Goal: Transaction & Acquisition: Register for event/course

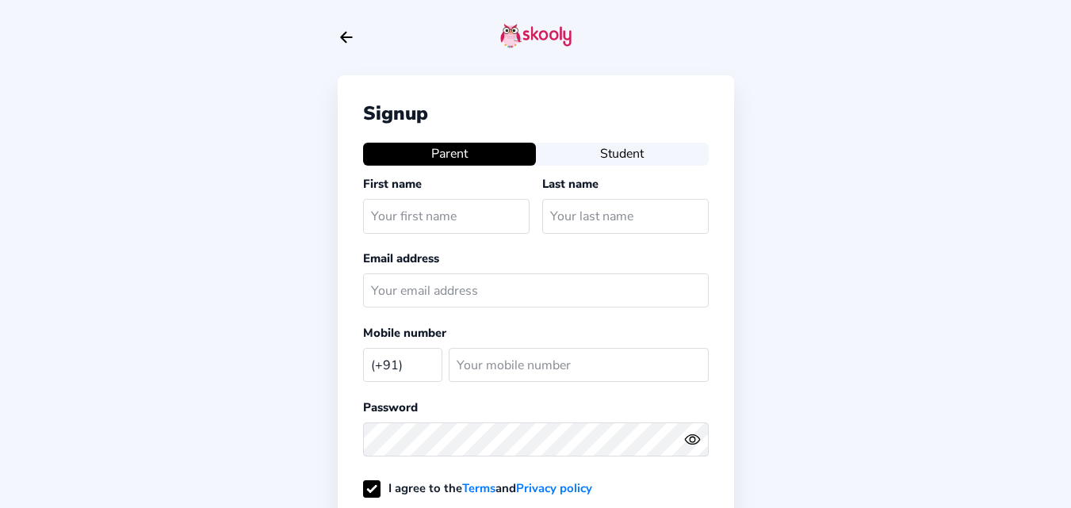
select select "IN"
click at [415, 217] on input "text" at bounding box center [446, 216] width 166 height 34
type input "Imran"
type input "Mother"
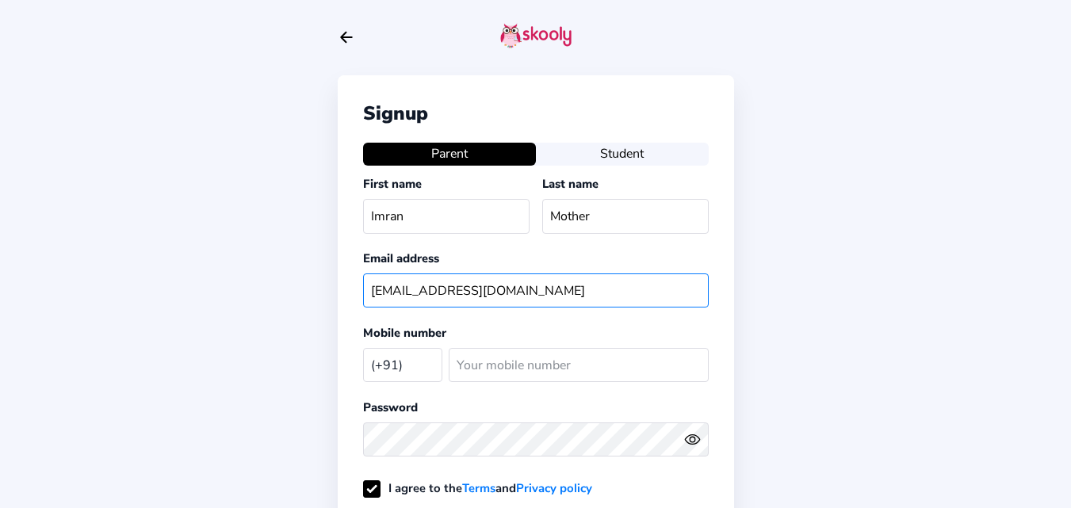
type input "imranmother@mailinator.com"
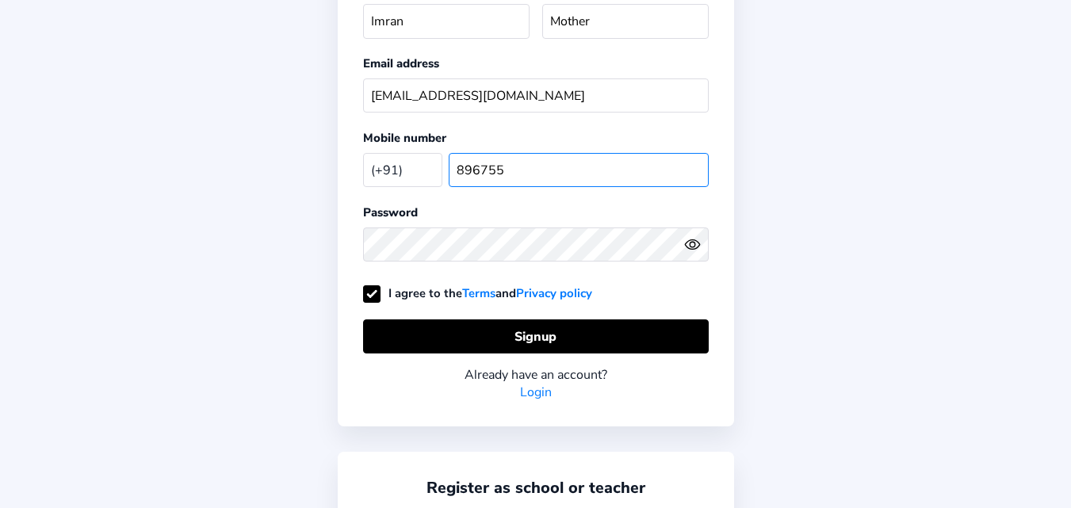
scroll to position [238, 0]
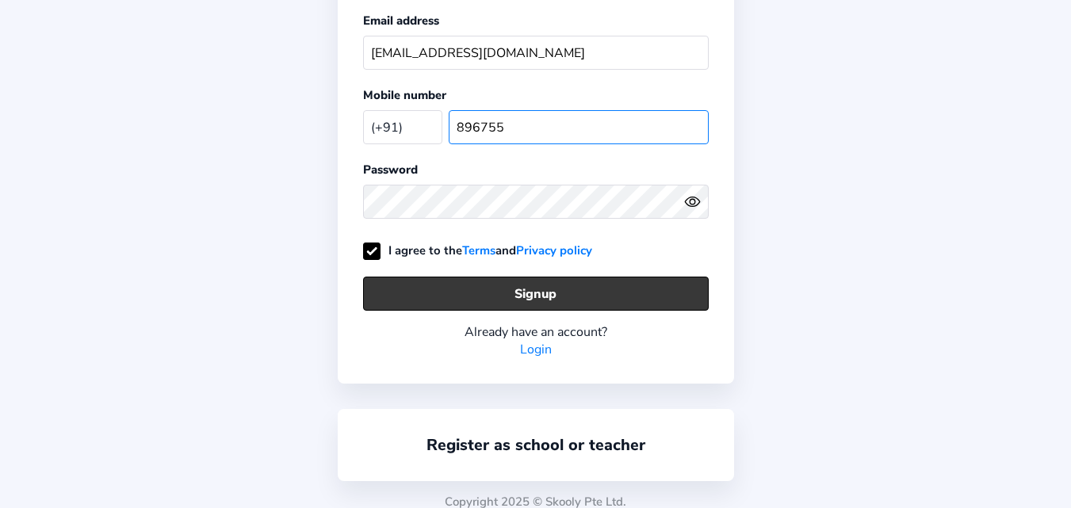
type input "896755"
click at [484, 288] on button "Signup" at bounding box center [536, 294] width 346 height 34
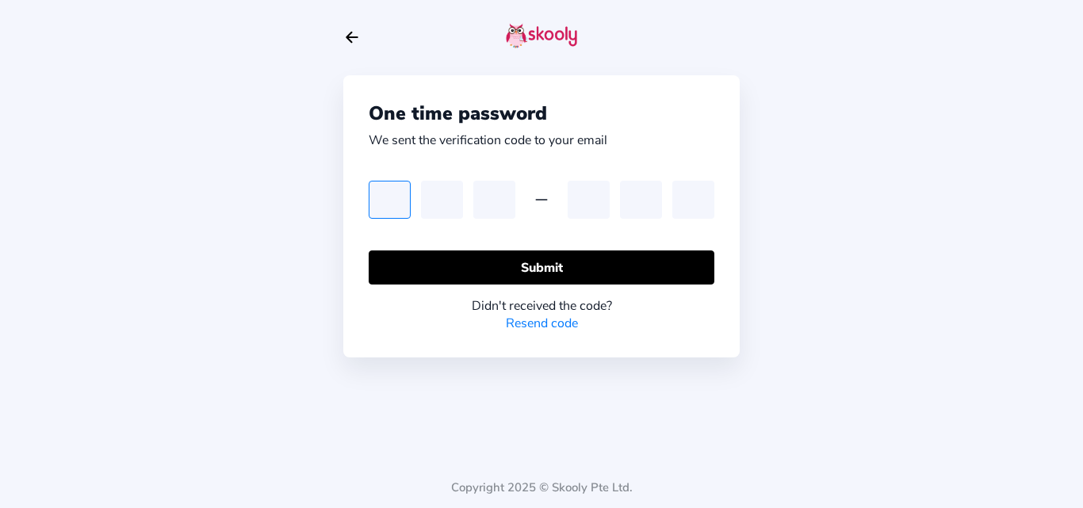
type input "5"
type input "8"
type input "2"
type input "9"
type input "8"
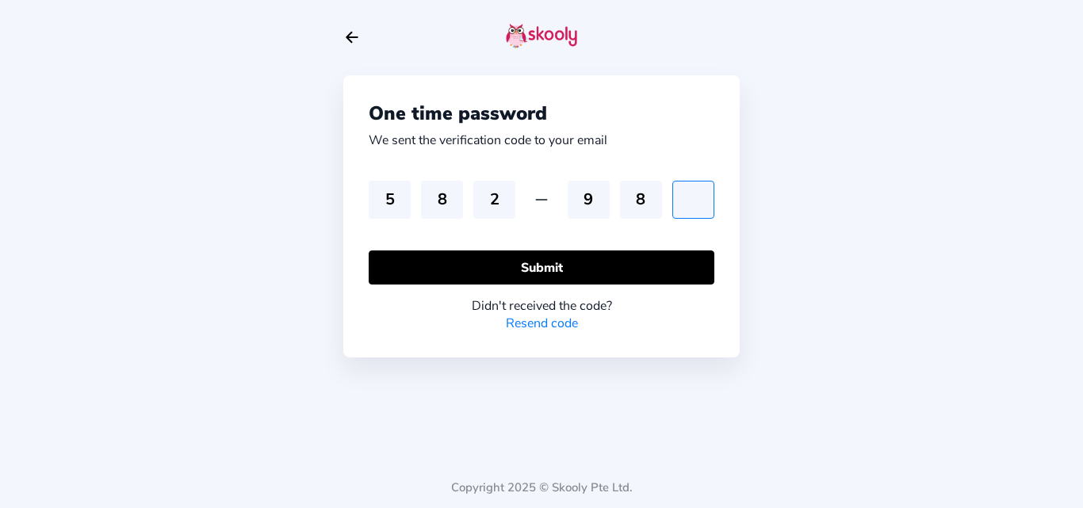
type input "3"
click at [703, 200] on input "3" at bounding box center [693, 200] width 42 height 38
type input "2"
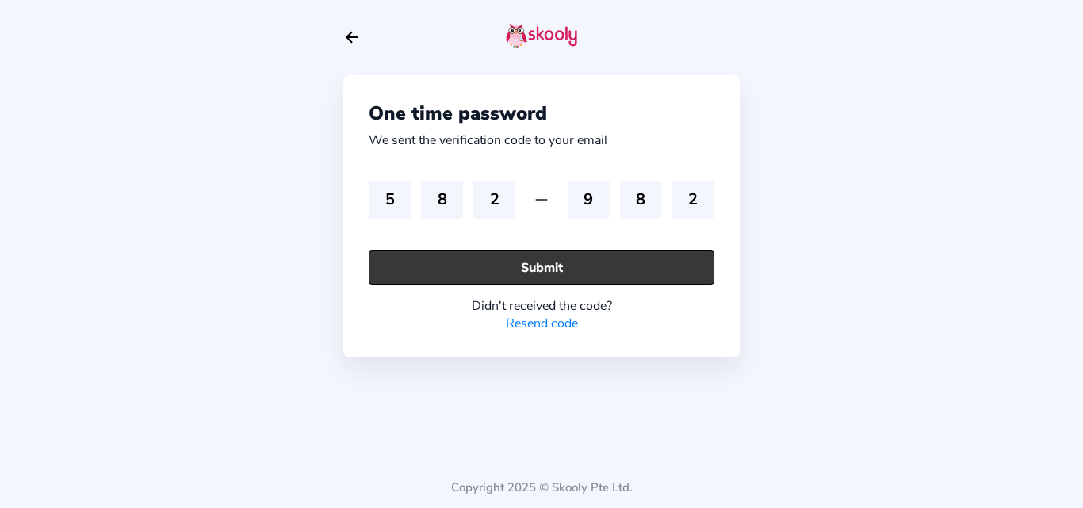
click at [586, 262] on button "Submit" at bounding box center [542, 268] width 346 height 34
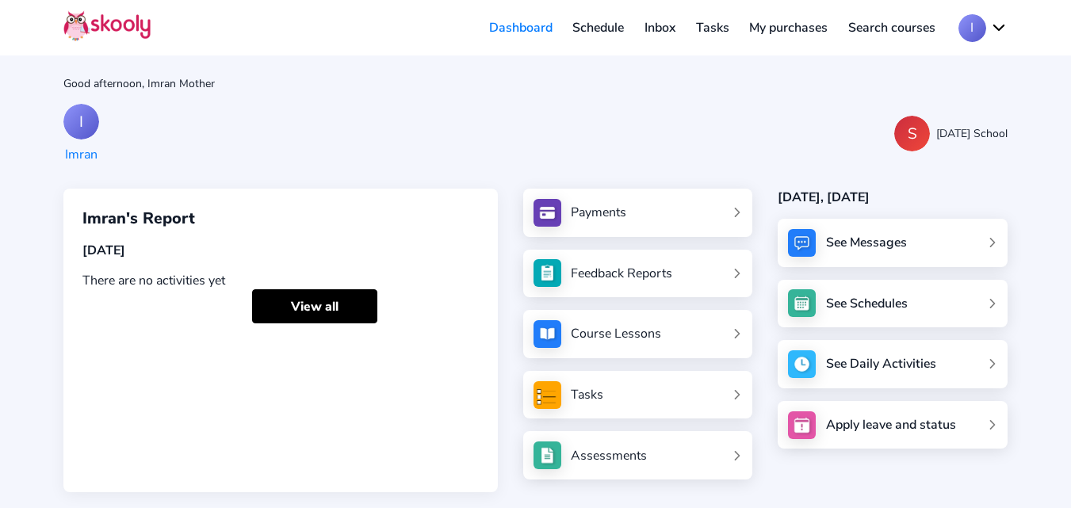
click at [487, 107] on div "I Imran S Sunday School" at bounding box center [535, 133] width 944 height 59
click at [979, 29] on button "I" at bounding box center [982, 28] width 49 height 28
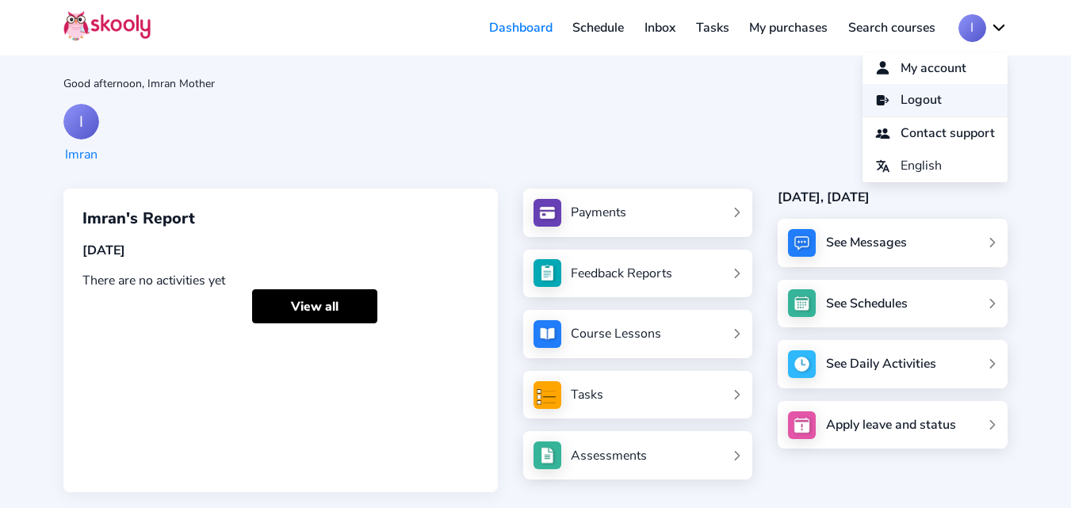
click at [948, 97] on link "Logout" at bounding box center [935, 100] width 145 height 33
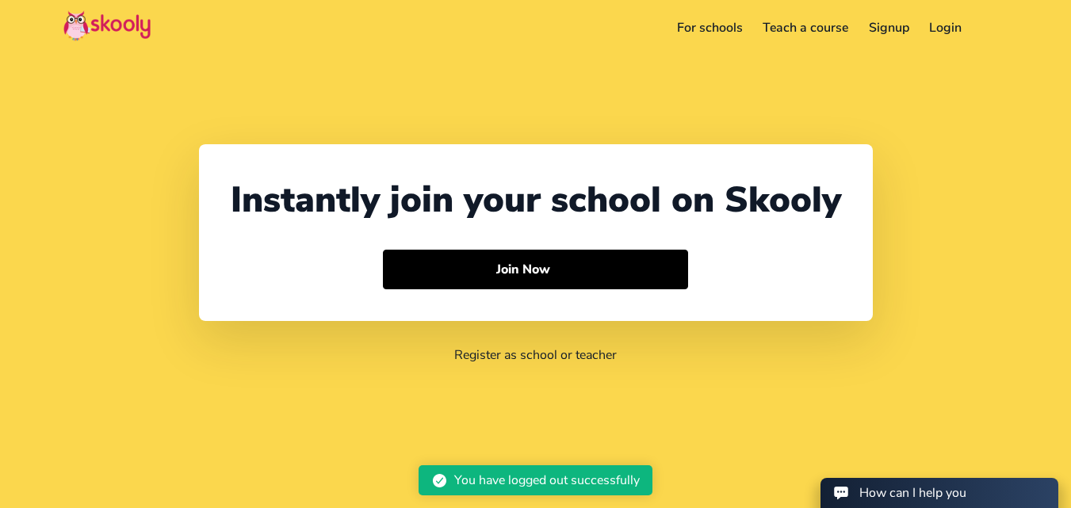
select select "91"
select select "[GEOGRAPHIC_DATA]"
select select "[GEOGRAPHIC_DATA]/[GEOGRAPHIC_DATA]"
click at [943, 32] on link "Login" at bounding box center [946, 27] width 53 height 25
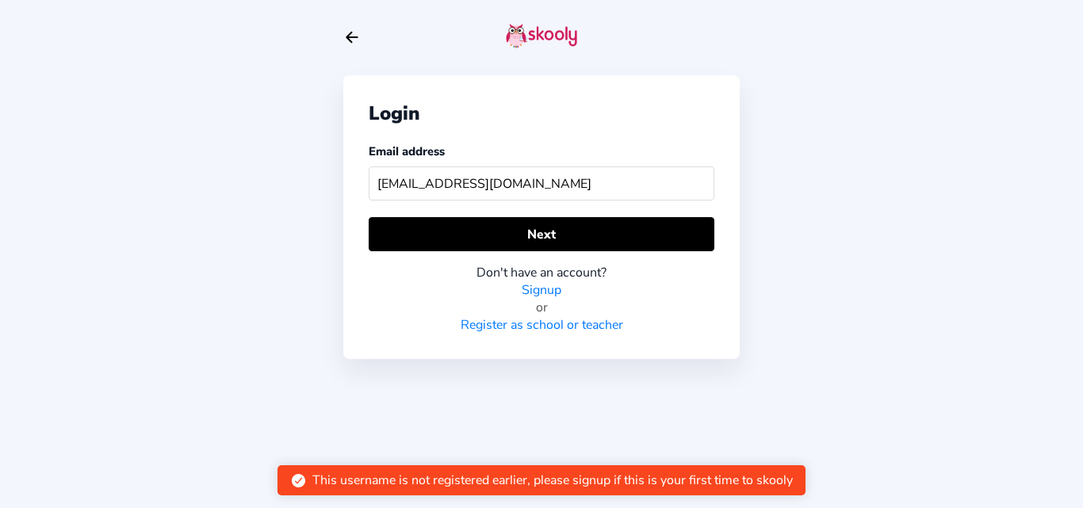
click at [404, 183] on input "imrnmother@mailinator.com" at bounding box center [542, 183] width 346 height 34
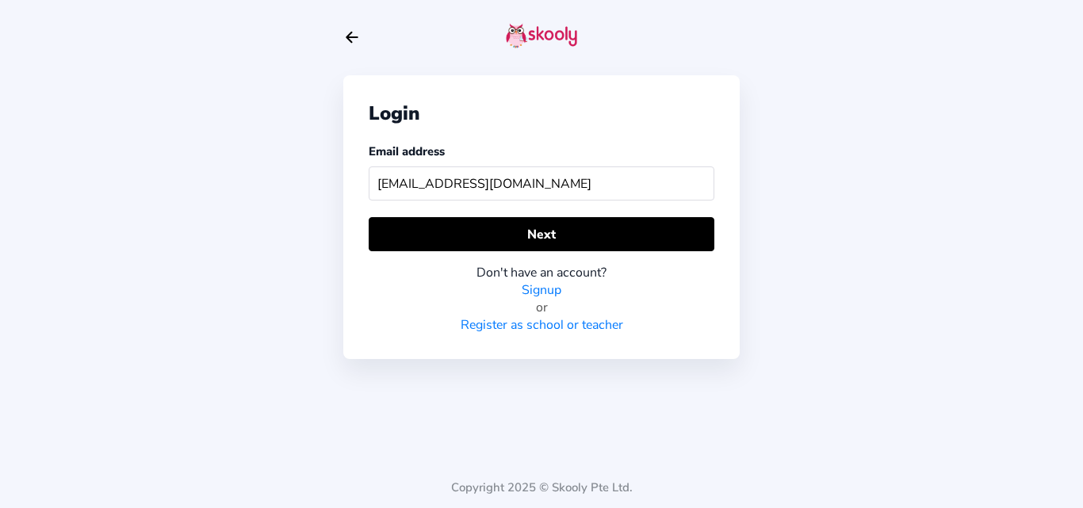
type input "imranmother@mailinator.com"
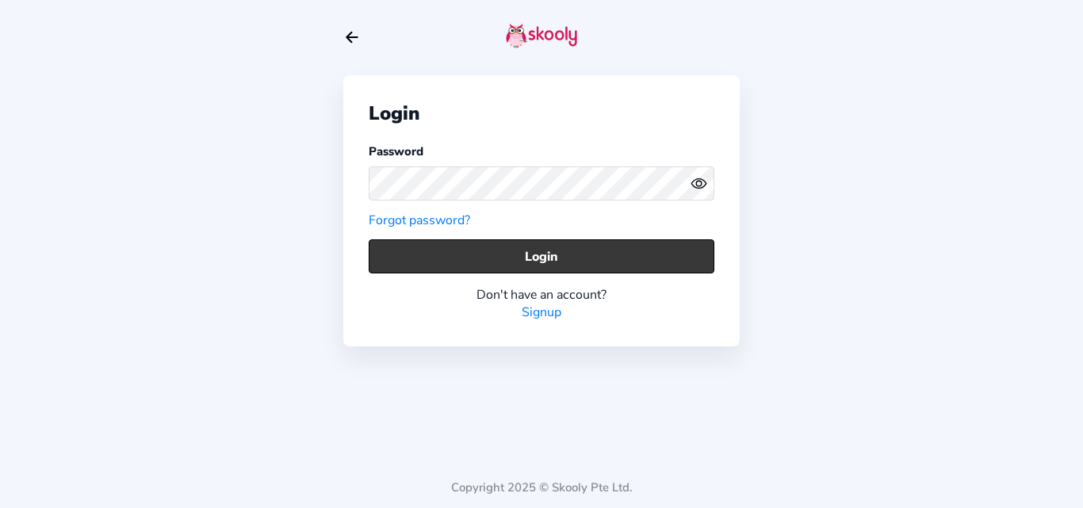
click at [414, 258] on button "Login" at bounding box center [542, 256] width 346 height 34
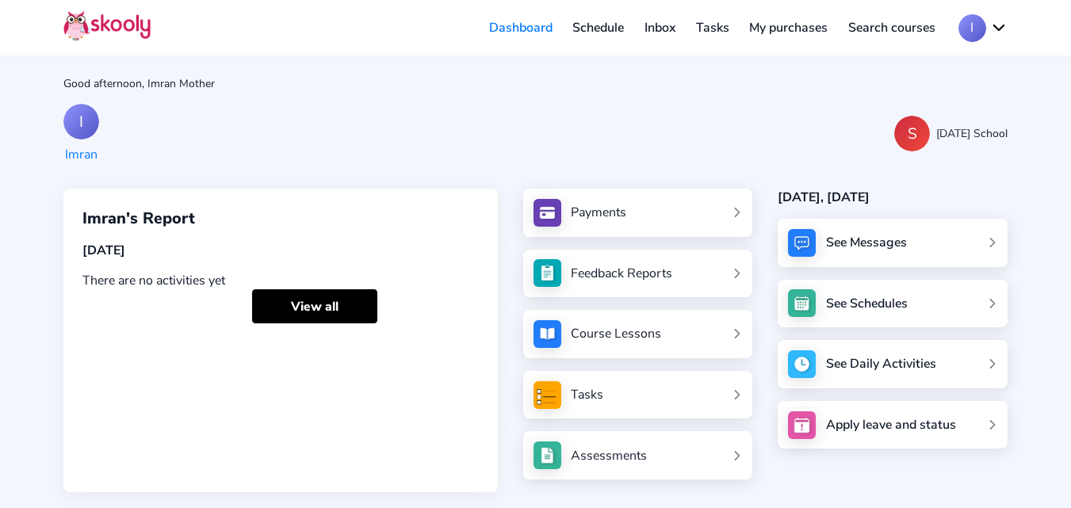
click at [988, 26] on button "I" at bounding box center [982, 28] width 49 height 28
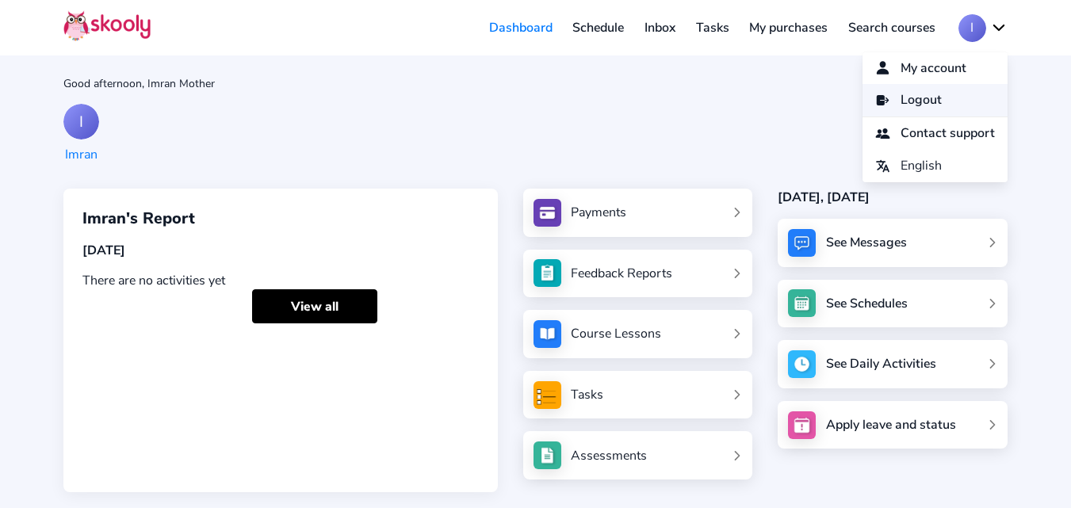
click at [928, 98] on span "Logout" at bounding box center [921, 100] width 41 height 23
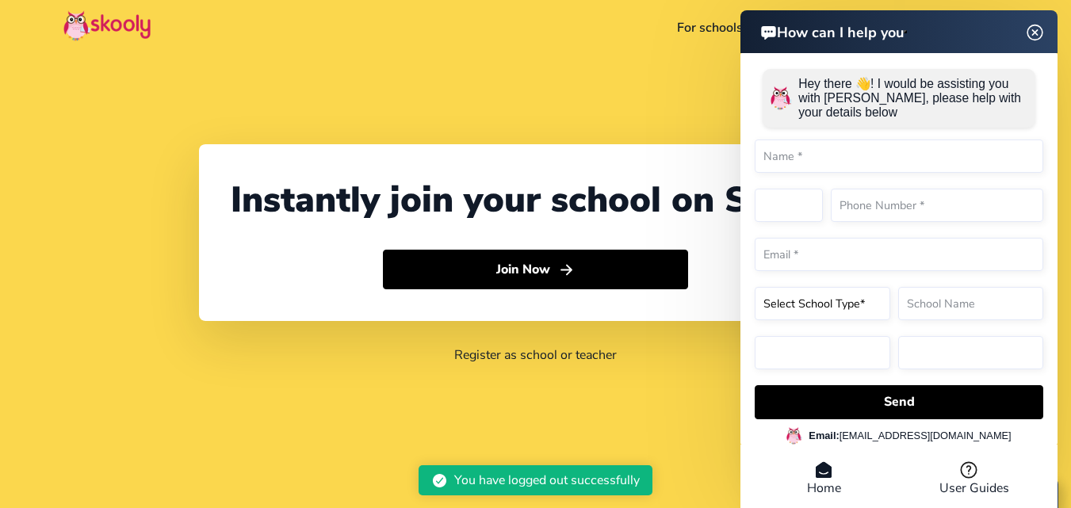
select select "91"
select select "[GEOGRAPHIC_DATA]"
select select "[GEOGRAPHIC_DATA]/[GEOGRAPHIC_DATA]"
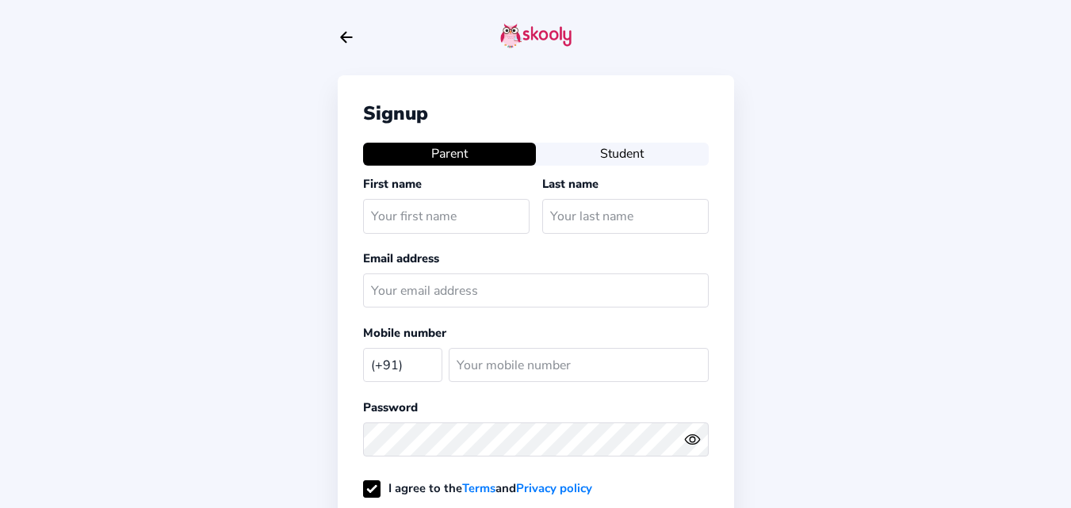
select select "IN"
type input "Saif"
type input "Mother"
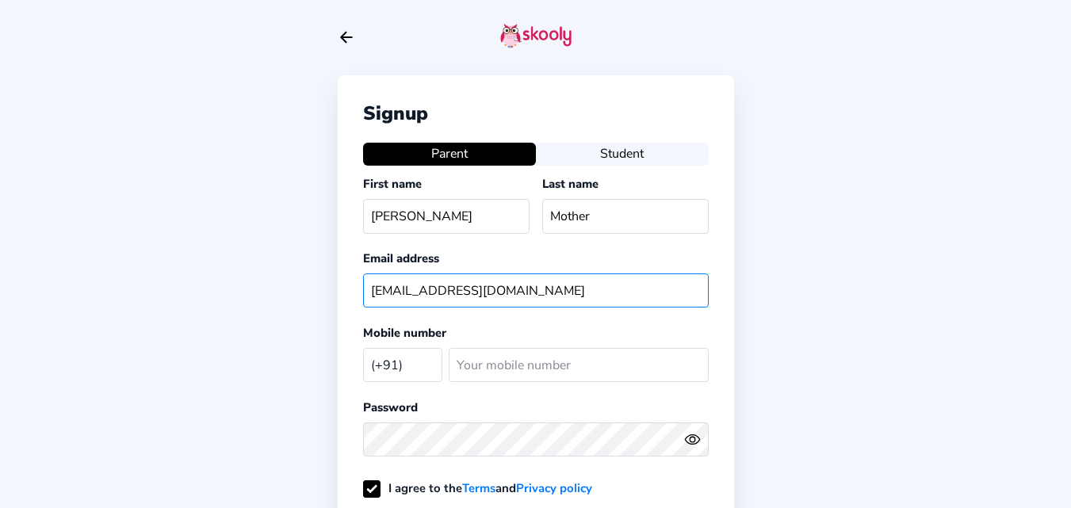
type input "saifmother@mailinator.com"
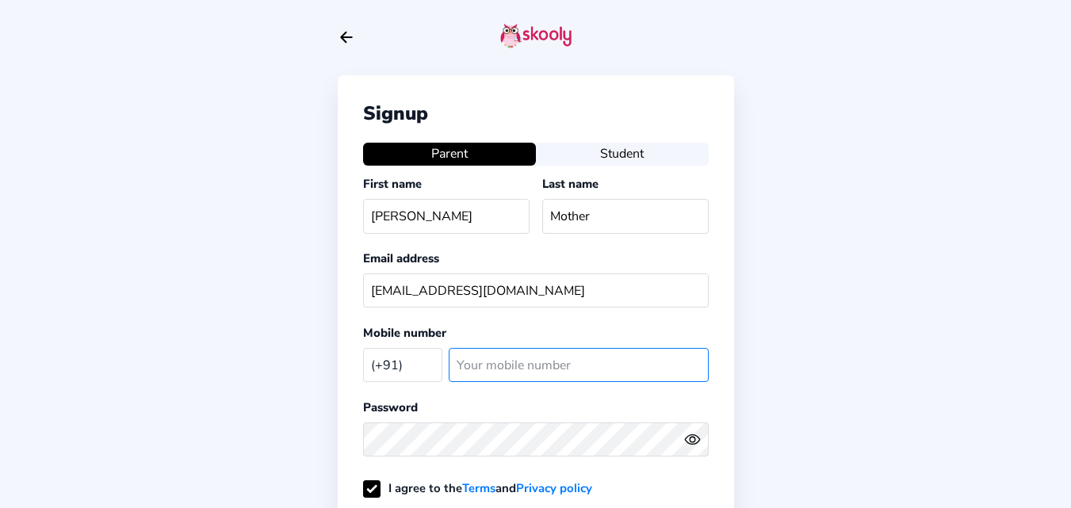
click at [518, 365] on input "number" at bounding box center [579, 365] width 260 height 34
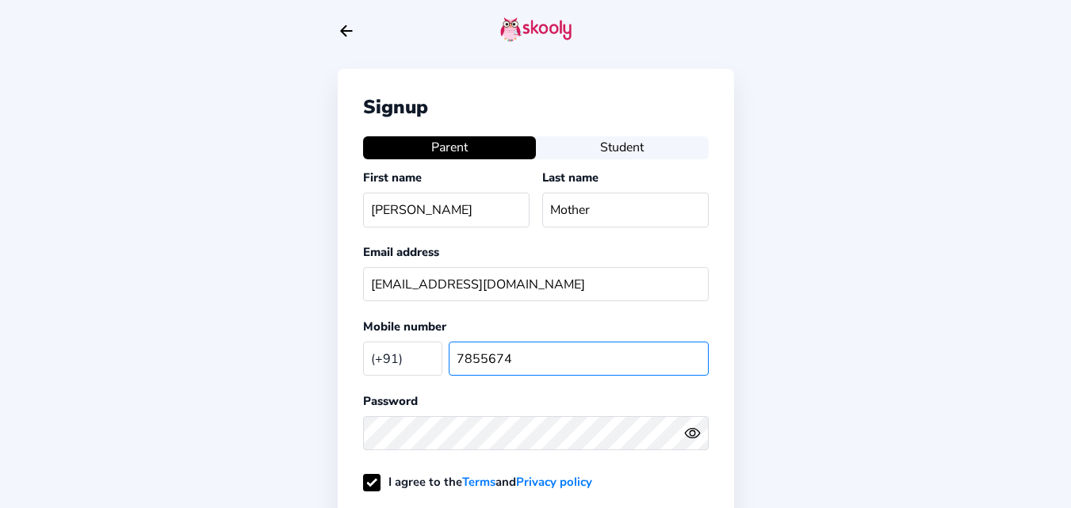
scroll to position [238, 0]
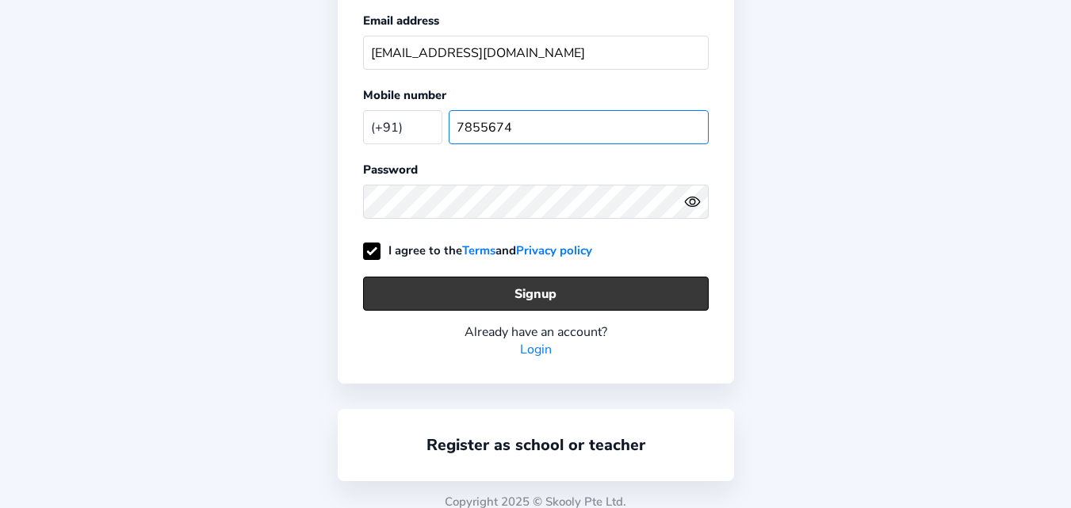
type input "7855674"
click at [574, 299] on button "Signup" at bounding box center [536, 294] width 346 height 34
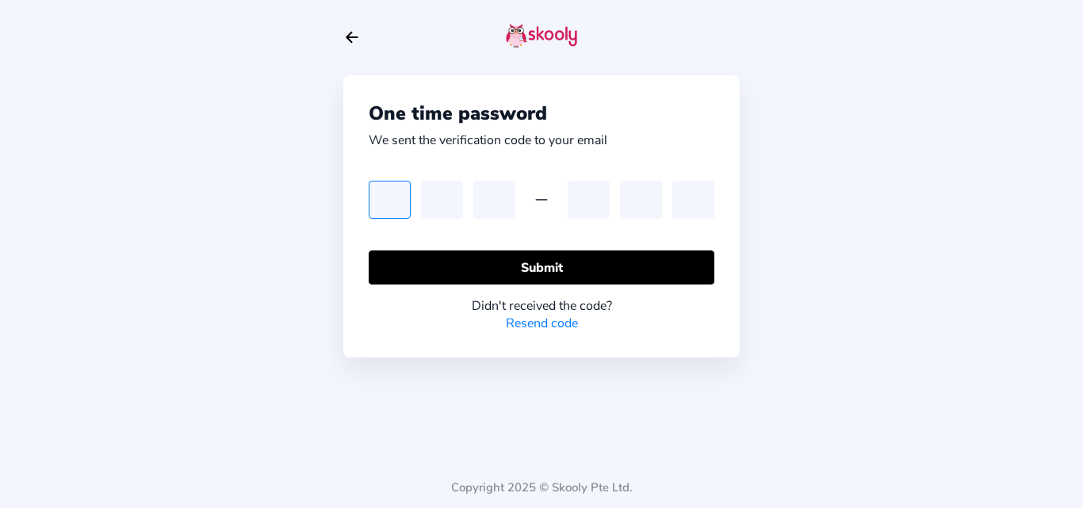
type input "0"
type input "5"
type input "9"
type input "8"
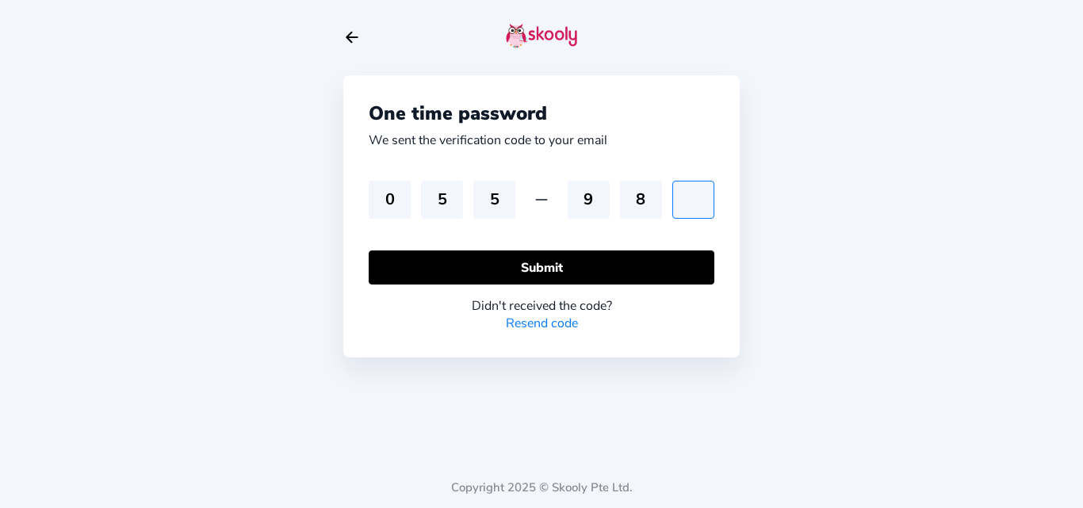
type input "7"
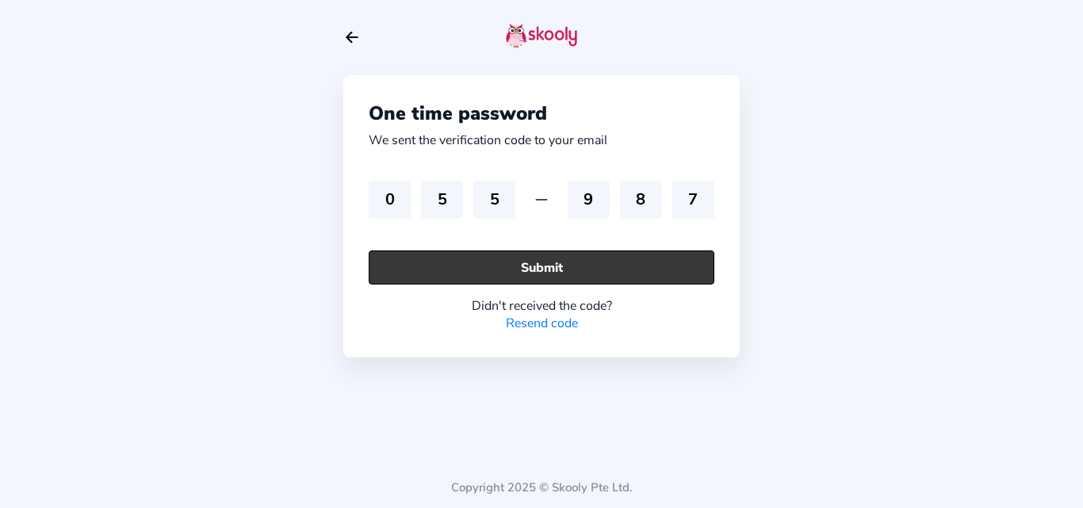
click at [533, 266] on button "Submit" at bounding box center [542, 268] width 346 height 34
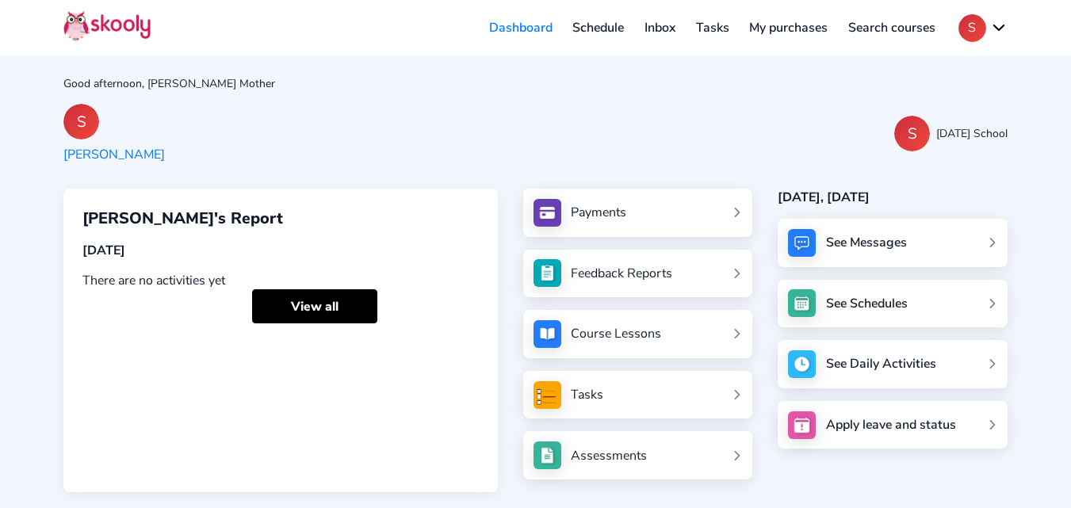
click at [539, 150] on div "S Saif S Sunday School" at bounding box center [535, 133] width 944 height 59
click at [990, 20] on button "S" at bounding box center [982, 28] width 49 height 28
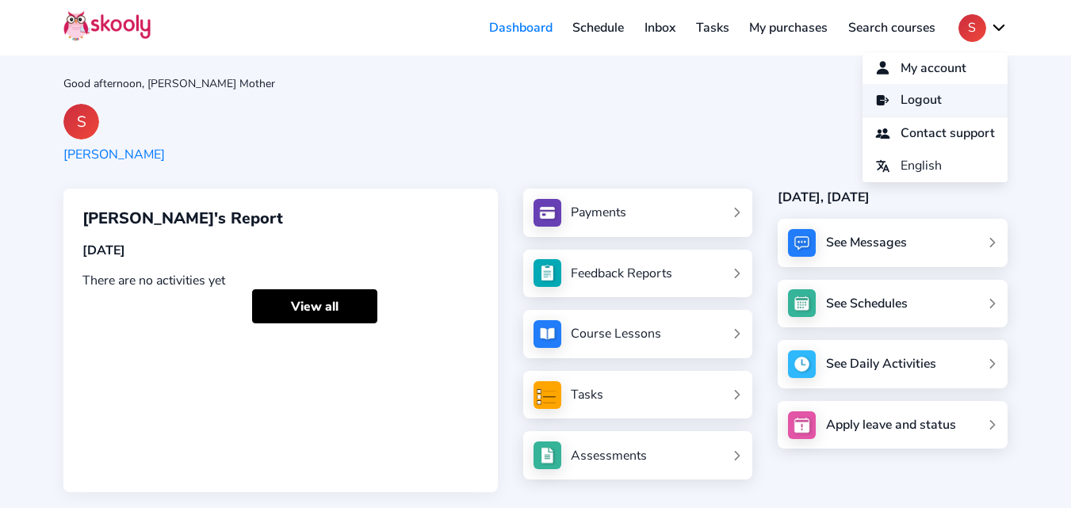
click at [935, 93] on link "Logout" at bounding box center [935, 100] width 145 height 33
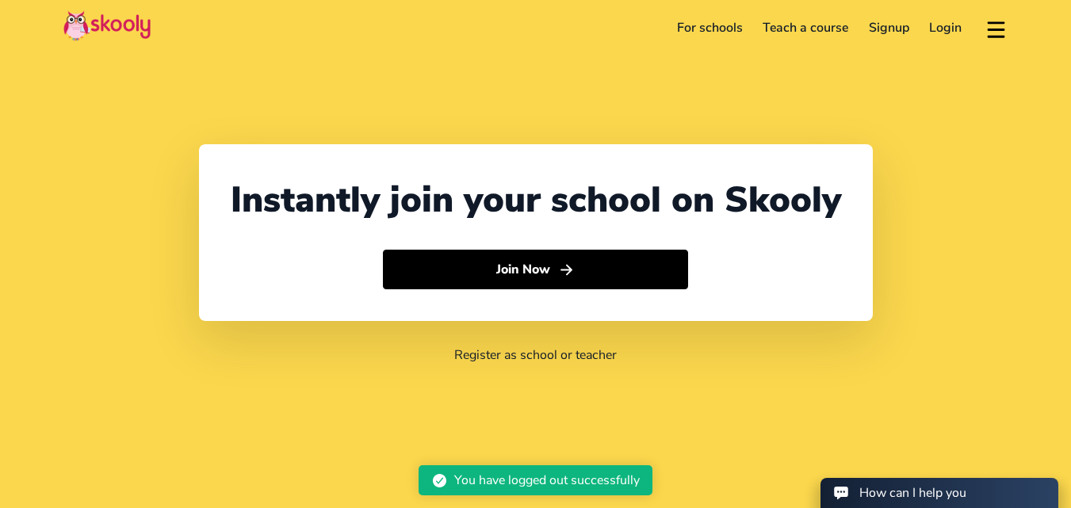
select select "91"
select select "India"
select select "Asia/Kolkata"
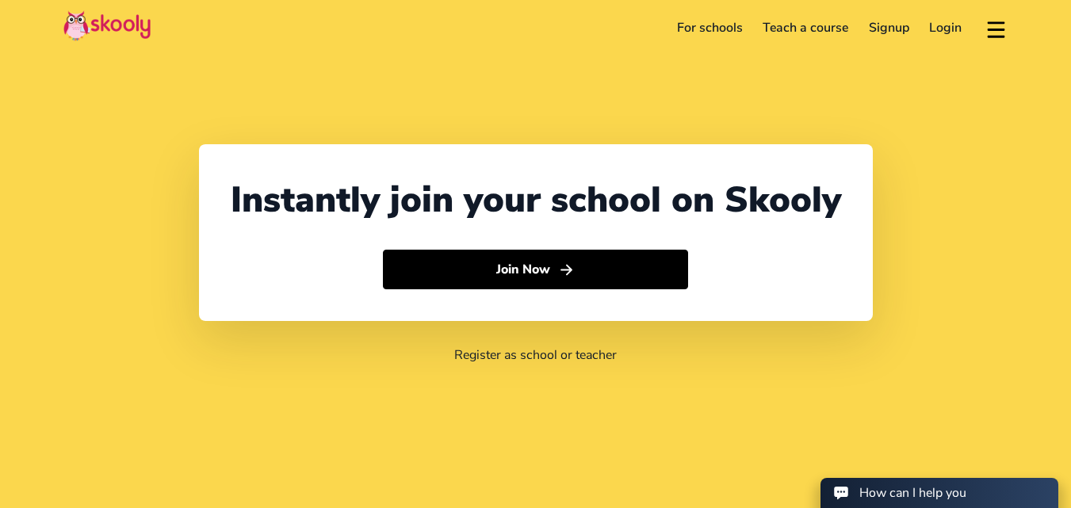
click at [940, 26] on link "Login" at bounding box center [946, 27] width 53 height 25
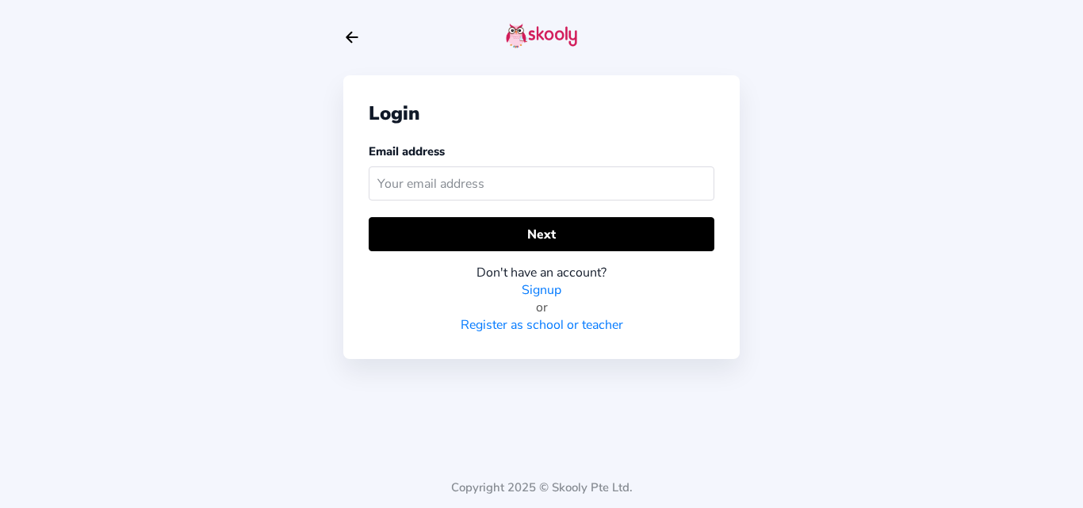
click at [534, 288] on link "Signup" at bounding box center [542, 289] width 40 height 17
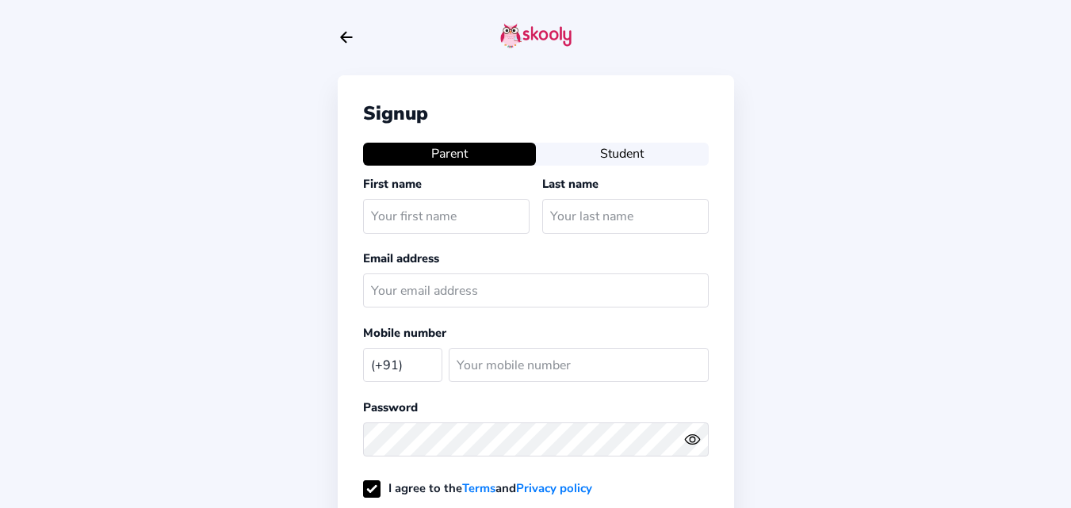
select select "IN"
click at [675, 144] on button "Student" at bounding box center [622, 154] width 173 height 22
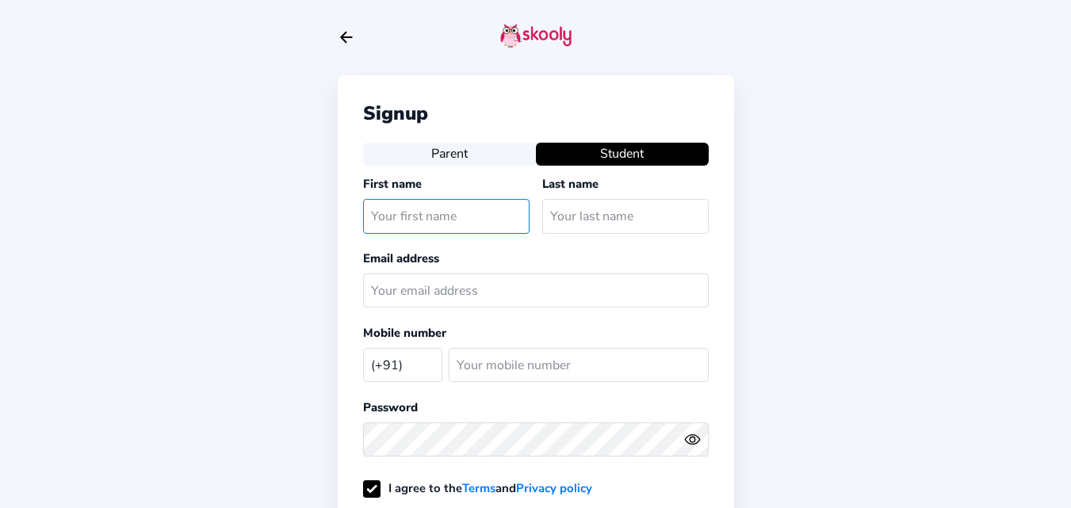
click at [441, 213] on input "text" at bounding box center [446, 216] width 166 height 34
type input "Saif"
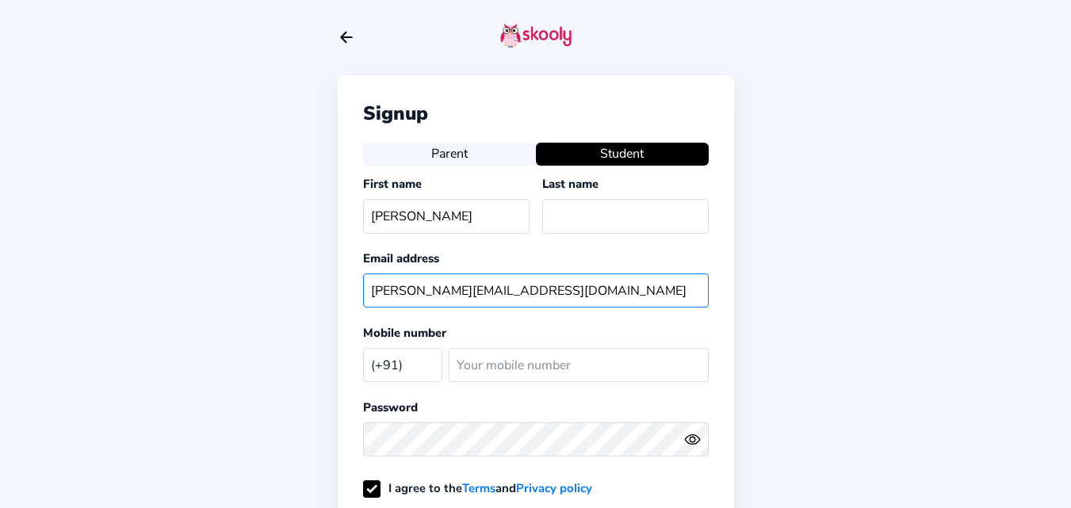
type input "saif@mailinator.com"
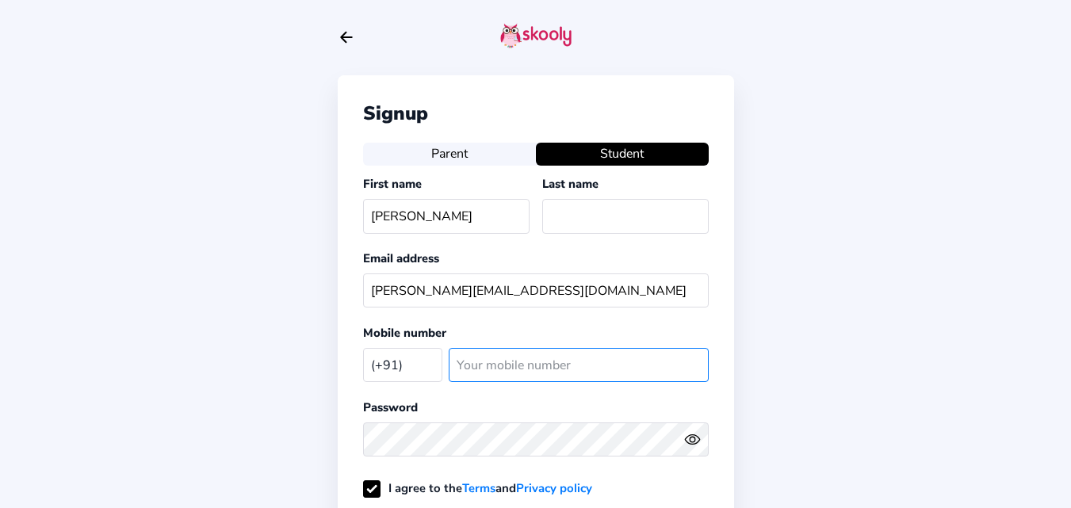
click at [499, 367] on input "number" at bounding box center [579, 365] width 260 height 34
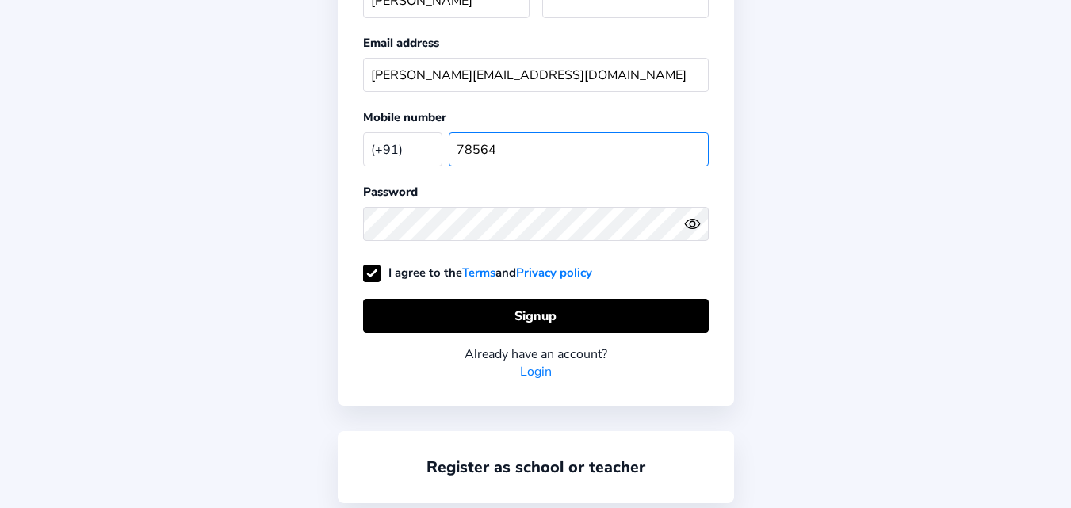
scroll to position [238, 0]
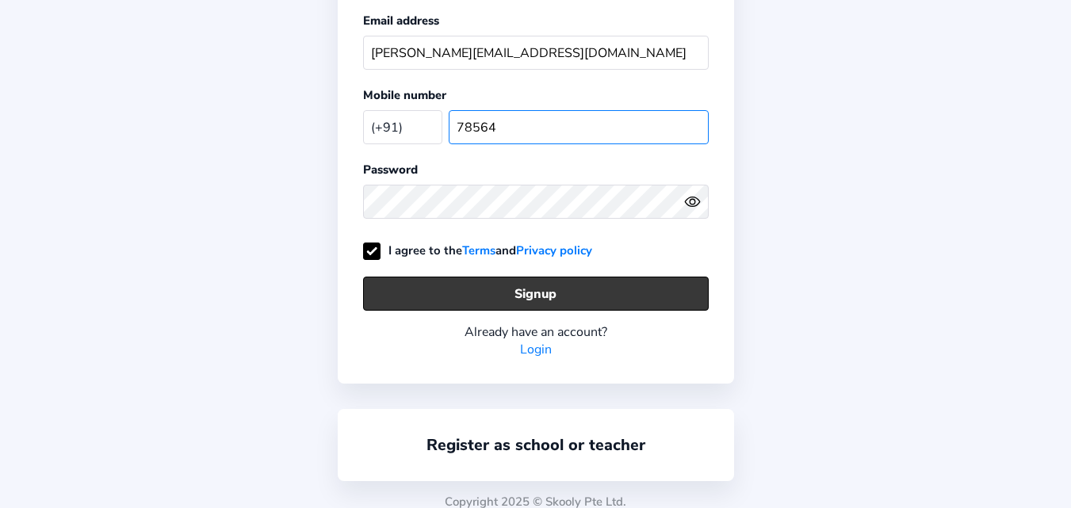
type input "78564"
click at [511, 301] on button "Signup" at bounding box center [536, 294] width 346 height 34
click at [461, 296] on button "Signup" at bounding box center [536, 294] width 346 height 34
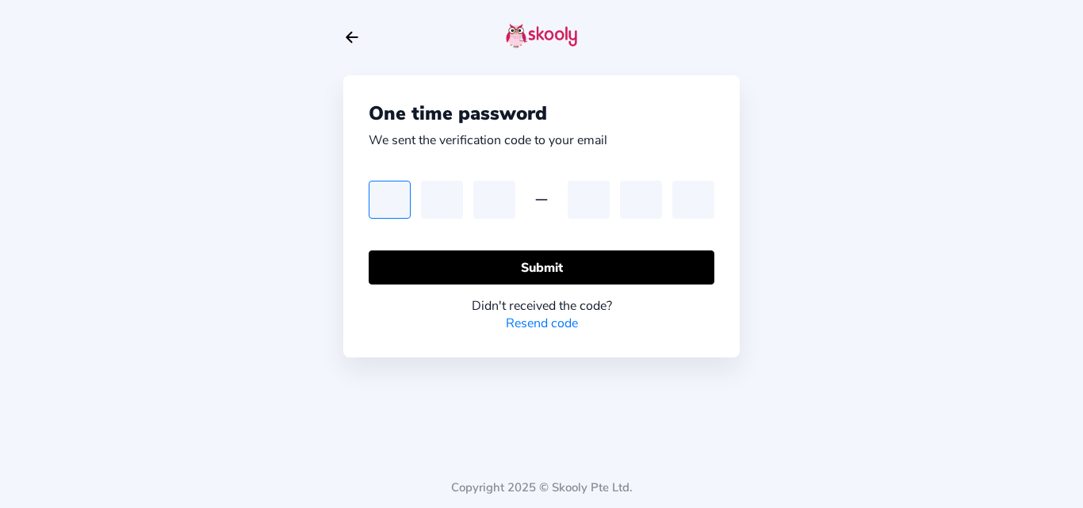
type input "8"
type input "0"
type input "6"
type input "8"
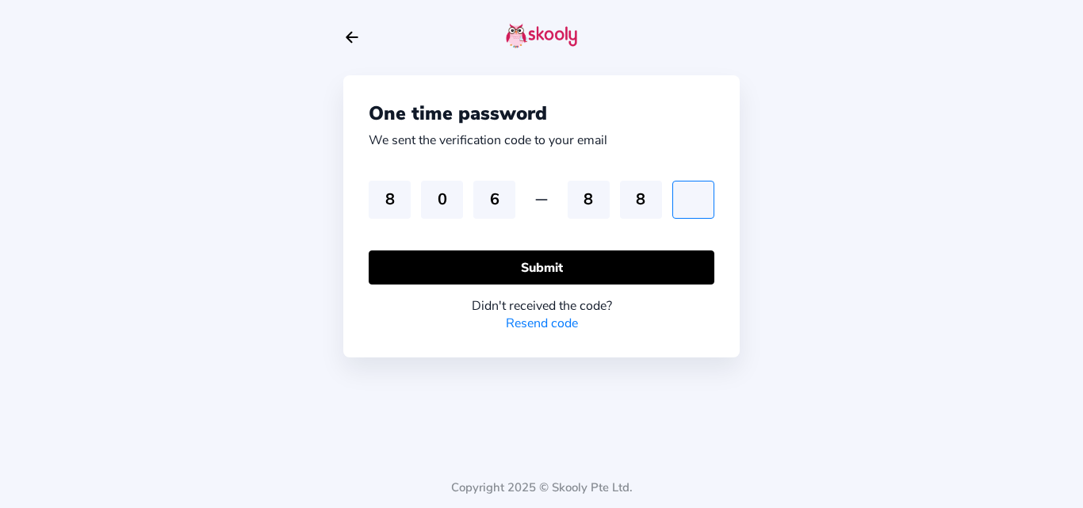
type input "5"
click at [700, 205] on input "5" at bounding box center [693, 200] width 42 height 38
type input "6"
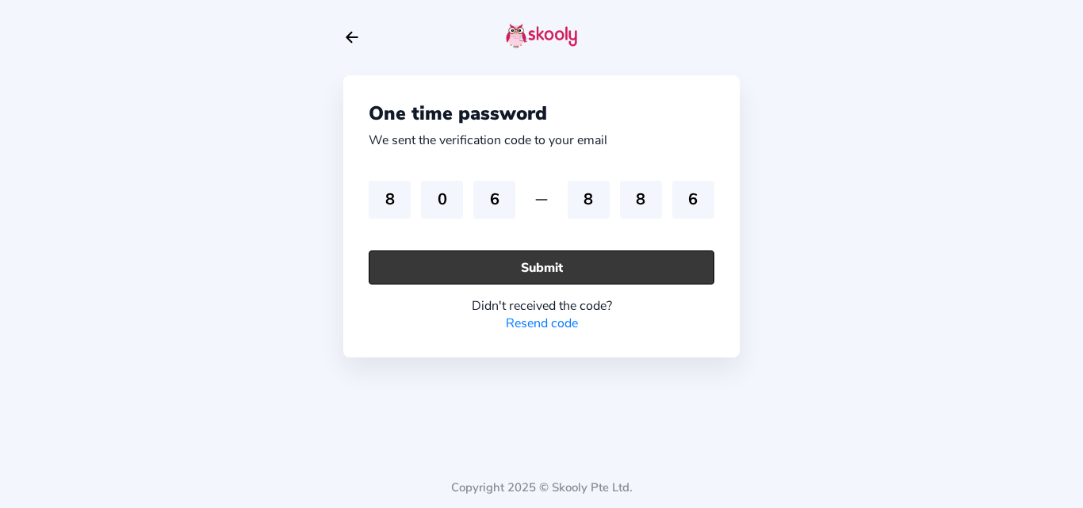
click at [554, 256] on button "Submit" at bounding box center [542, 268] width 346 height 34
click at [498, 276] on button "Submit" at bounding box center [542, 268] width 346 height 34
click at [405, 273] on button "Submit" at bounding box center [542, 268] width 346 height 34
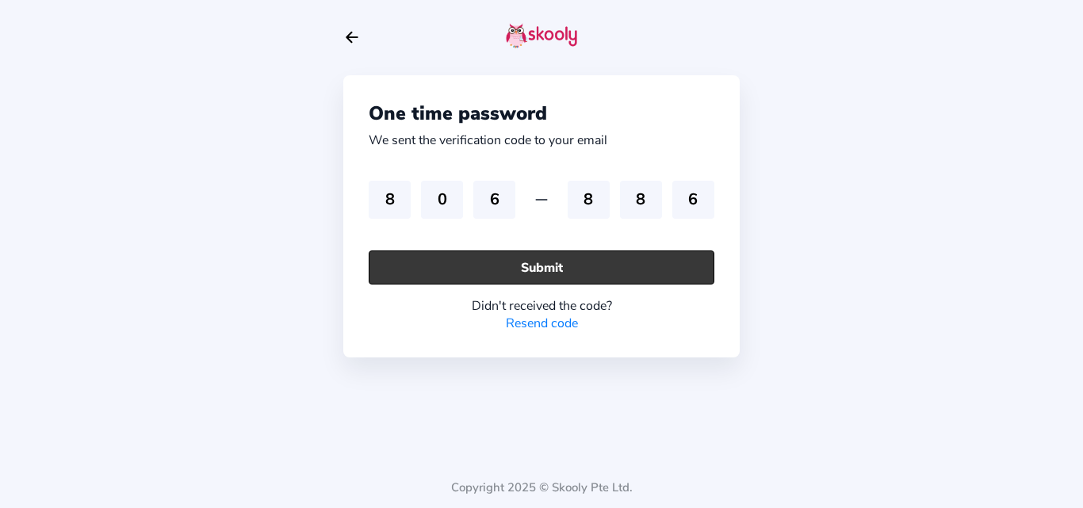
click at [405, 273] on button "Submit" at bounding box center [542, 268] width 346 height 34
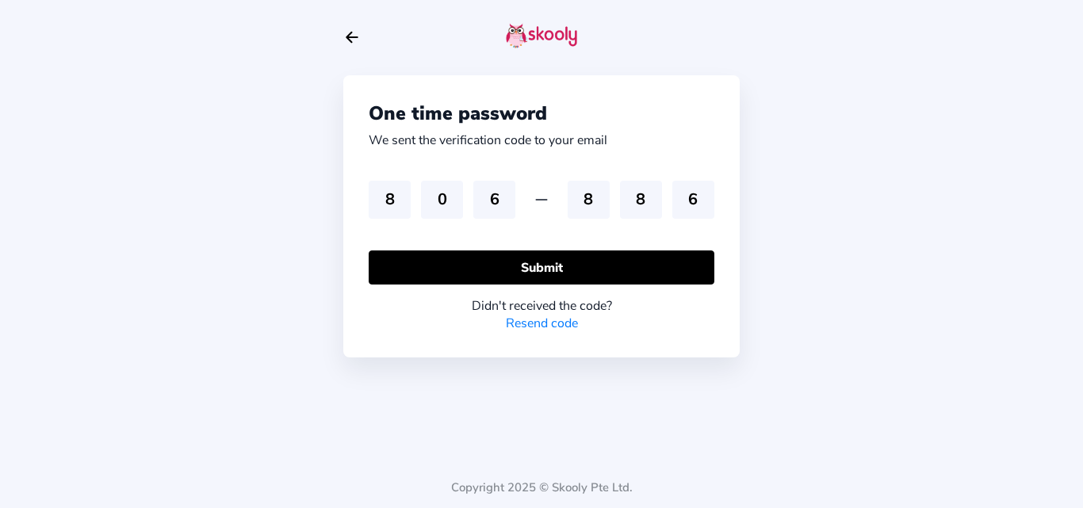
click at [409, 286] on div "Didn't received the code? Resend code" at bounding box center [542, 309] width 346 height 48
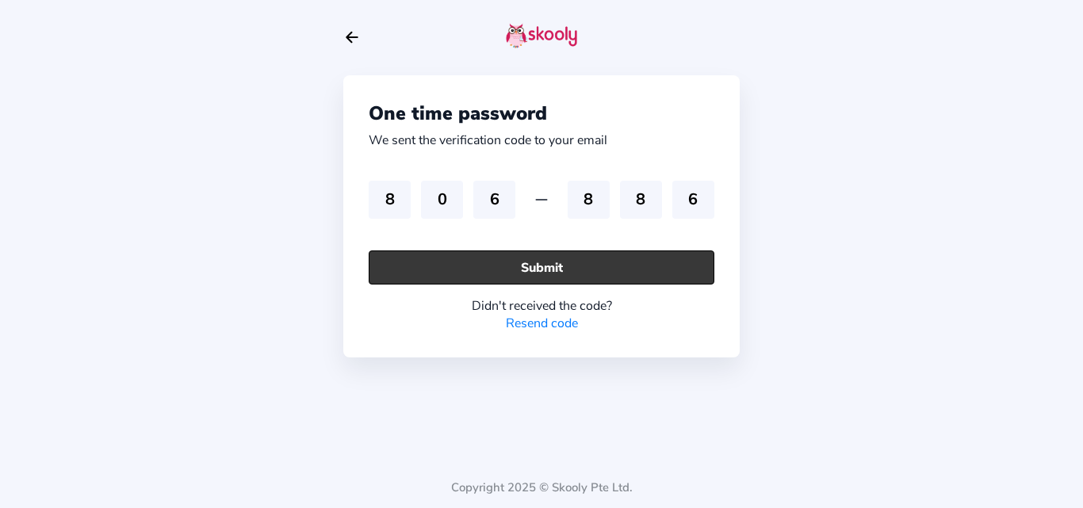
click at [396, 265] on button "Submit" at bounding box center [542, 268] width 346 height 34
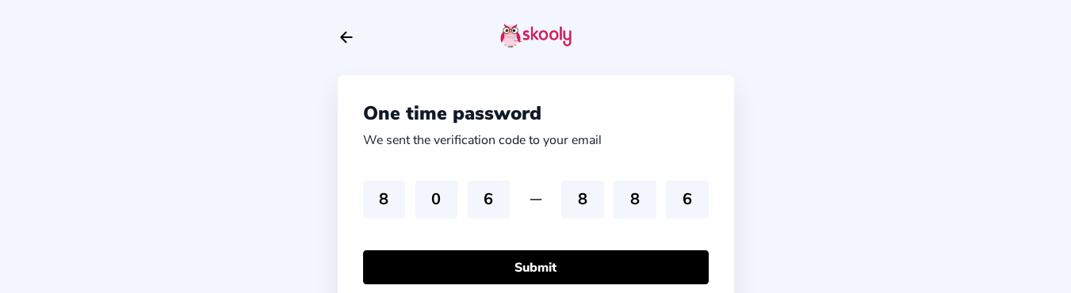
click at [134, 293] on div "One time password We sent the verification code to your email 8 0 6 8 8 6 Submi…" at bounding box center [535, 205] width 1071 height 411
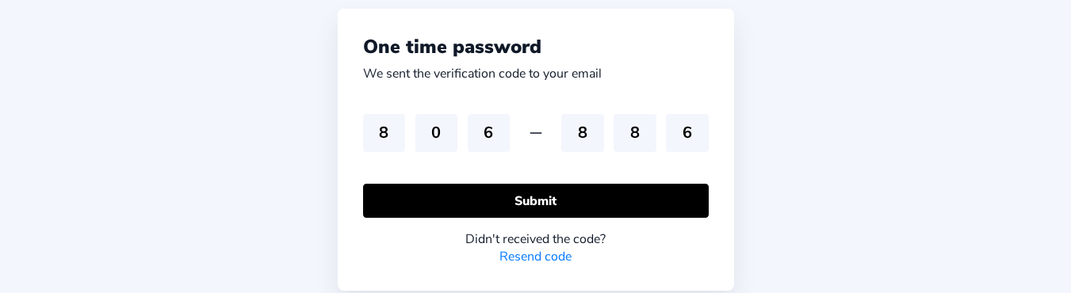
scroll to position [118, 0]
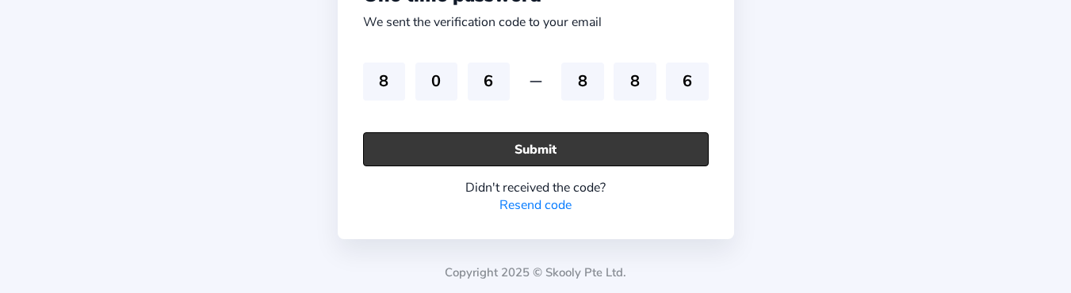
click at [470, 155] on button "Submit" at bounding box center [536, 149] width 346 height 34
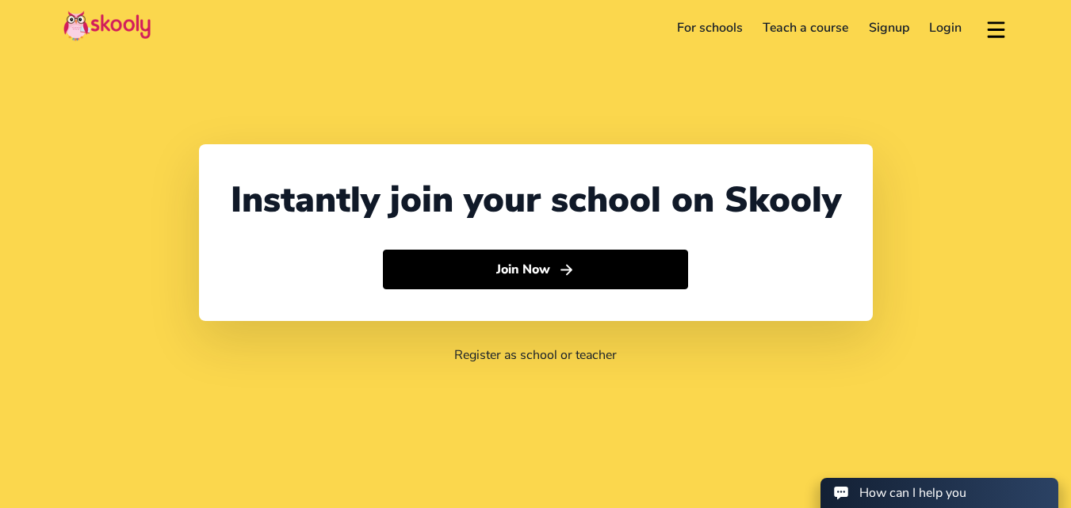
select select "91"
select select "[GEOGRAPHIC_DATA]"
select select "[GEOGRAPHIC_DATA]/[GEOGRAPHIC_DATA]"
click at [954, 33] on link "Login" at bounding box center [946, 27] width 53 height 25
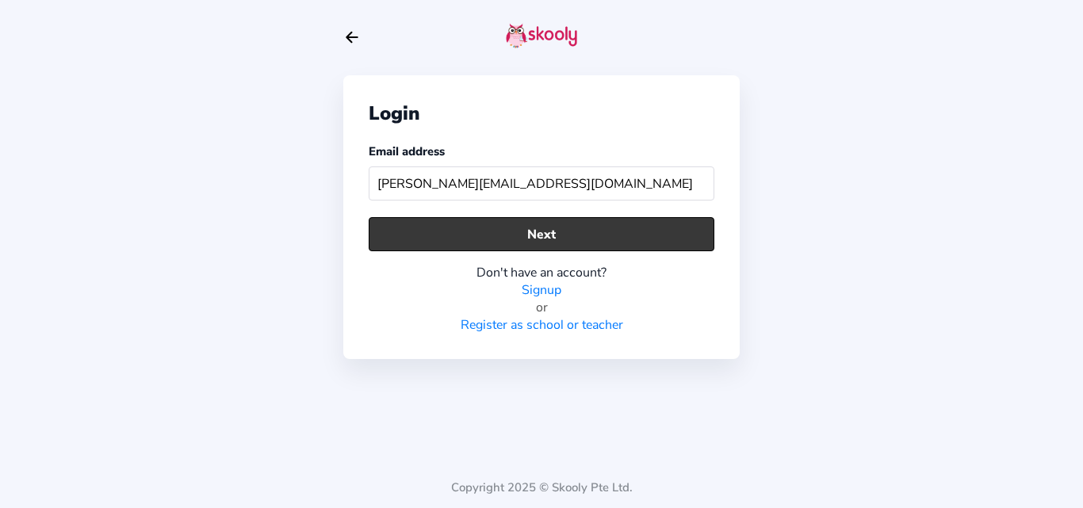
type input "[PERSON_NAME][EMAIL_ADDRESS][DOMAIN_NAME]"
click at [522, 227] on button "Next" at bounding box center [542, 234] width 346 height 34
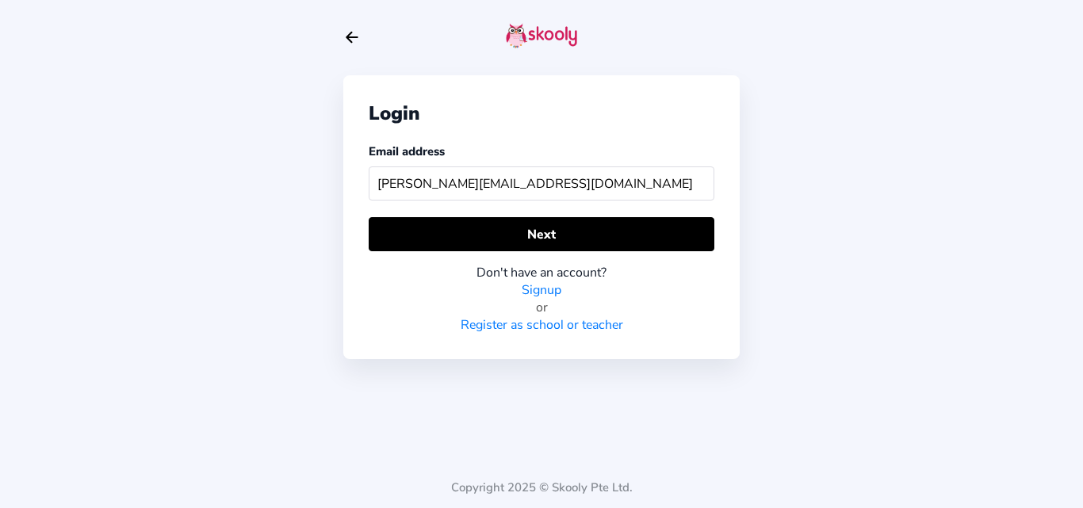
click at [557, 293] on link "Signup" at bounding box center [542, 289] width 40 height 17
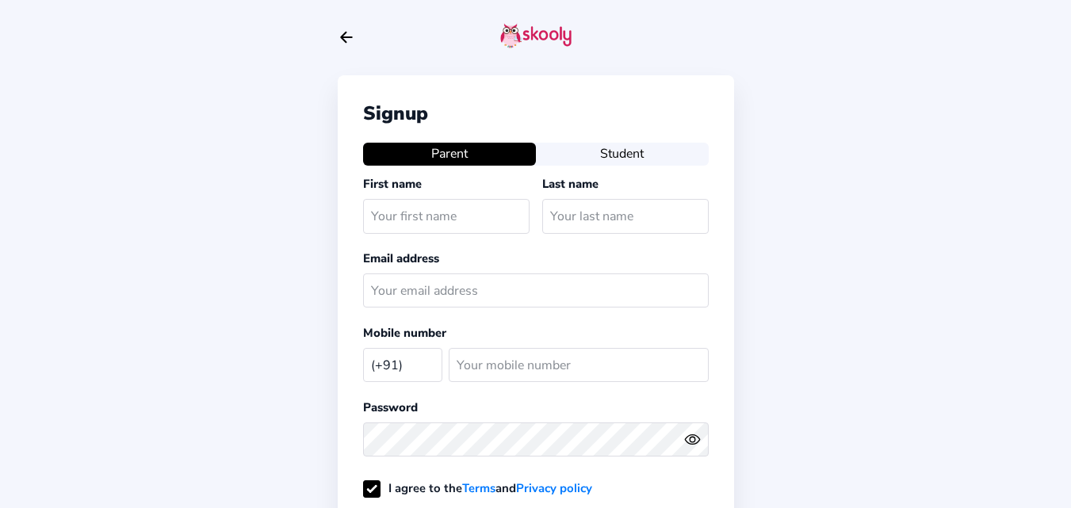
select select "IN"
click at [628, 152] on button "Student" at bounding box center [622, 154] width 173 height 22
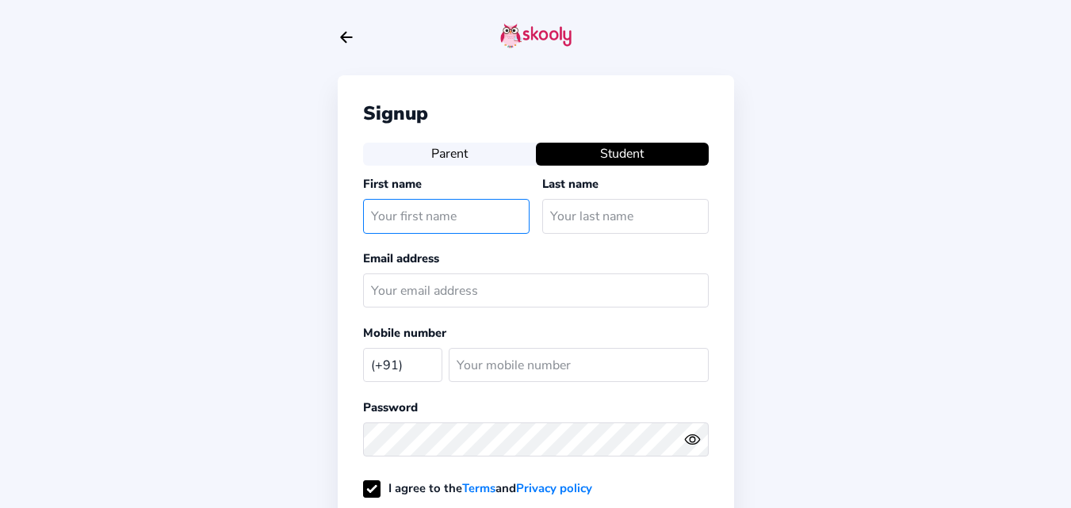
click at [419, 219] on input "text" at bounding box center [446, 216] width 166 height 34
type input "Saif"
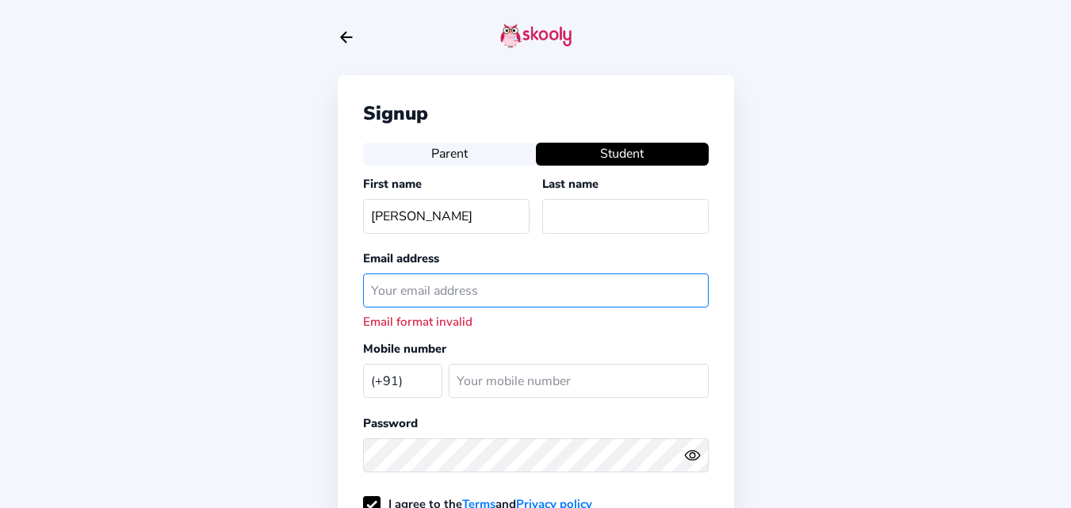
paste input "saif@mailinator.com"
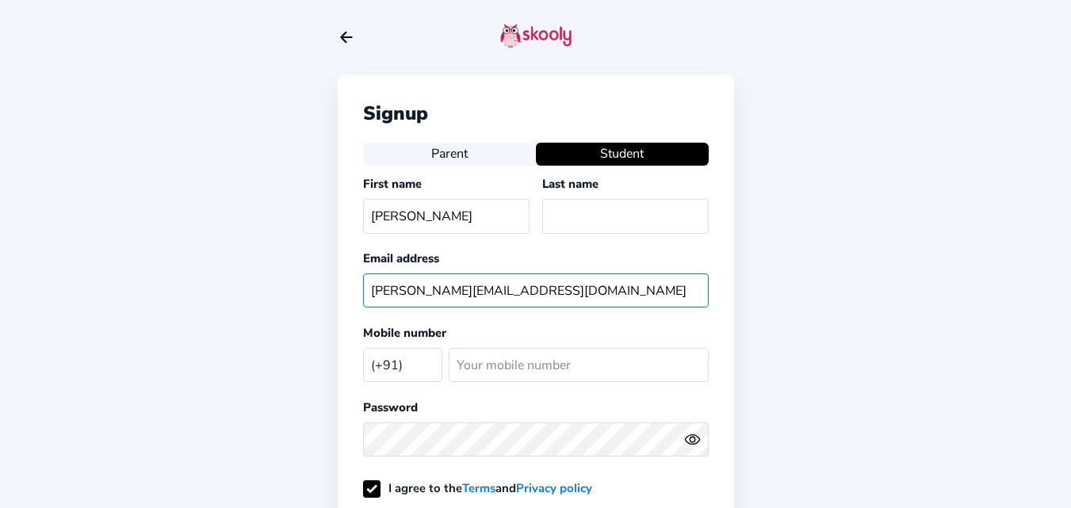
type input "saif@mailinator.com"
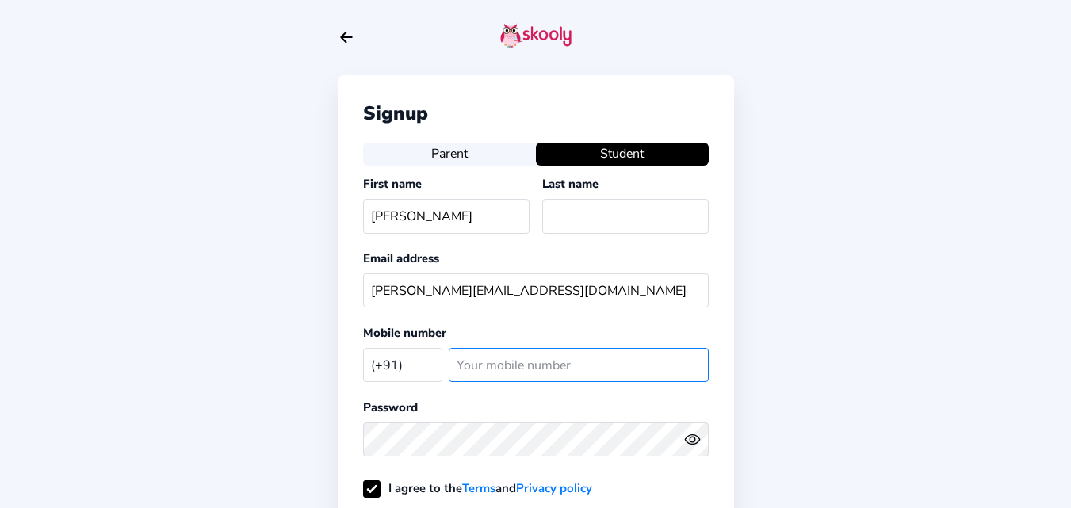
click at [492, 360] on input "number" at bounding box center [579, 365] width 260 height 34
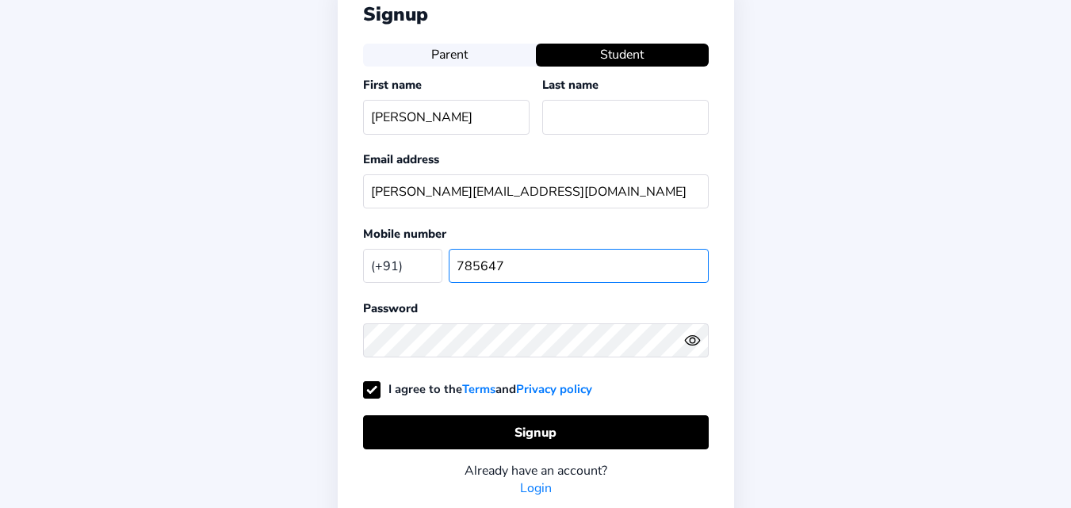
scroll to position [238, 0]
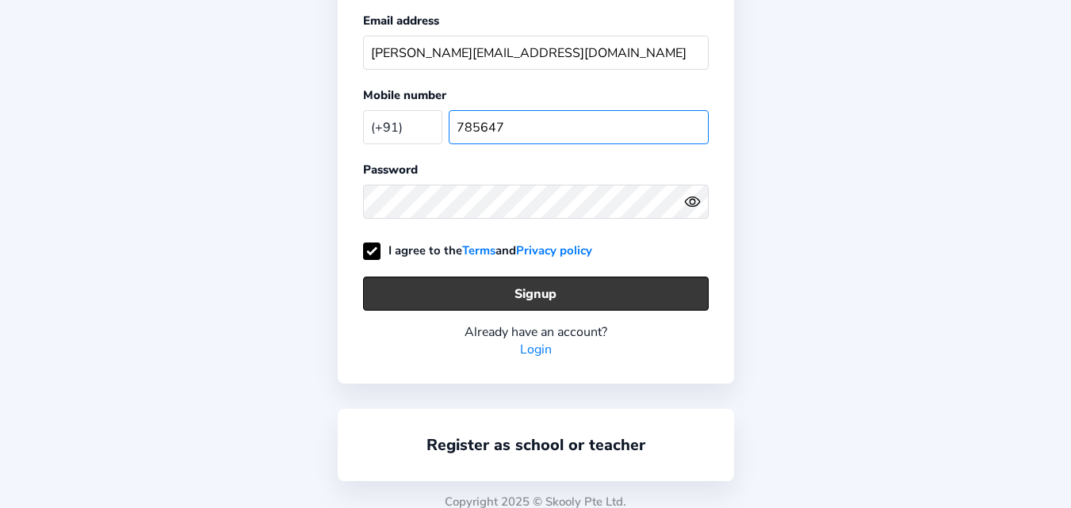
type input "785647"
click at [510, 296] on button "Signup" at bounding box center [536, 294] width 346 height 34
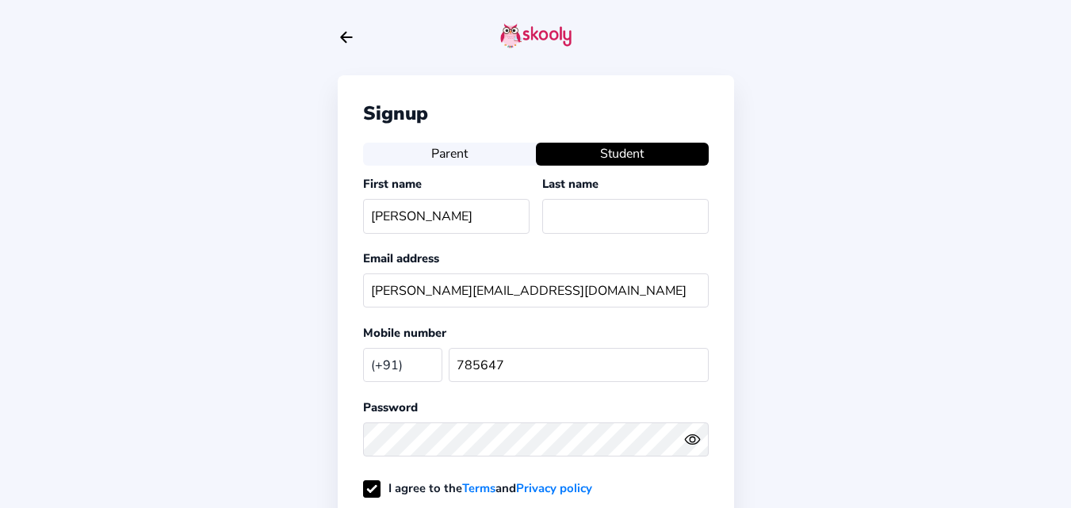
scroll to position [252, 0]
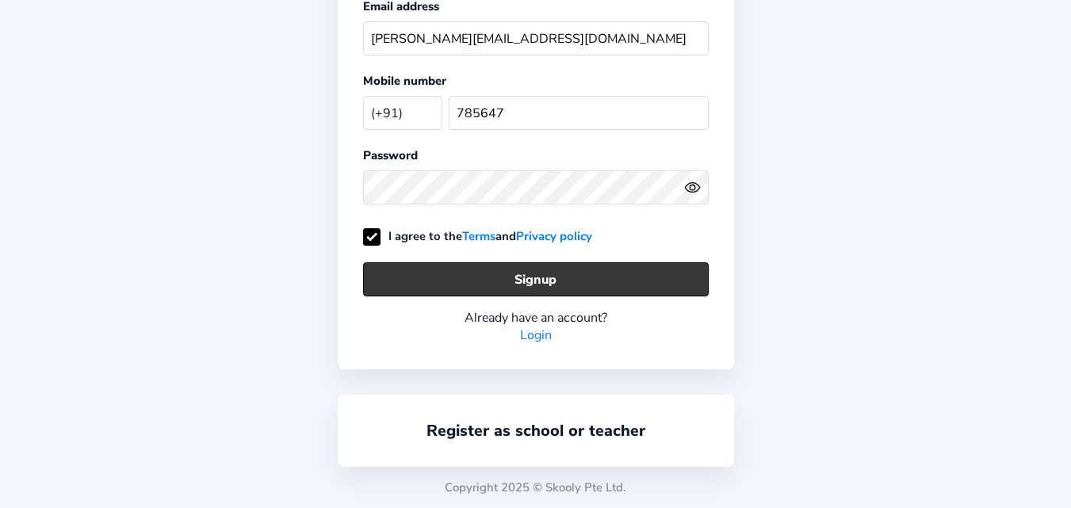
click at [553, 276] on button "Signup" at bounding box center [536, 279] width 346 height 34
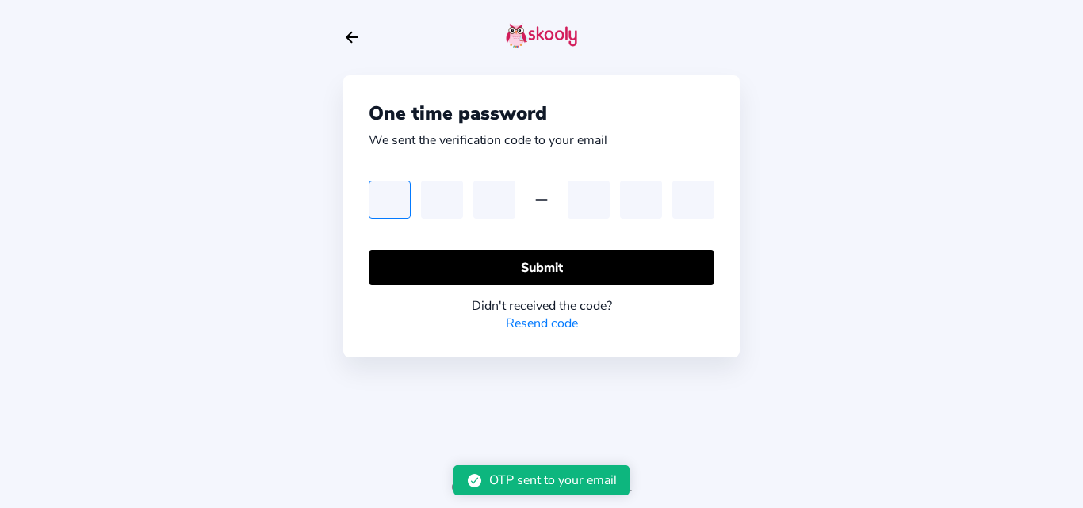
type input "0"
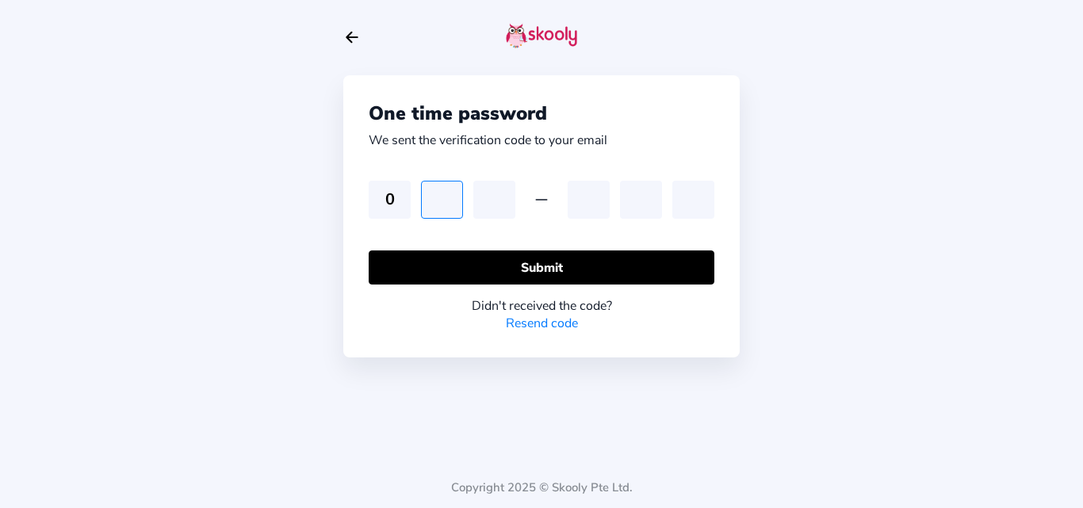
type input "5"
type input "0"
type input "7"
type input "0"
type input "2"
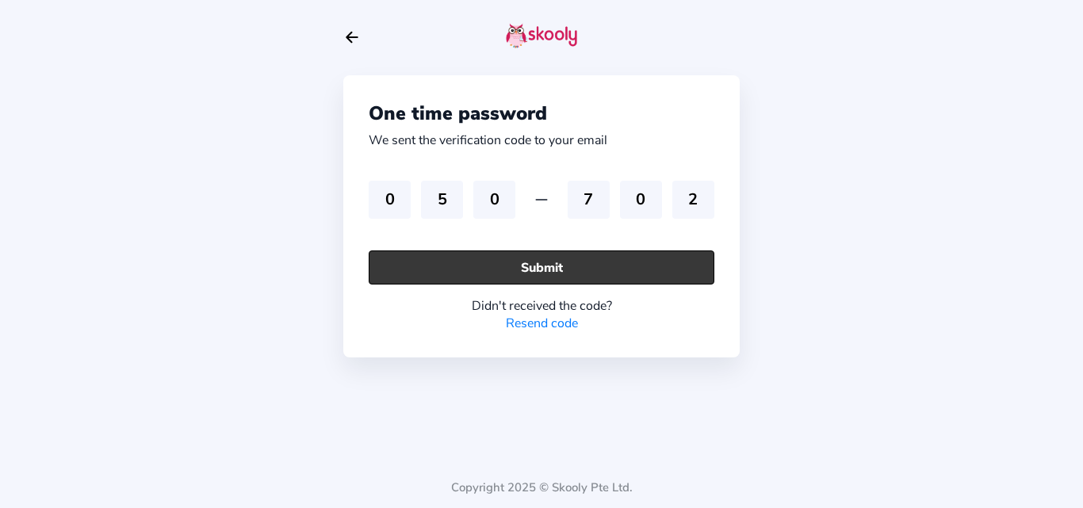
click at [521, 257] on button "Submit" at bounding box center [542, 268] width 346 height 34
click at [437, 269] on button "Submit" at bounding box center [542, 268] width 346 height 34
click at [438, 269] on button "Submit" at bounding box center [542, 268] width 346 height 34
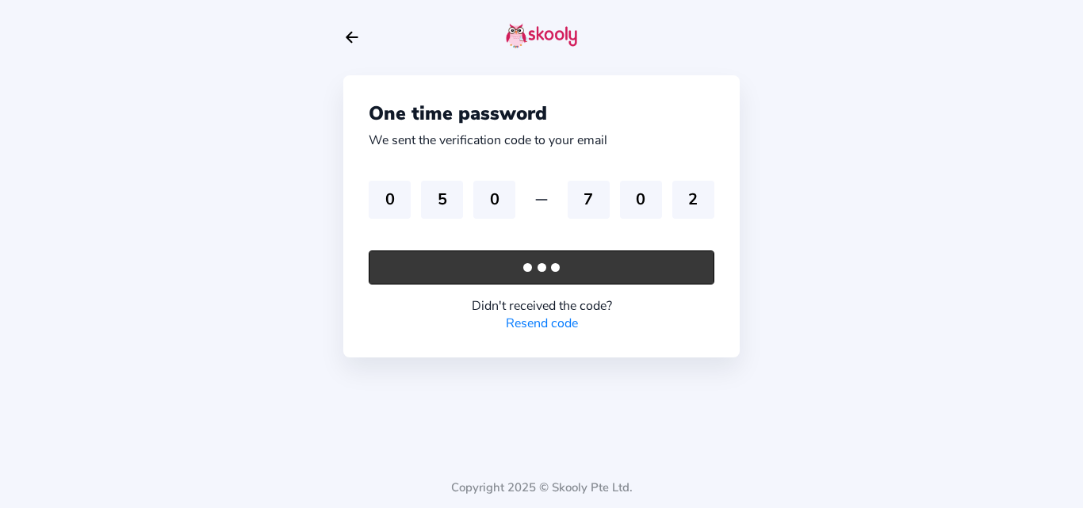
click at [438, 269] on button "Submit" at bounding box center [542, 268] width 346 height 34
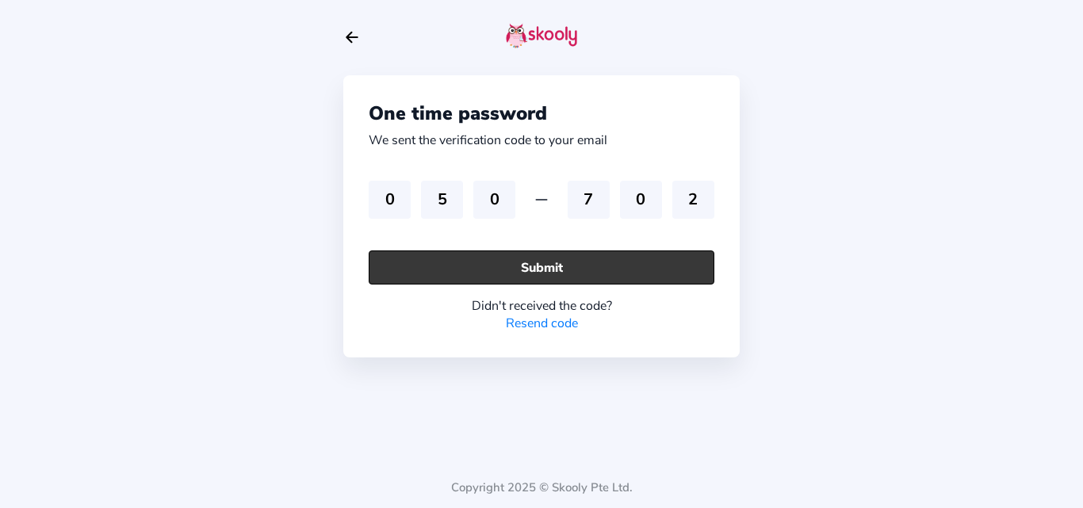
click at [438, 269] on button "Submit" at bounding box center [542, 268] width 346 height 34
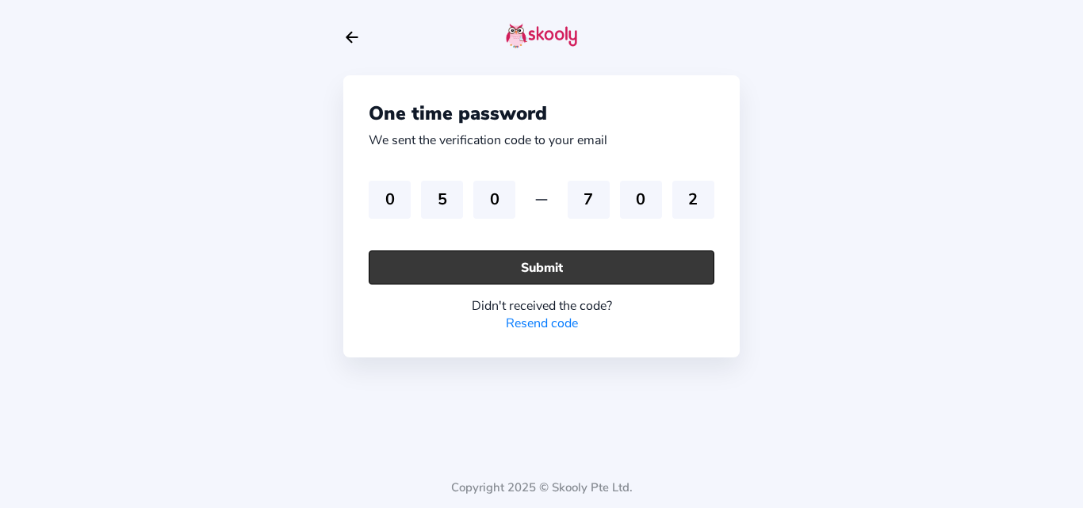
click at [438, 270] on button "Submit" at bounding box center [542, 268] width 346 height 34
click at [438, 271] on button "Submit" at bounding box center [542, 268] width 346 height 34
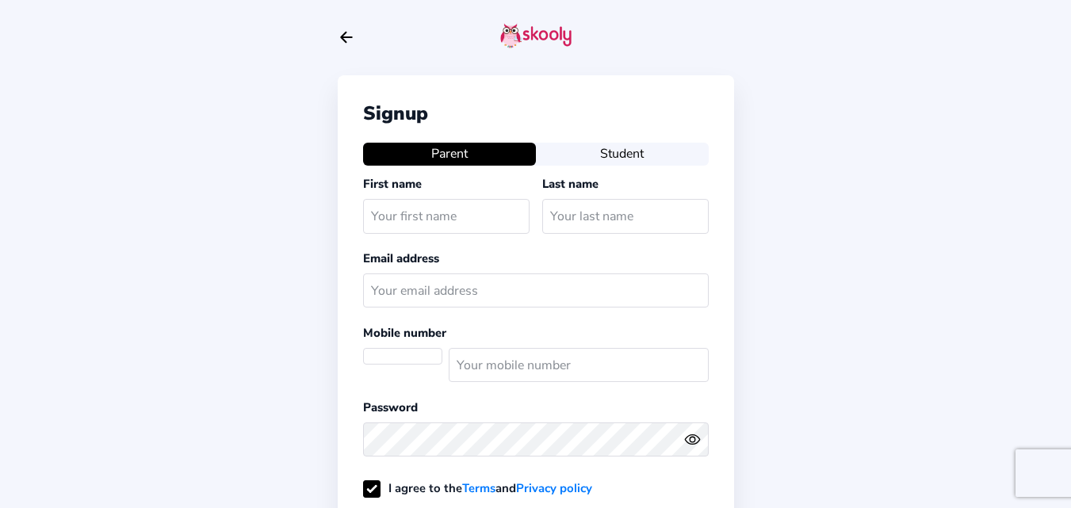
select select "IN"
click at [633, 159] on button "Student" at bounding box center [622, 154] width 173 height 22
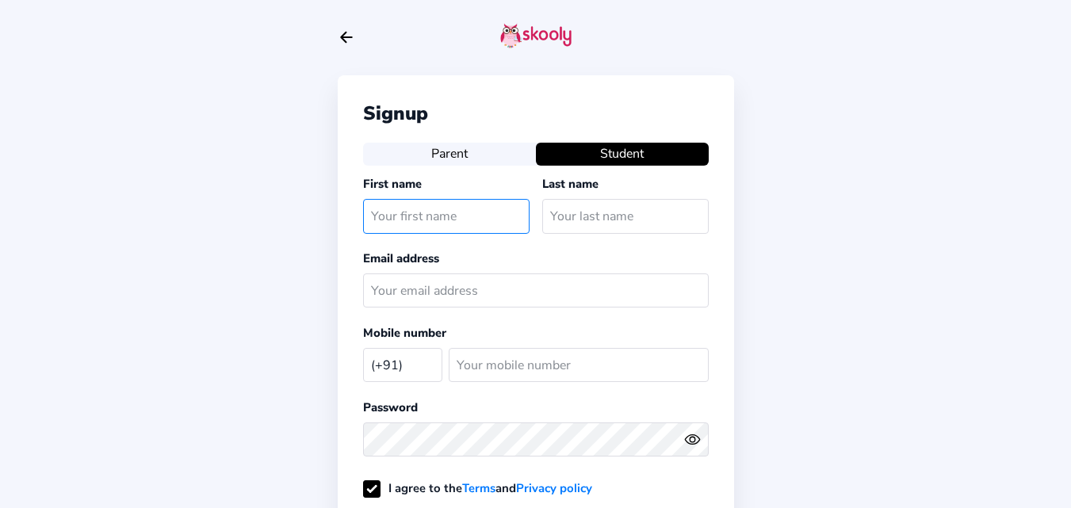
click at [426, 226] on input "text" at bounding box center [446, 216] width 166 height 34
type input "Fahim"
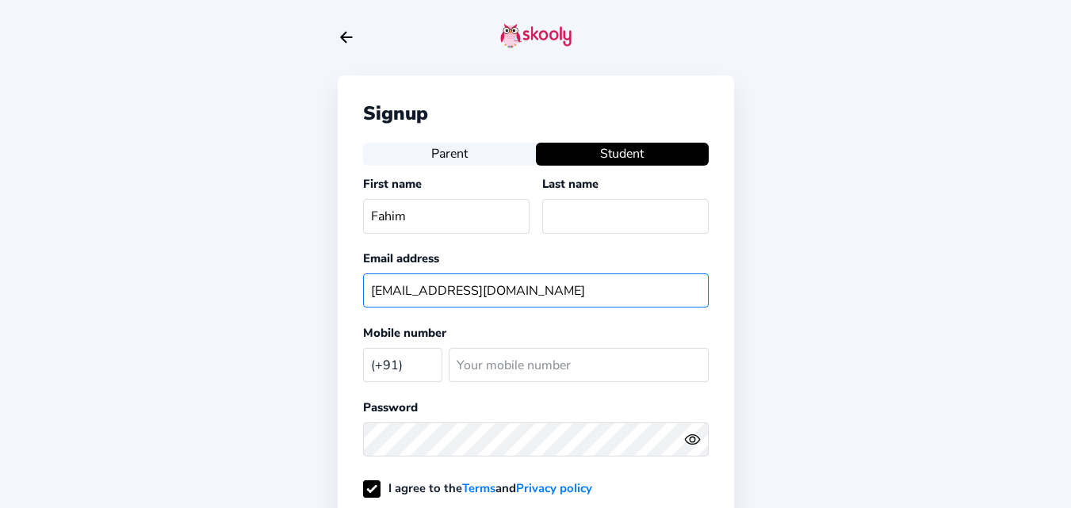
type input "fahim@mailinator.com"
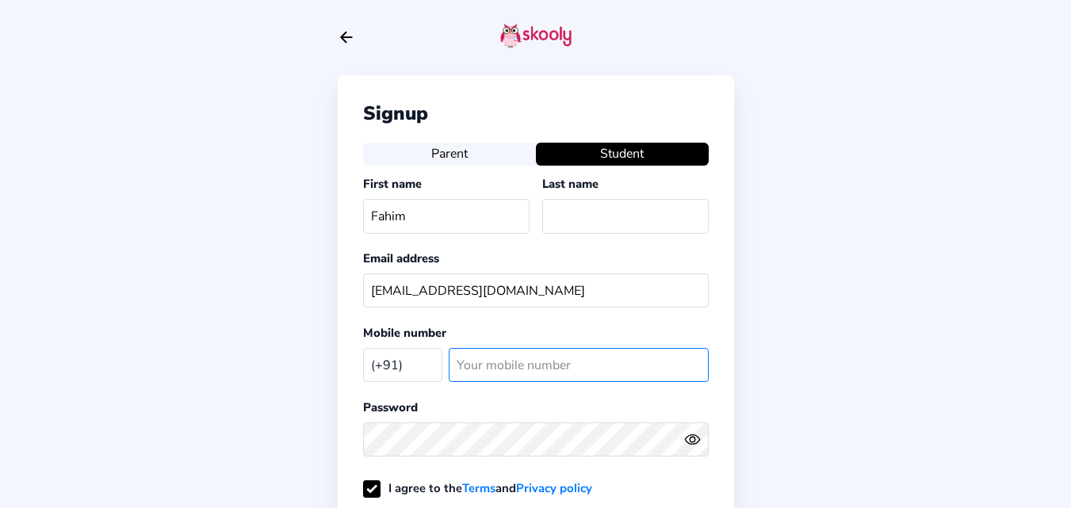
click at [545, 369] on input "number" at bounding box center [579, 365] width 260 height 34
type input "34525254"
drag, startPoint x: 545, startPoint y: 363, endPoint x: 451, endPoint y: 361, distance: 94.3
click at [451, 361] on input "34525254" at bounding box center [579, 365] width 260 height 34
click at [484, 364] on input "23451" at bounding box center [579, 365] width 260 height 34
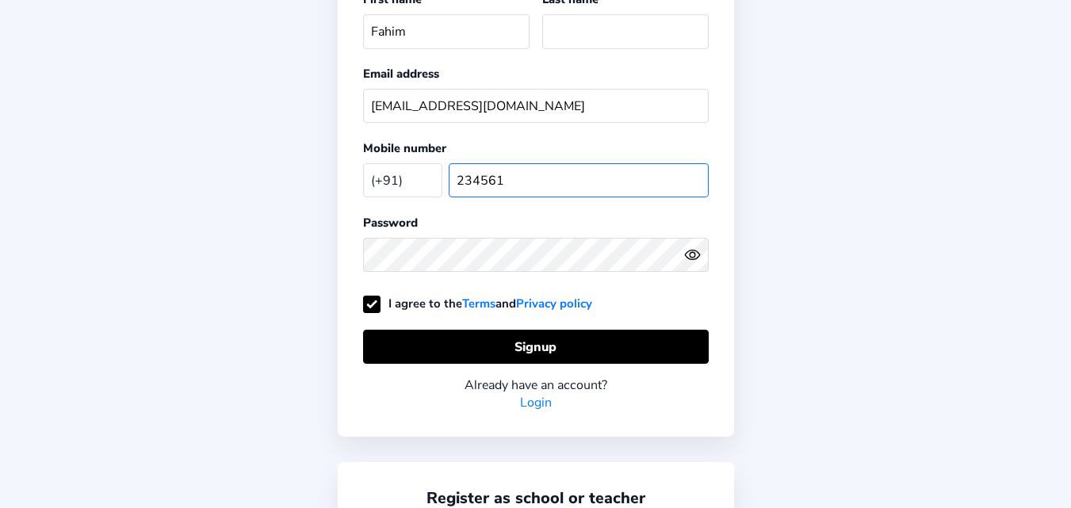
scroll to position [238, 0]
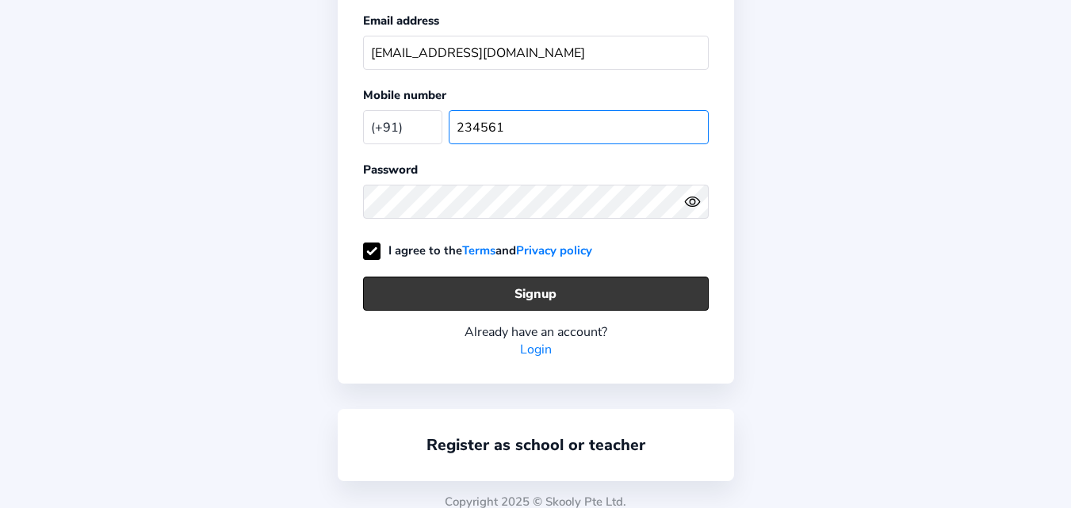
type input "234561"
click at [524, 307] on button "Signup" at bounding box center [536, 294] width 346 height 34
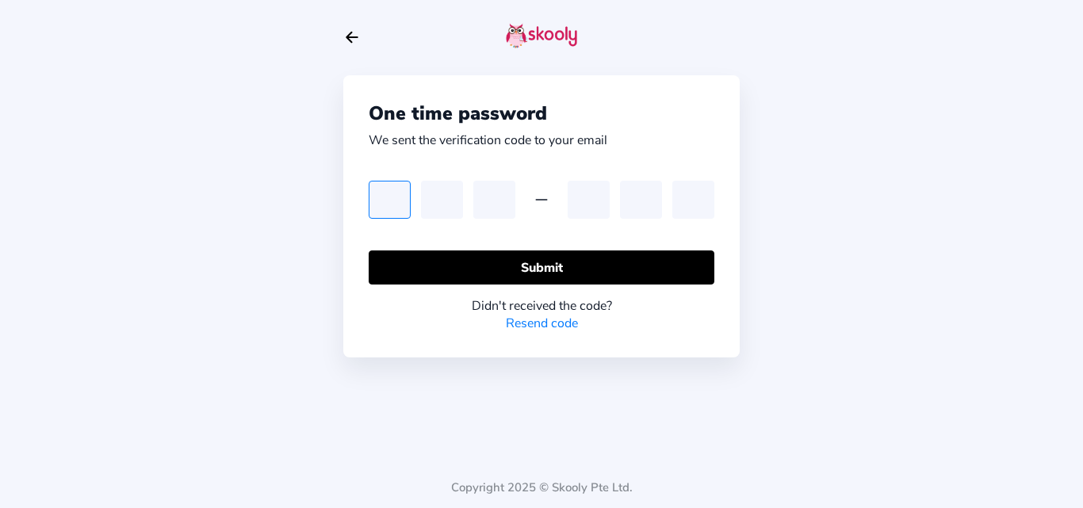
type input "5"
type input "4"
type input "5"
type input "0"
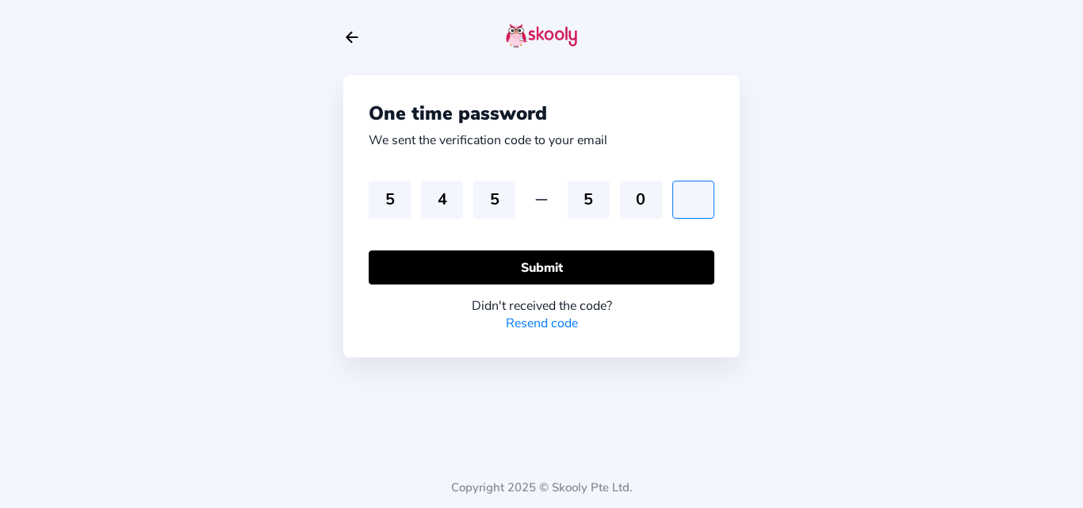
type input "6"
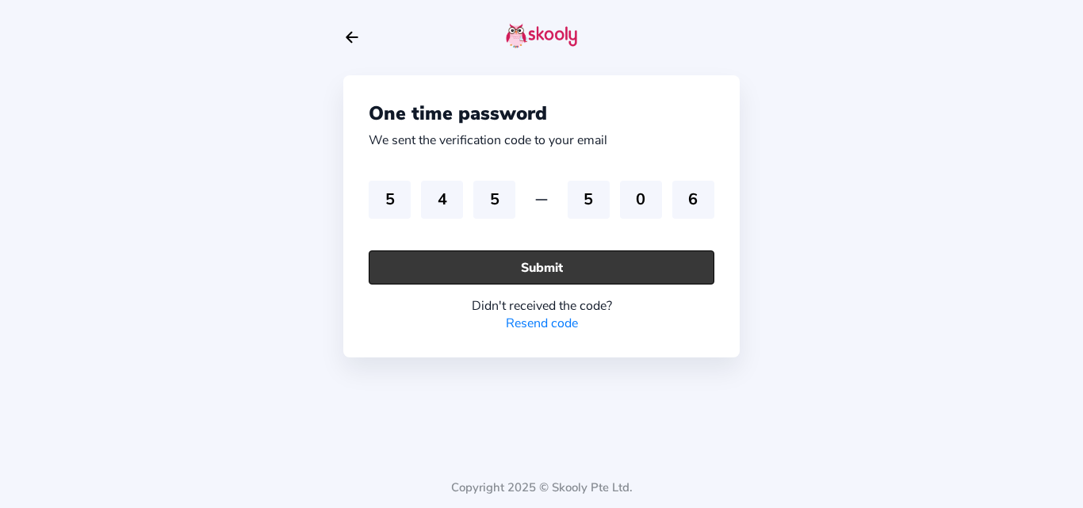
click at [512, 265] on button "Submit" at bounding box center [542, 268] width 346 height 34
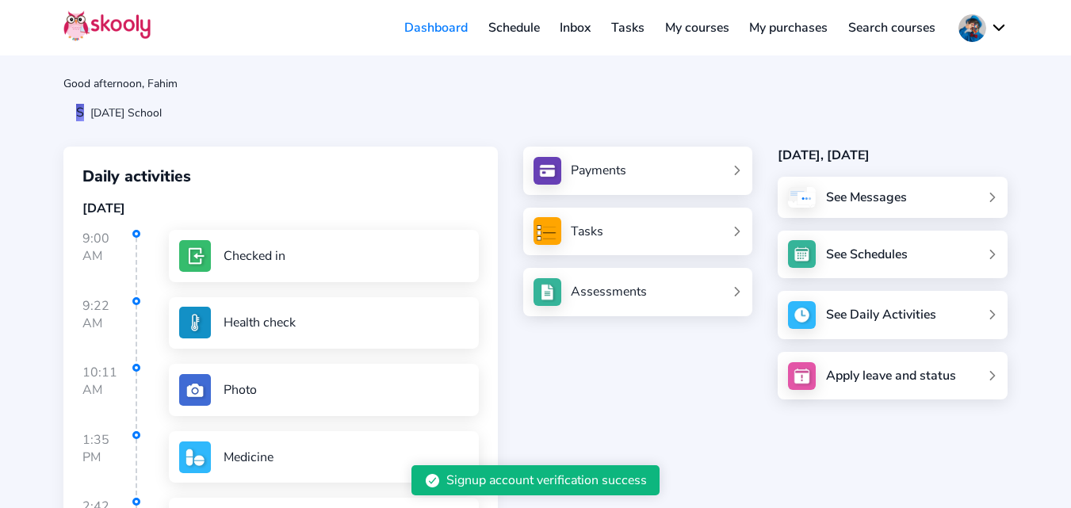
click at [450, 128] on div "Good afternoon, Fahim S Sunday School Daily activities Today 9:00 AM Checked in…" at bounding box center [535, 362] width 1071 height 724
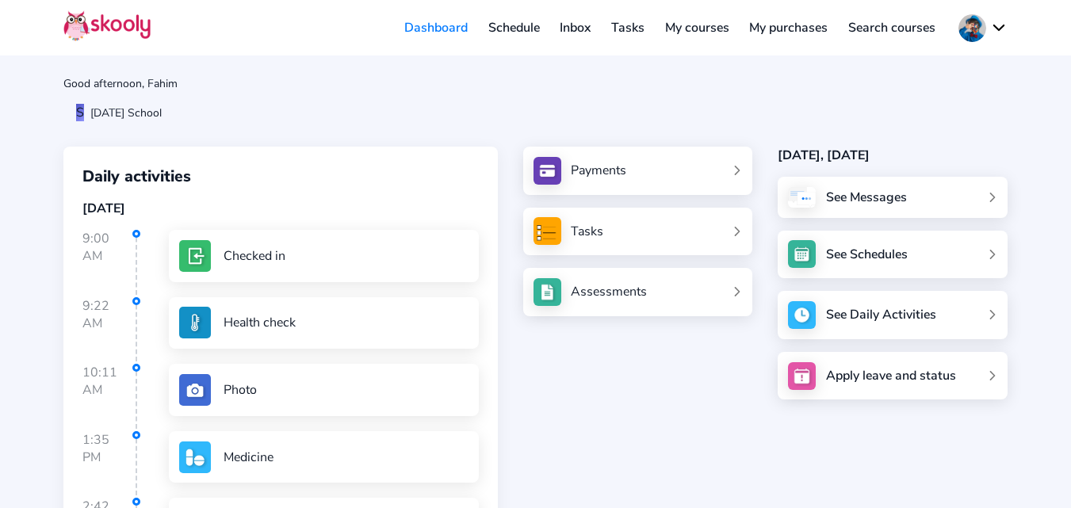
click at [975, 26] on button at bounding box center [982, 28] width 49 height 28
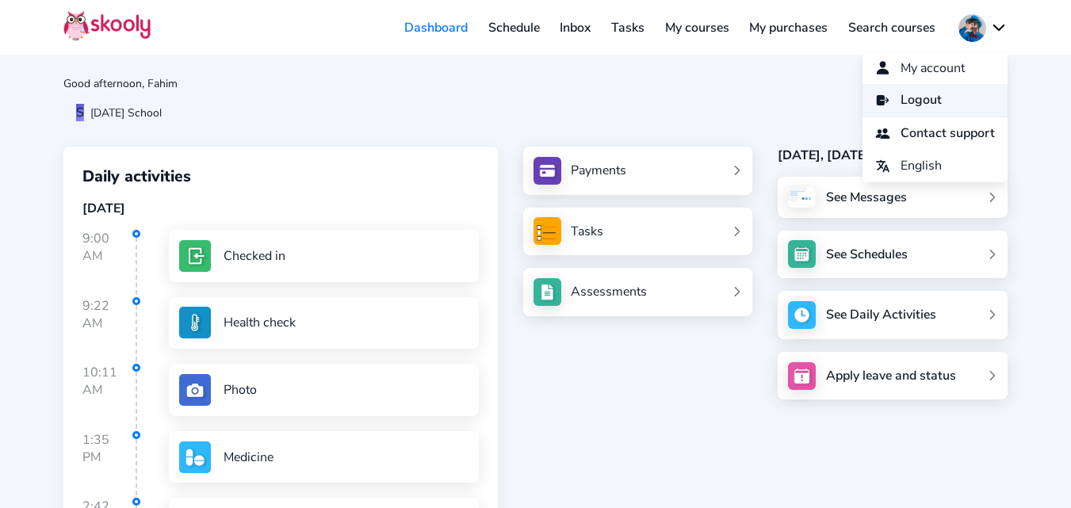
click at [947, 100] on link "Logout" at bounding box center [935, 100] width 145 height 33
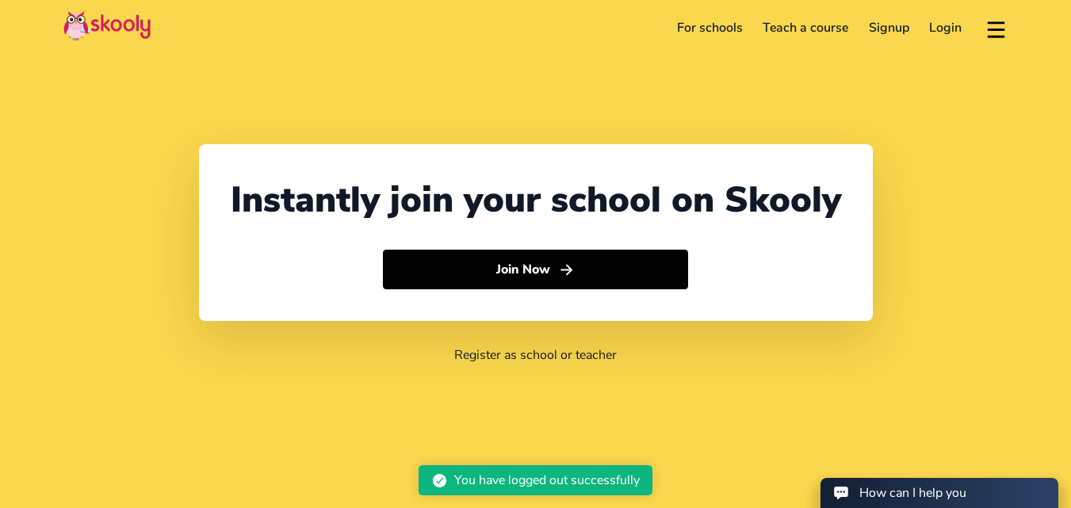
select select "91"
select select "India"
select select "Asia/Kolkata"
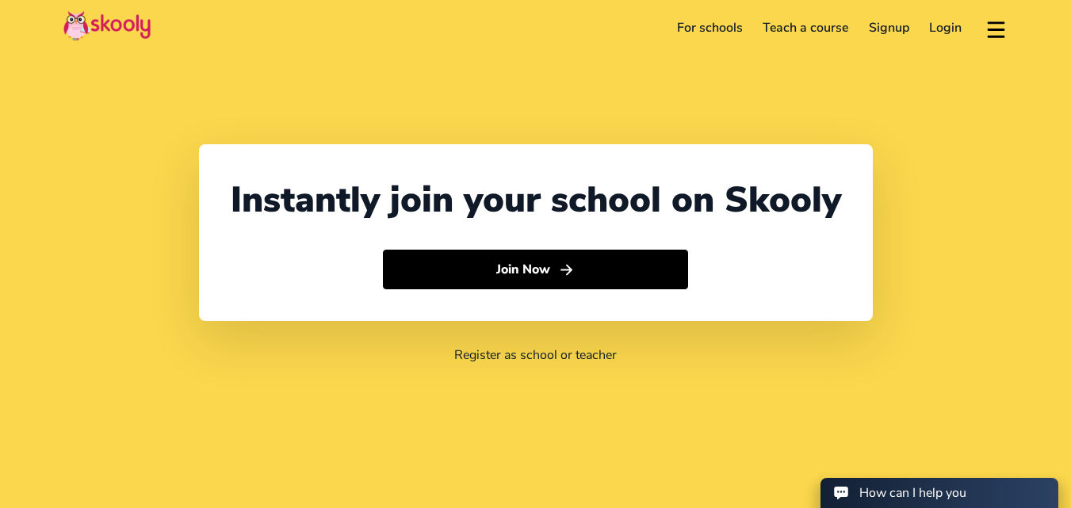
click at [949, 25] on link "Login" at bounding box center [946, 27] width 53 height 25
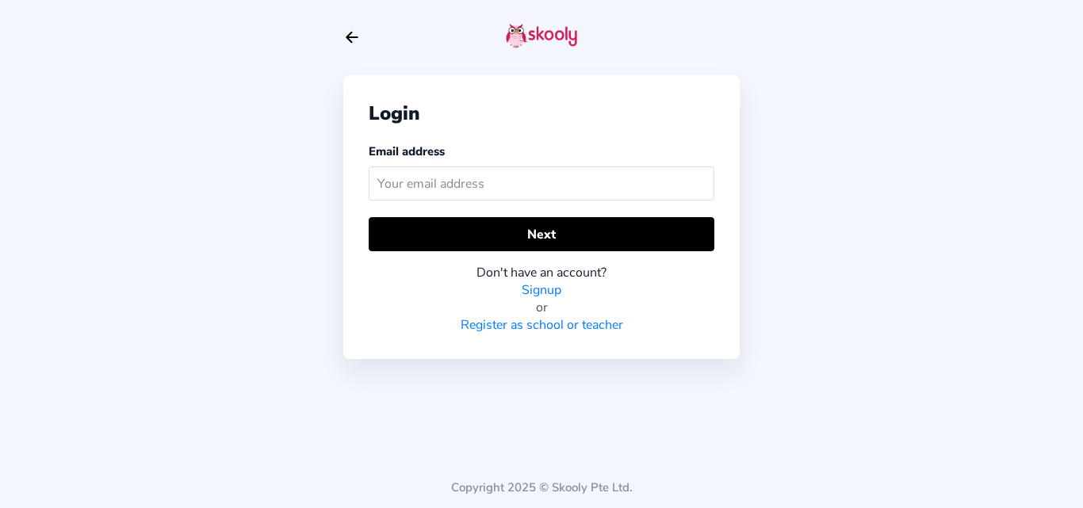
click at [553, 289] on link "Signup" at bounding box center [542, 289] width 40 height 17
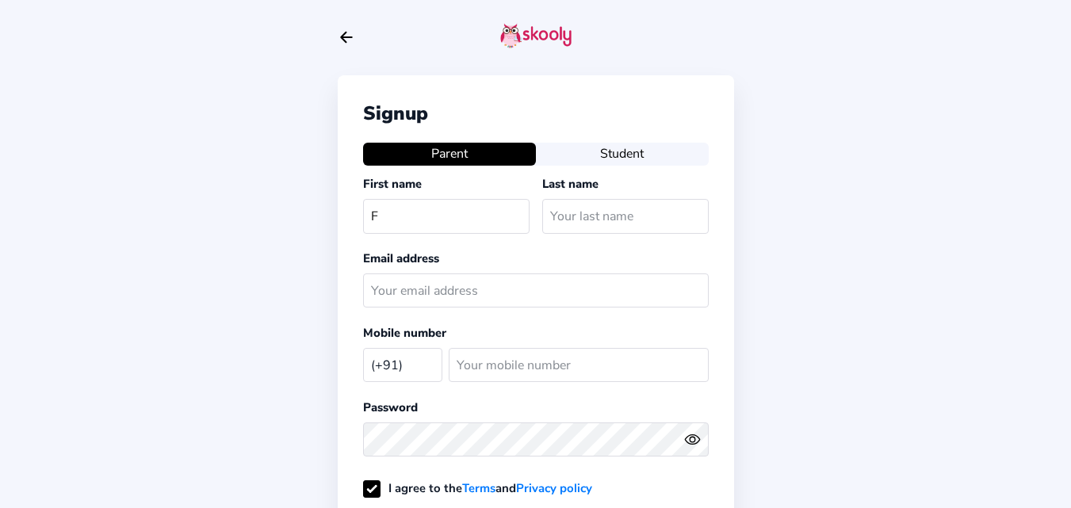
select select "IN"
type input "Fahim"
type input "mom"
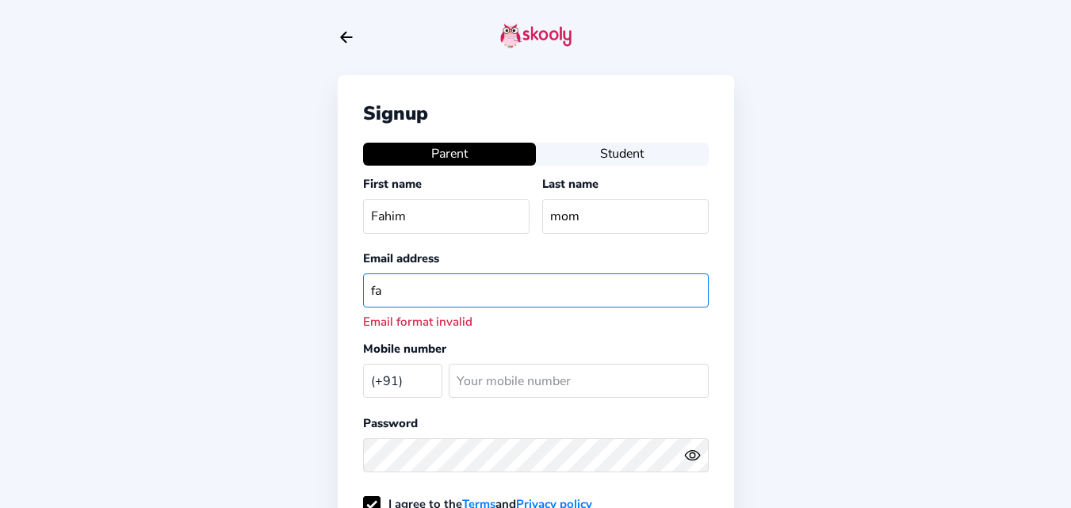
type input "f"
paste input "[EMAIL_ADDRESS][DOMAIN_NAME]"
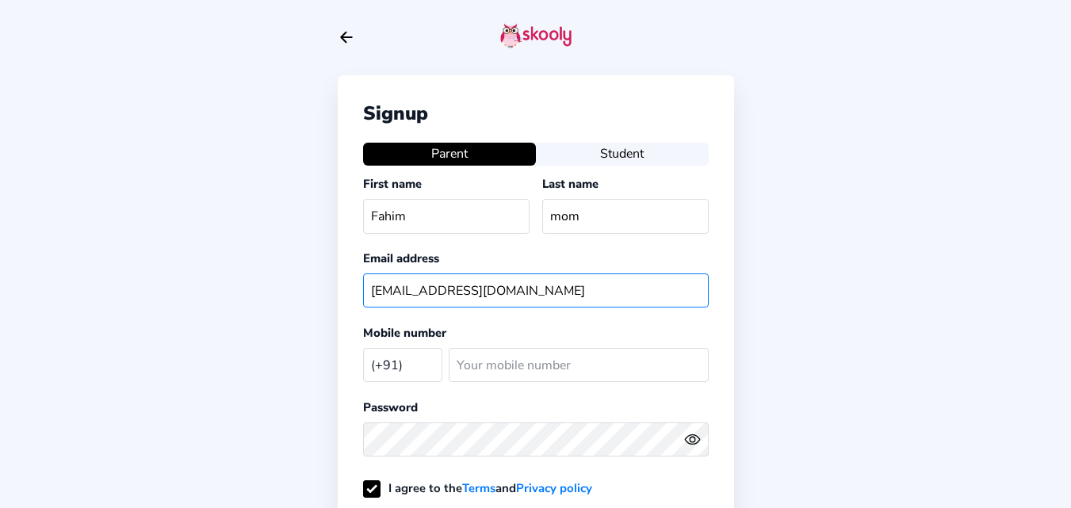
type input "[EMAIL_ADDRESS][DOMAIN_NAME]"
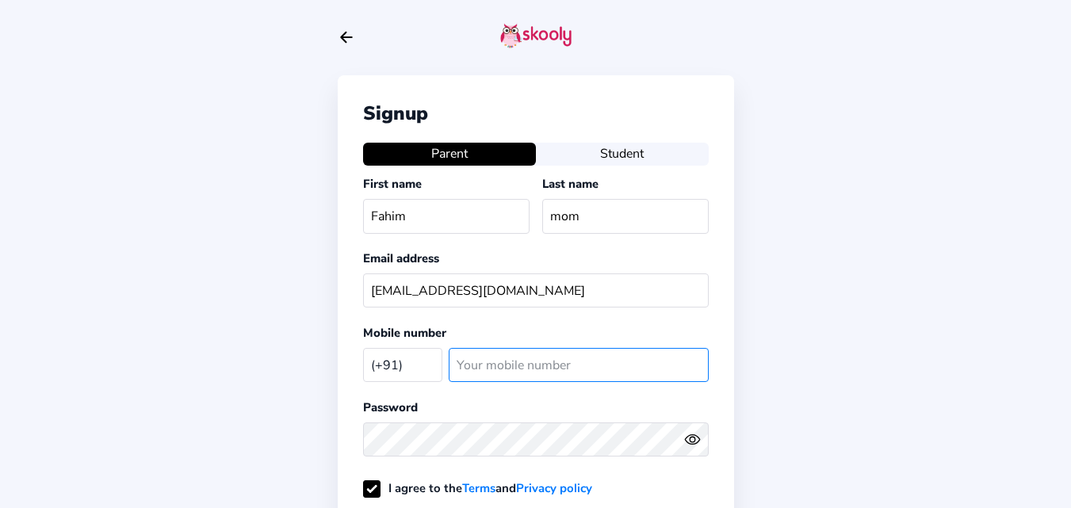
click at [540, 366] on input "number" at bounding box center [579, 365] width 260 height 34
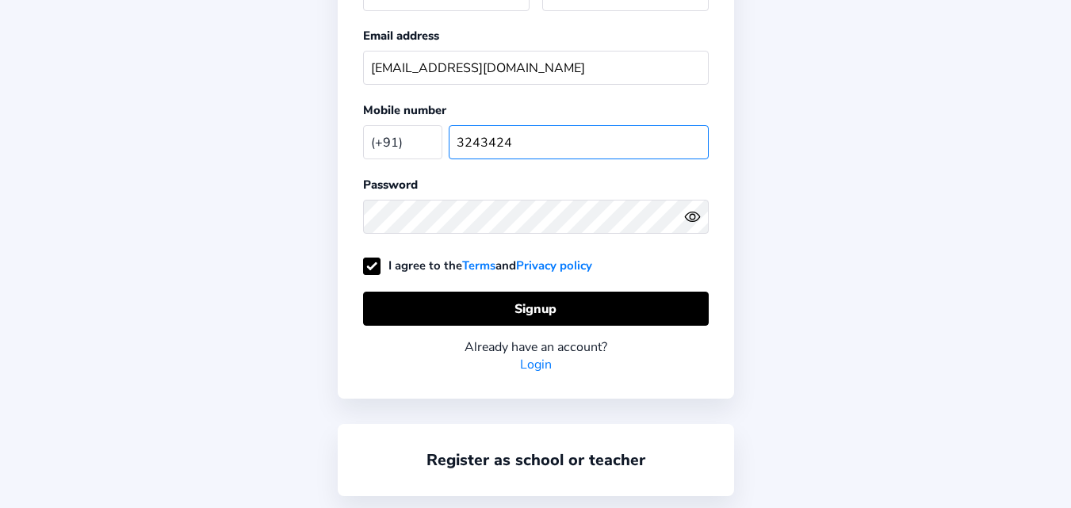
scroll to position [238, 0]
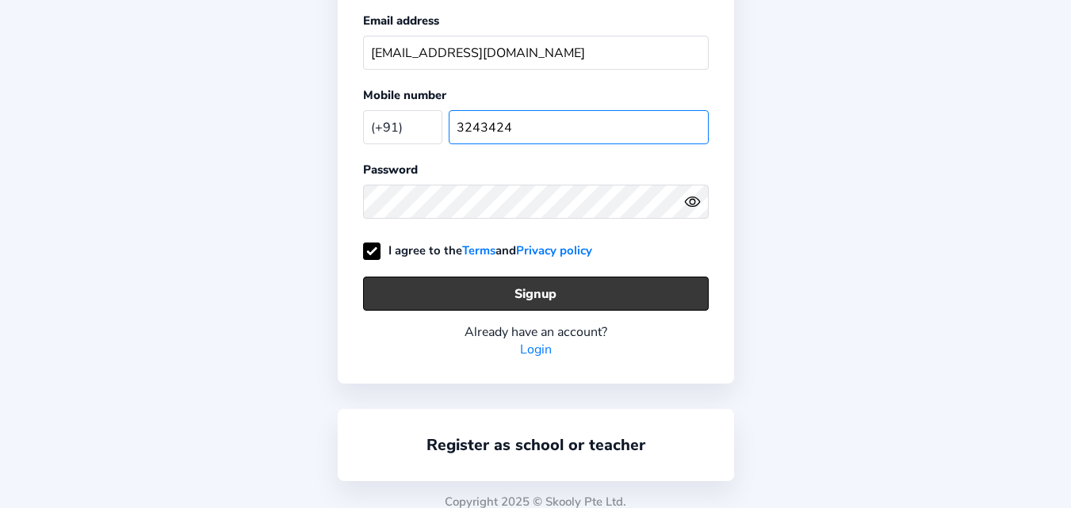
type input "3243424"
click at [550, 299] on button "Signup" at bounding box center [536, 294] width 346 height 34
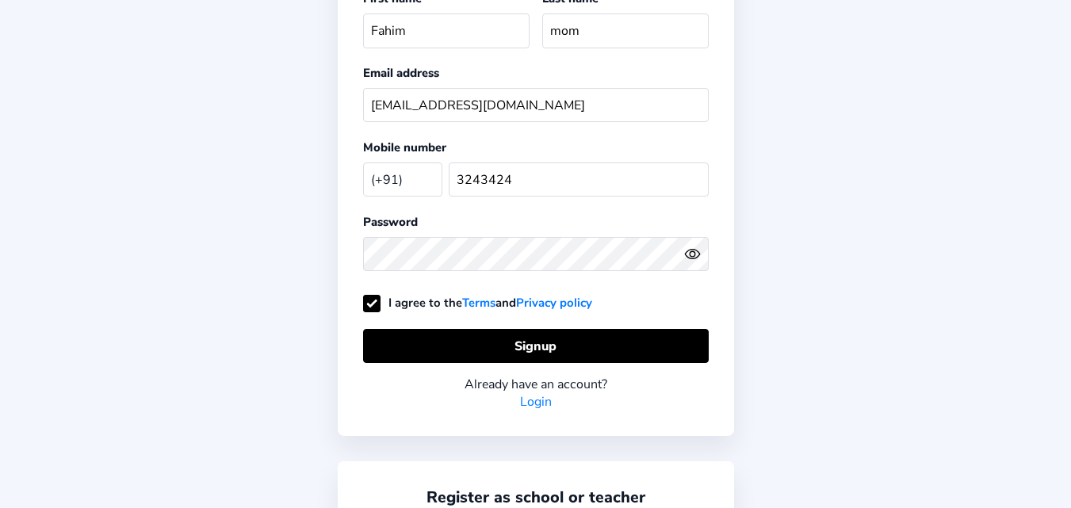
scroll to position [252, 0]
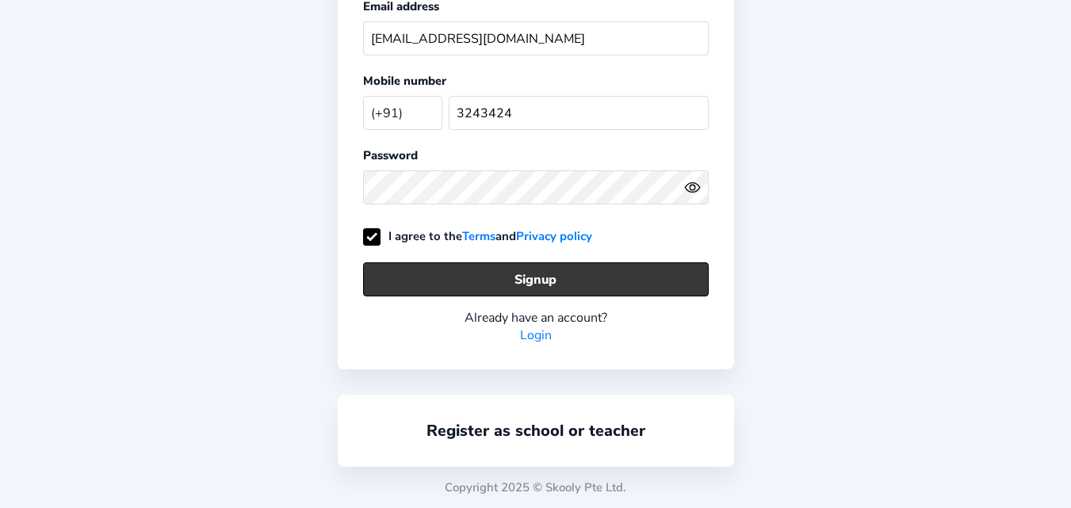
click at [411, 272] on button "Signup" at bounding box center [536, 279] width 346 height 34
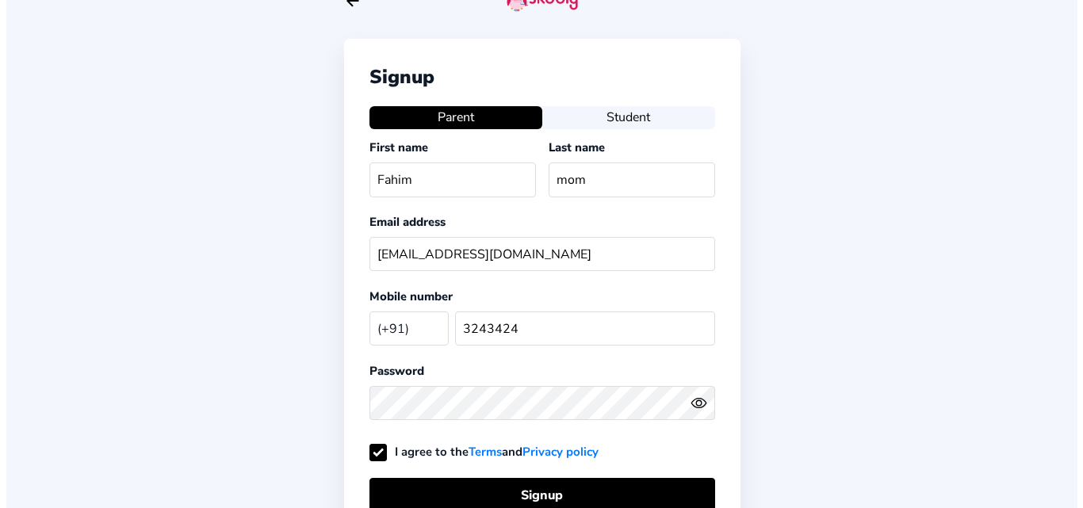
scroll to position [0, 0]
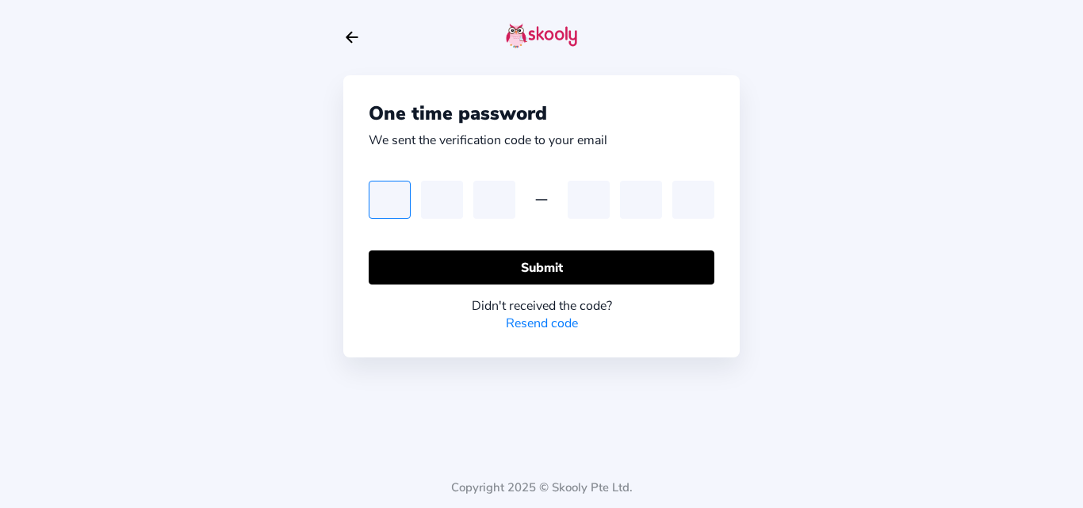
type input "4"
type input "3"
type input "5"
type input "9"
type input "0"
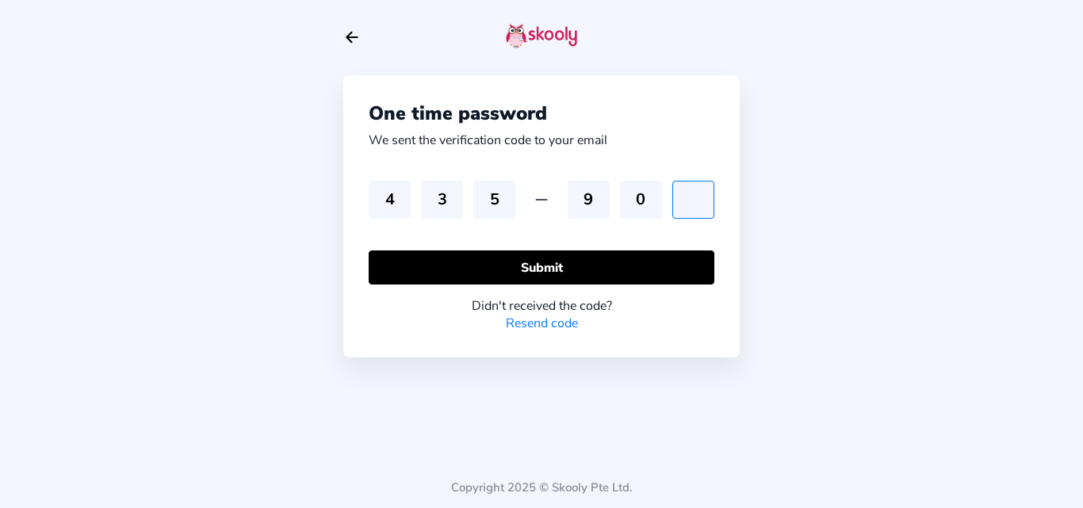
type input "2"
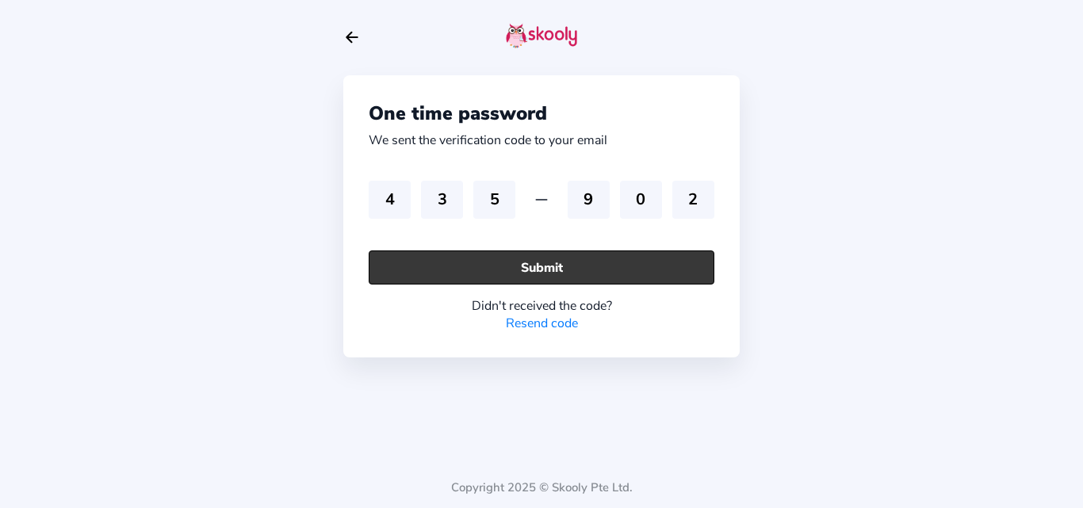
click at [472, 258] on button "Submit" at bounding box center [542, 268] width 346 height 34
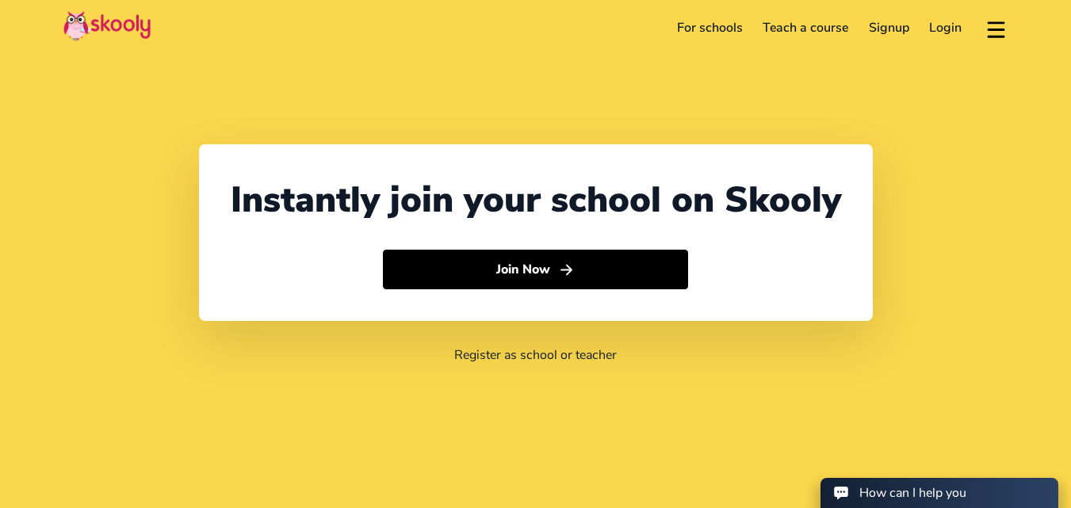
select select "91"
select select "India"
select select "Asia/Kolkata"
click at [939, 31] on link "Login" at bounding box center [946, 27] width 53 height 25
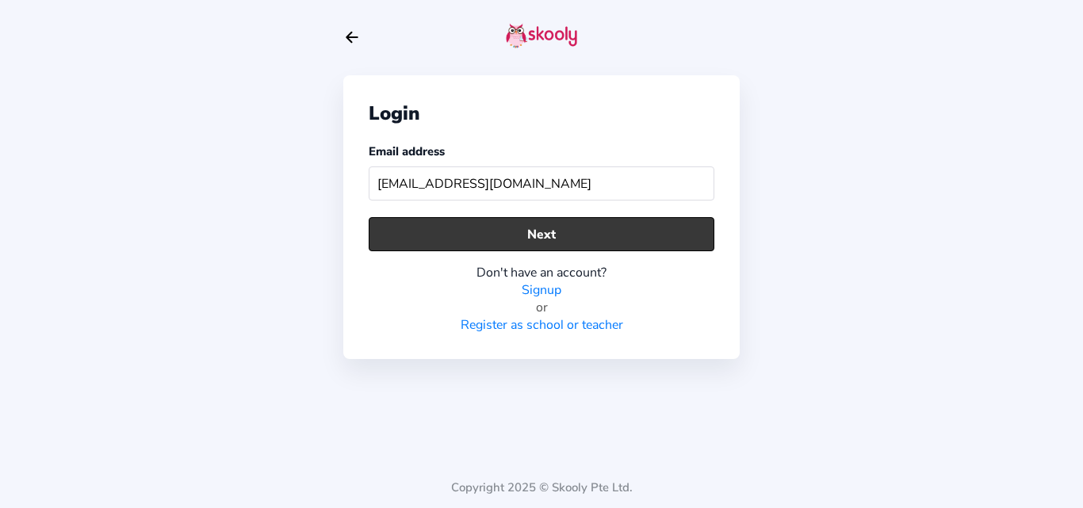
type input "[EMAIL_ADDRESS][DOMAIN_NAME]"
click at [507, 231] on button "Next" at bounding box center [542, 234] width 346 height 34
click at [564, 235] on button "Next" at bounding box center [542, 234] width 346 height 34
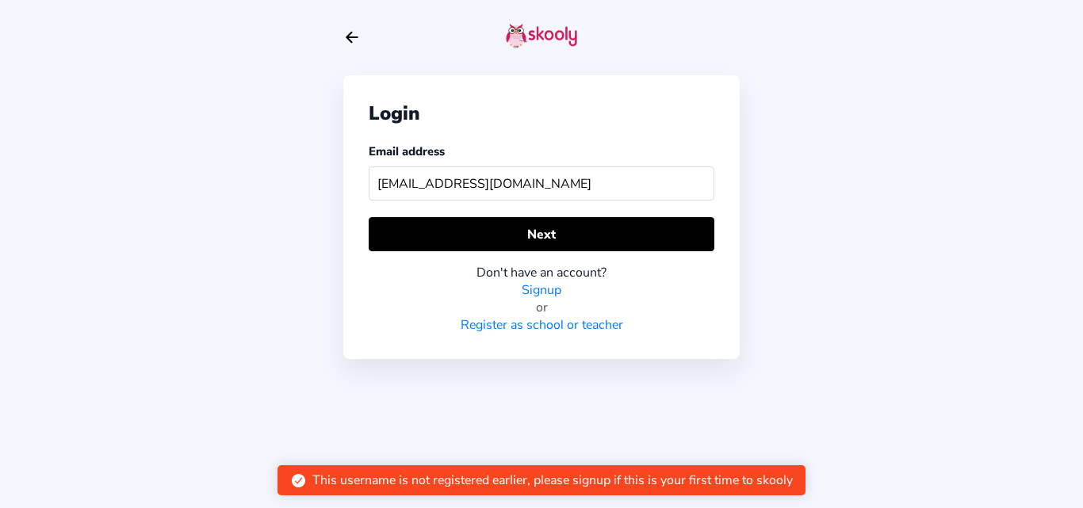
click at [346, 32] on icon "Arrow Back" at bounding box center [351, 37] width 17 height 17
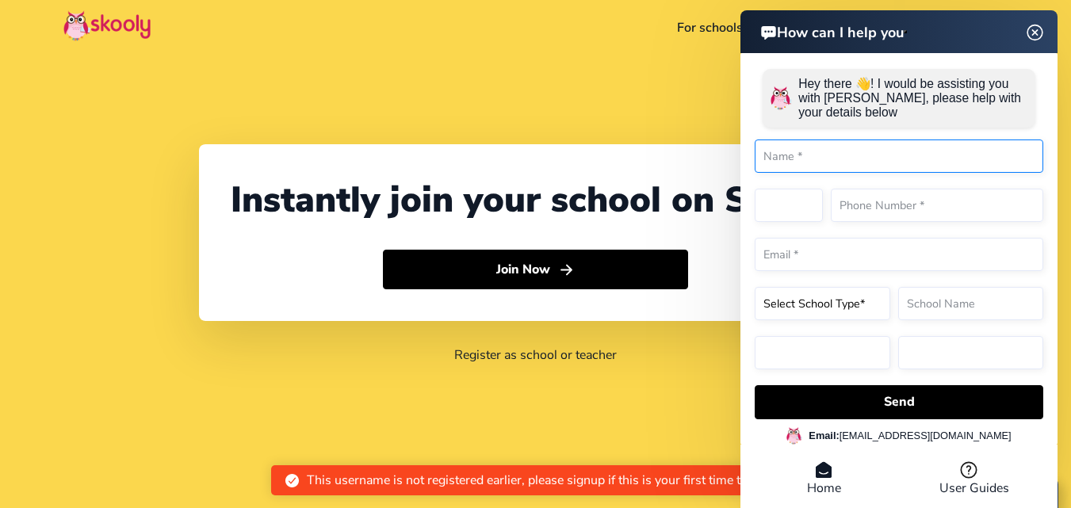
select select "91"
select select "India"
select select "Asia/Kolkata"
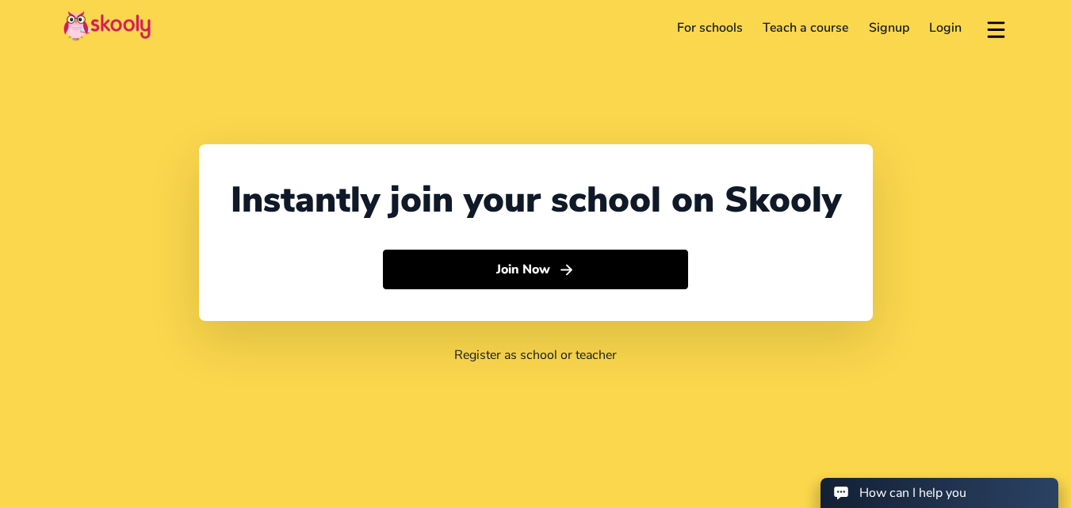
select select "91"
select select "[GEOGRAPHIC_DATA]"
select select "[GEOGRAPHIC_DATA]/[GEOGRAPHIC_DATA]"
click at [942, 31] on link "Login" at bounding box center [946, 27] width 53 height 25
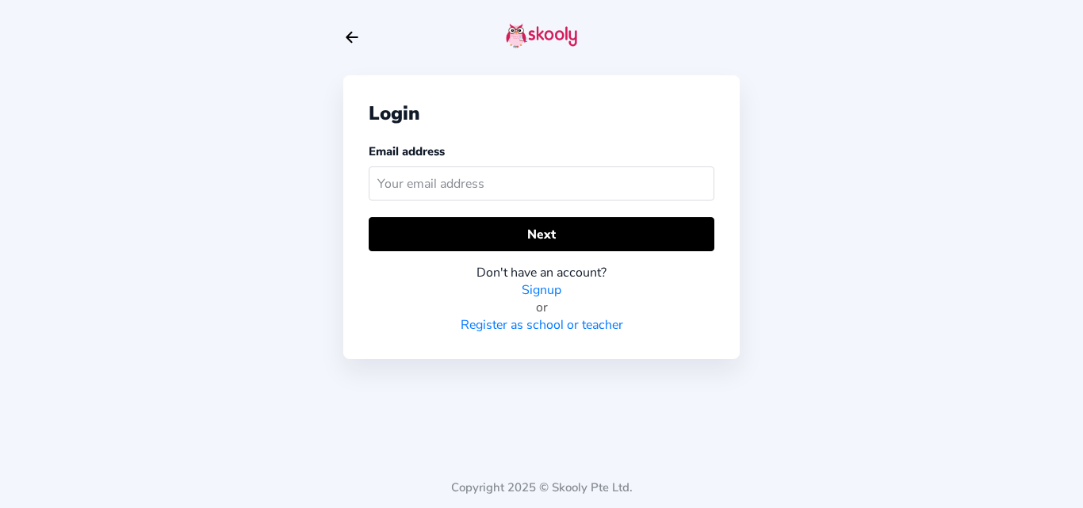
click at [351, 33] on icon "arrow back outline" at bounding box center [351, 38] width 11 height 10
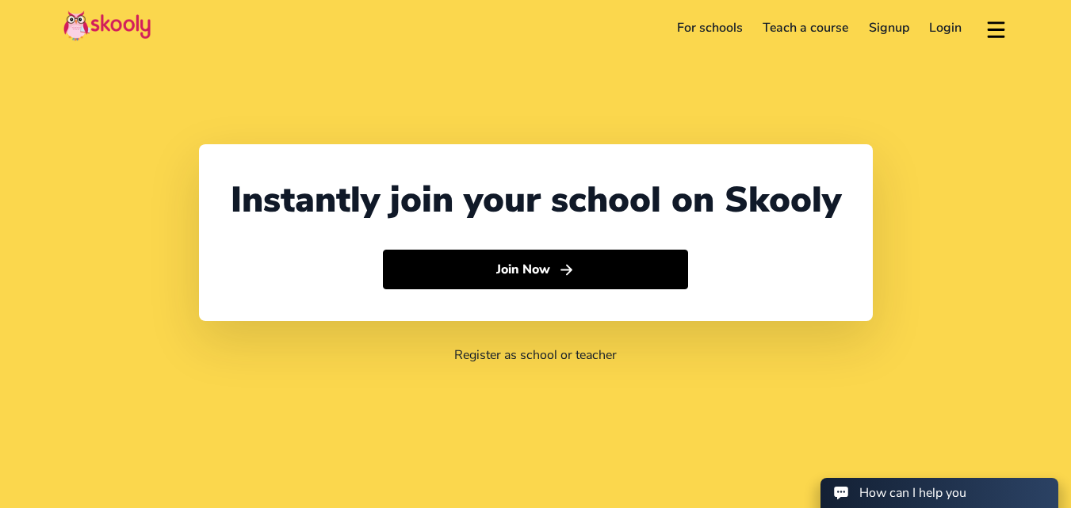
select select "91"
select select "India"
select select "Asia/Kolkata"
click at [881, 25] on link "Signup" at bounding box center [889, 27] width 61 height 25
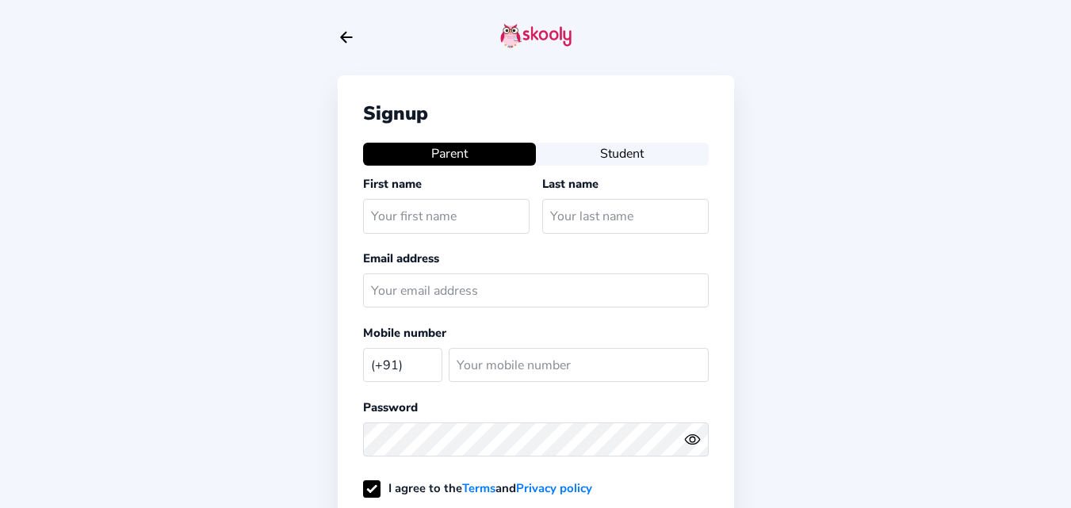
select select "IN"
click at [572, 158] on button "Student" at bounding box center [622, 154] width 173 height 22
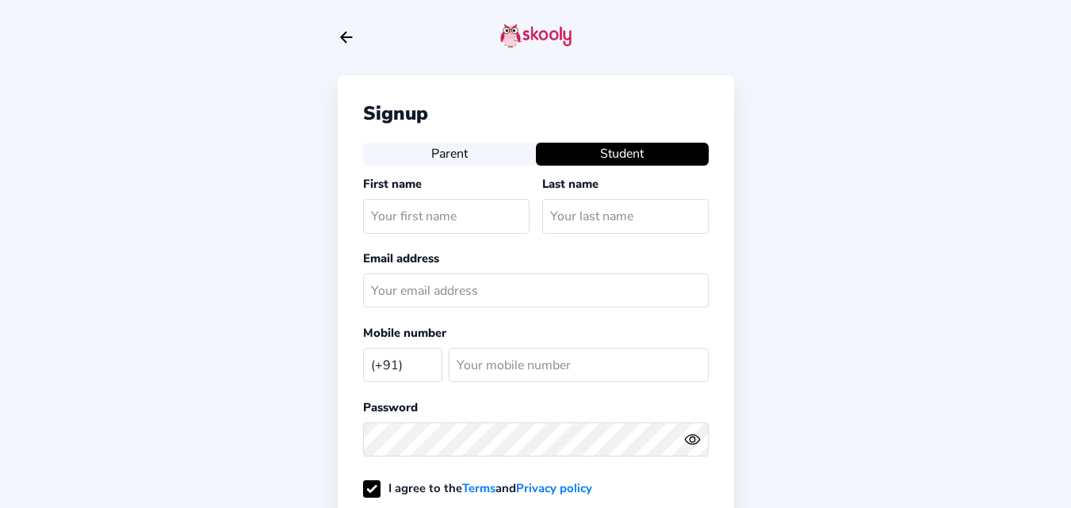
click at [469, 149] on button "Parent" at bounding box center [449, 154] width 173 height 22
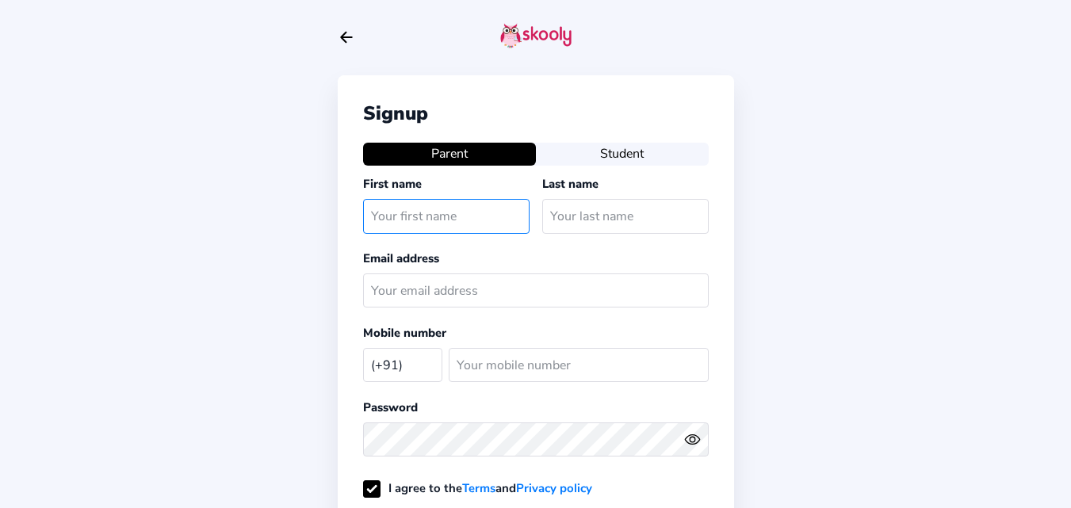
click at [479, 210] on input "text" at bounding box center [446, 216] width 166 height 34
type input "Fahim"
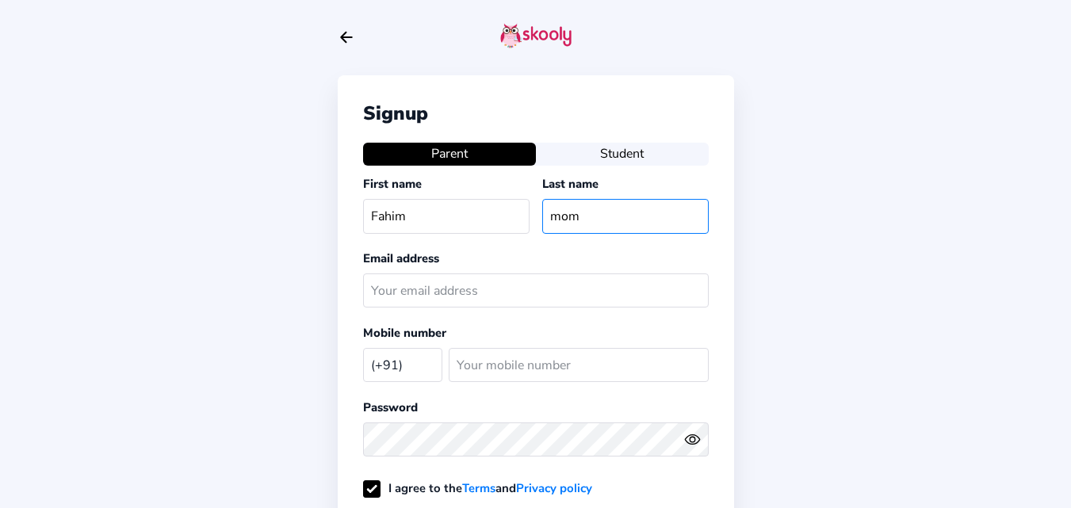
type input "mom"
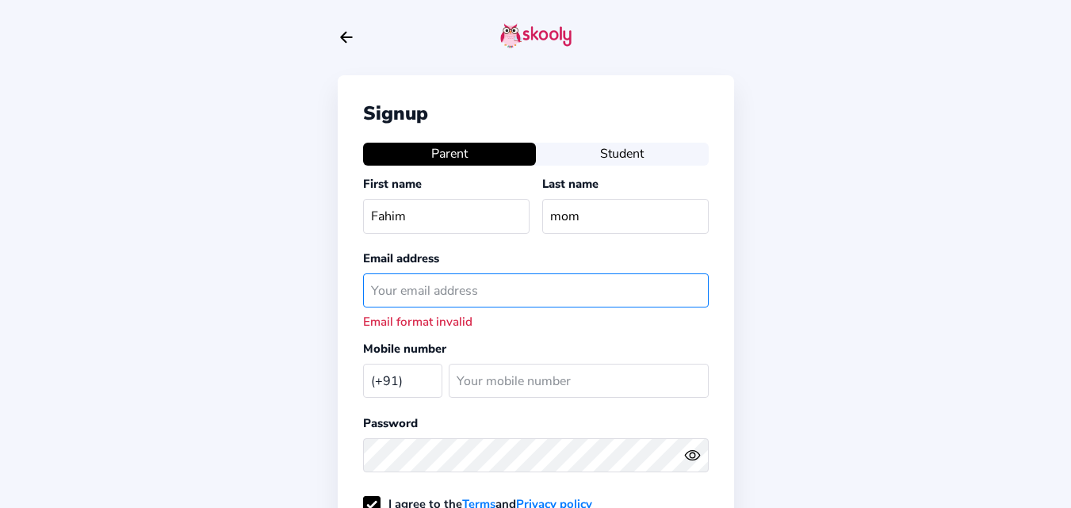
paste input "fahimmother@mailinator.com"
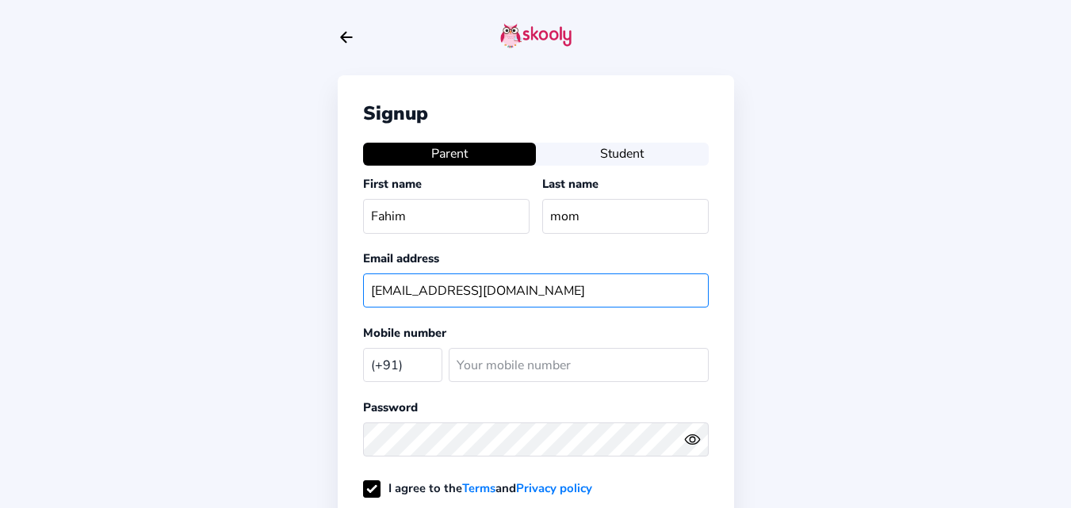
type input "fahimmother@mailinator.com"
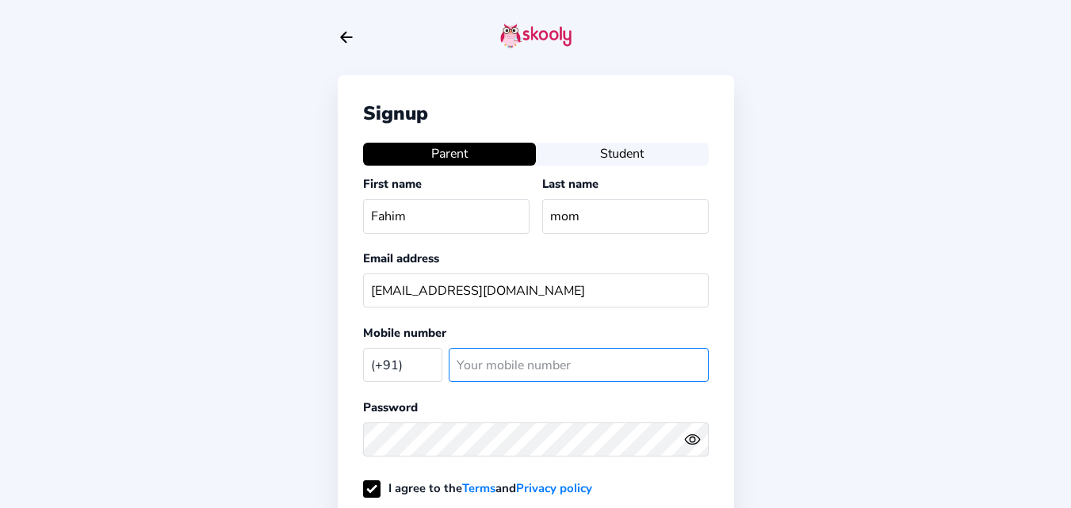
click at [514, 368] on input "number" at bounding box center [579, 365] width 260 height 34
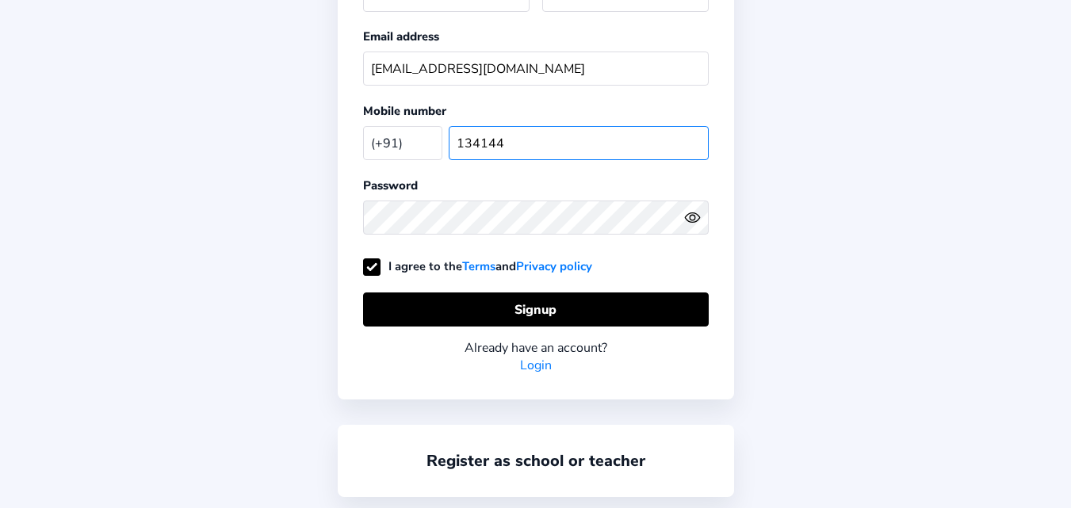
scroll to position [238, 0]
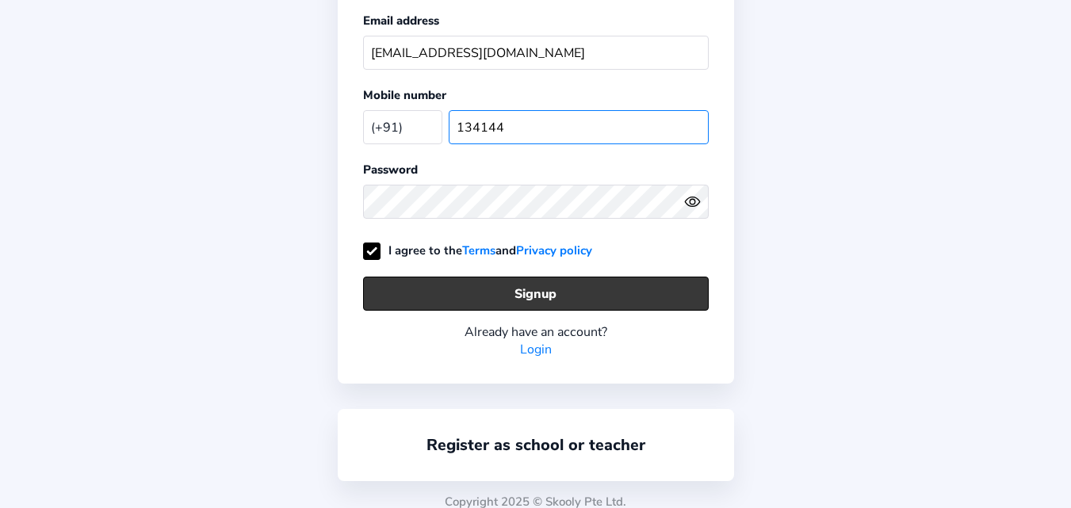
type input "134144"
click at [545, 300] on button "Signup" at bounding box center [536, 294] width 346 height 34
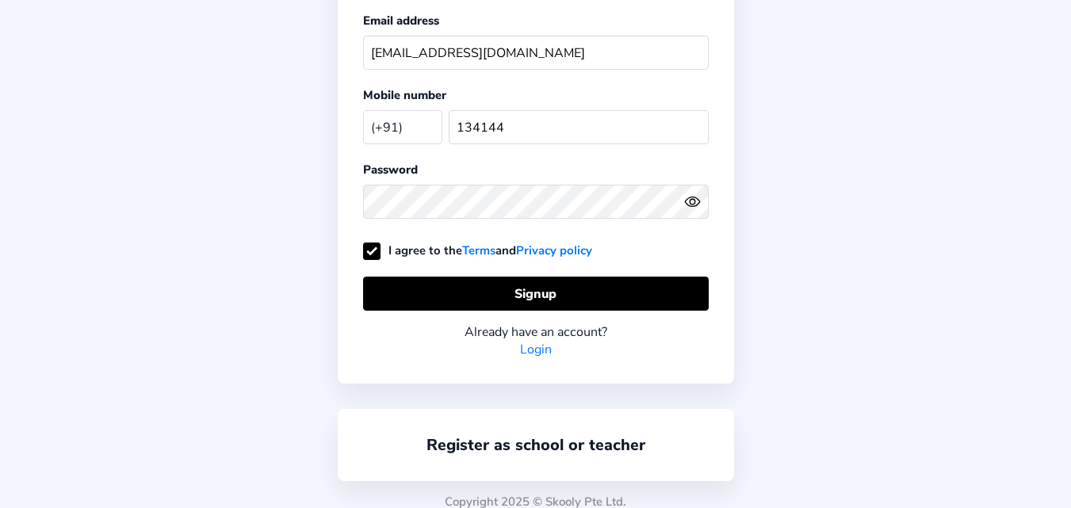
scroll to position [0, 0]
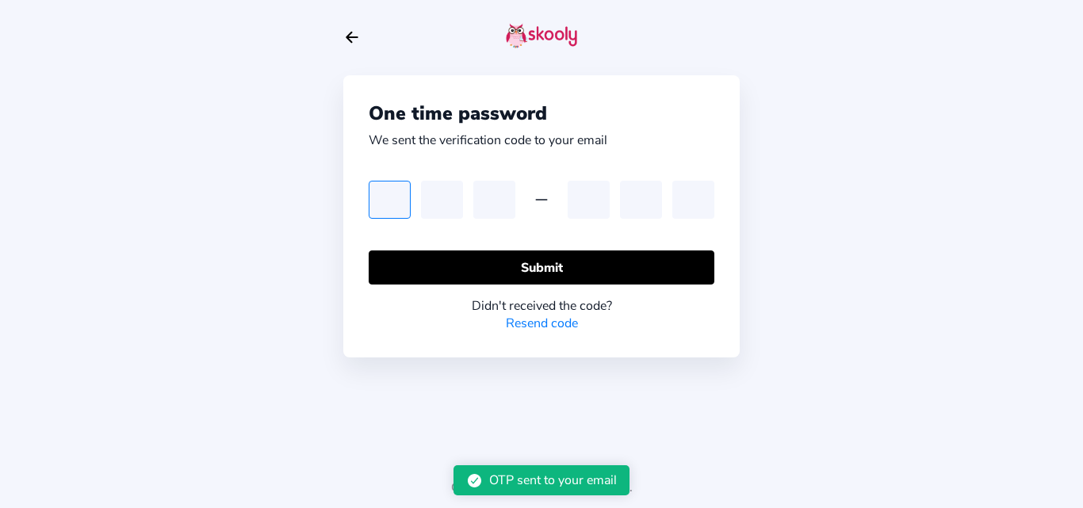
type input "1"
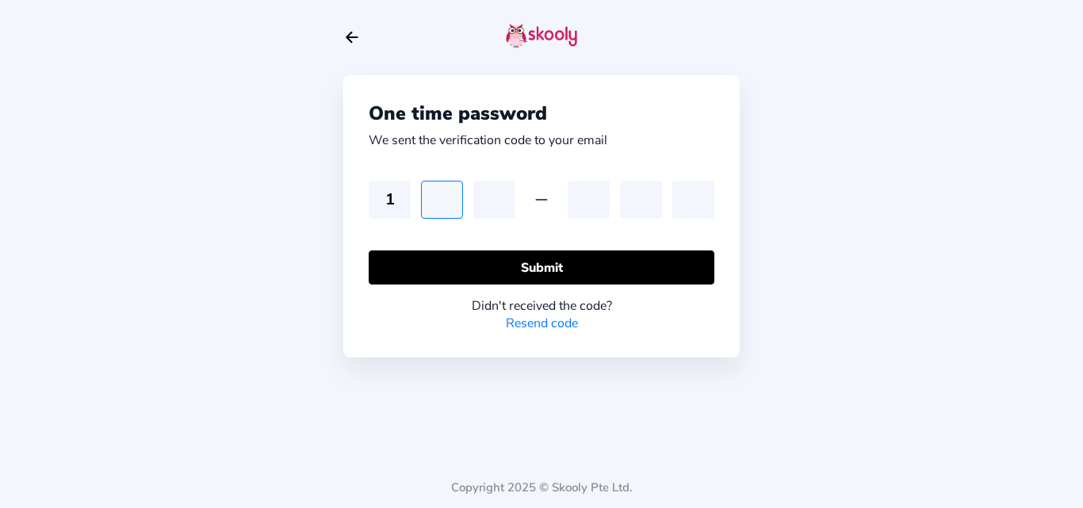
type input "7"
type input "5"
type input "1"
type input "0"
type input "4"
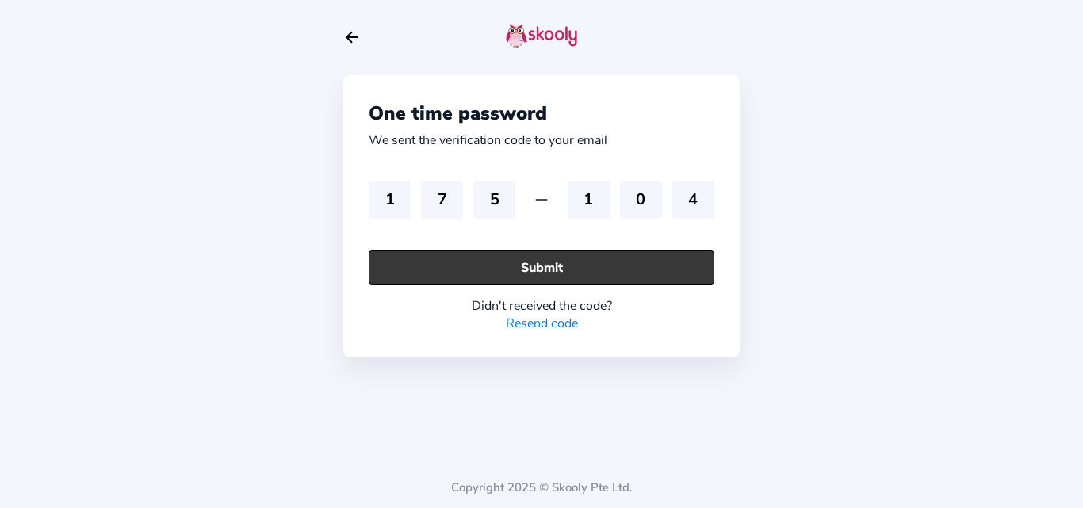
click at [468, 274] on button "Submit" at bounding box center [542, 268] width 346 height 34
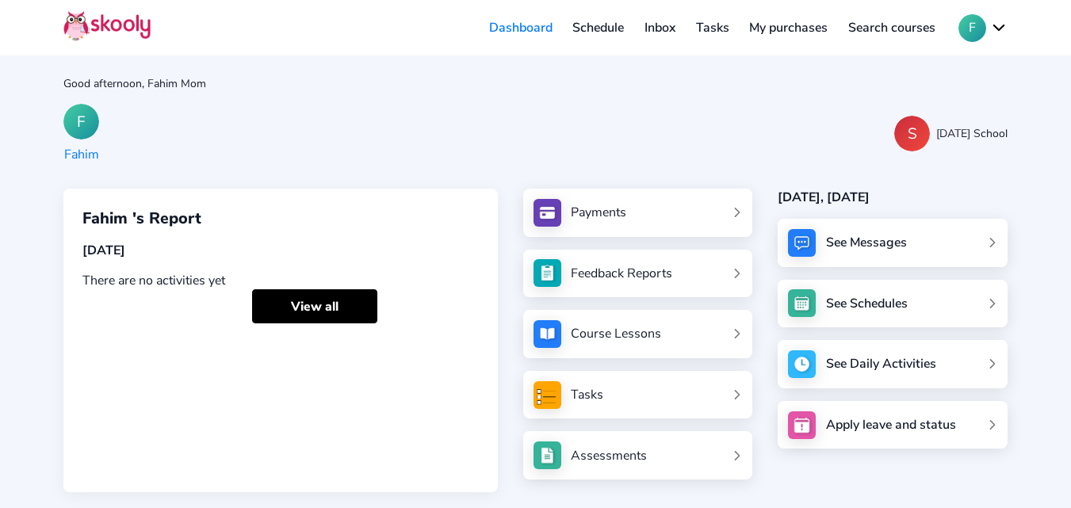
click at [956, 36] on div "F My account Logout Contact support English" at bounding box center [977, 28] width 62 height 28
click at [985, 25] on button "F" at bounding box center [982, 28] width 49 height 28
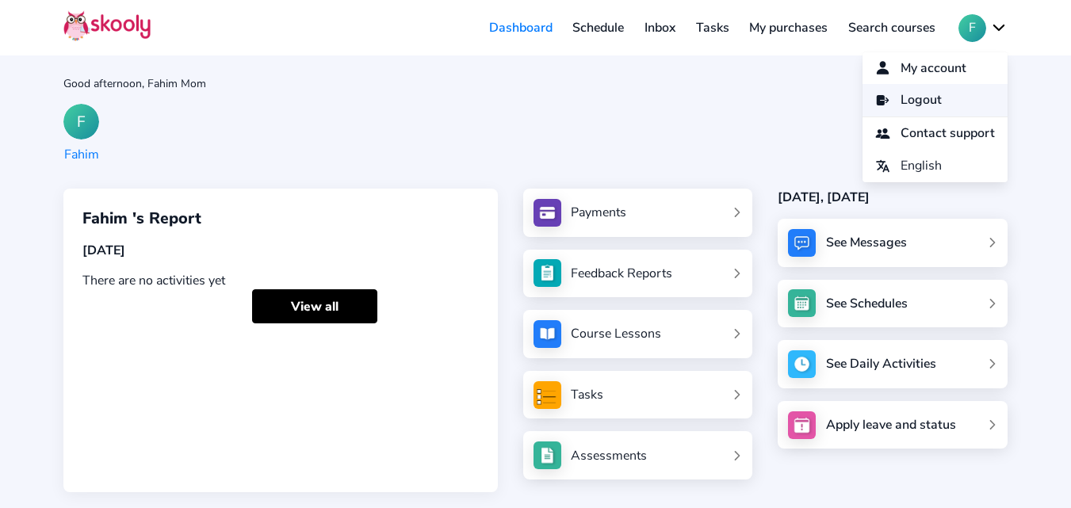
click at [914, 101] on span "Logout" at bounding box center [921, 100] width 41 height 23
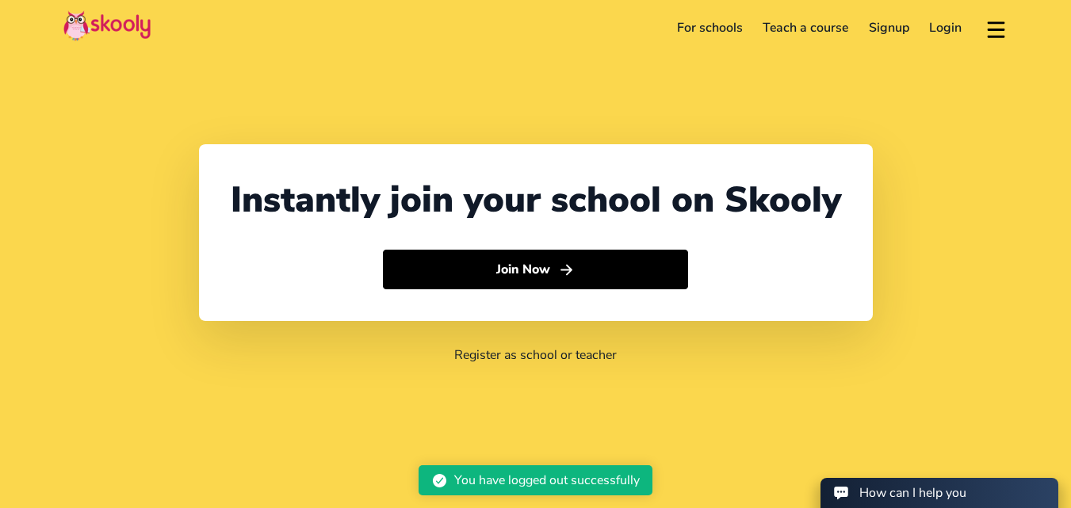
click at [936, 31] on link "Login" at bounding box center [946, 27] width 53 height 25
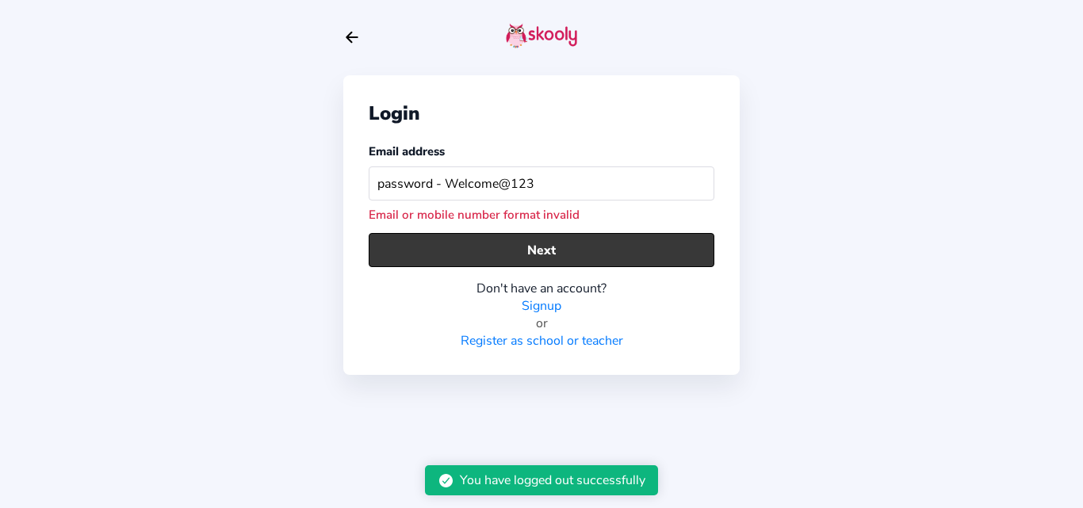
type input "password - Welcome@123"
click at [550, 258] on button "Next" at bounding box center [542, 250] width 346 height 34
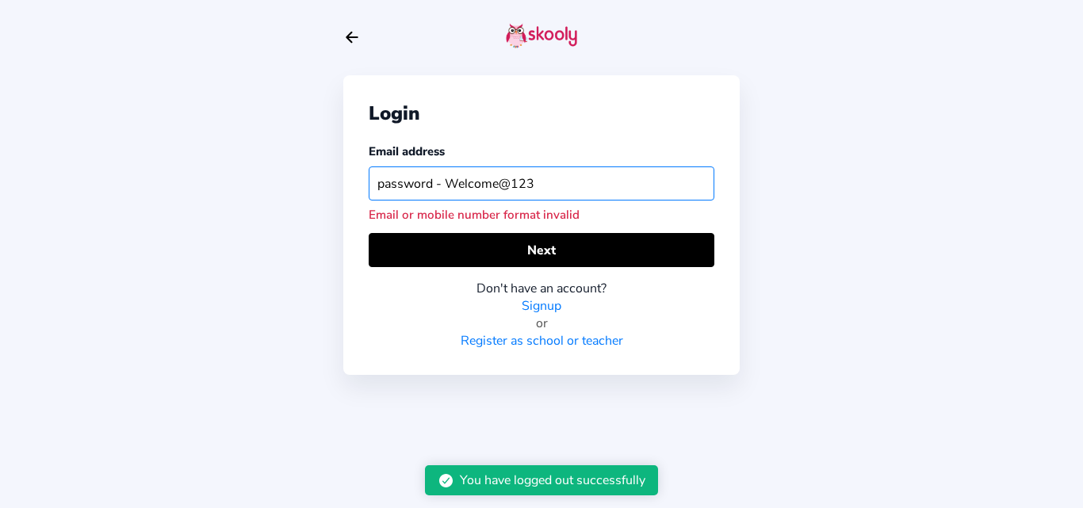
drag, startPoint x: 563, startPoint y: 176, endPoint x: 323, endPoint y: 180, distance: 240.2
click at [323, 180] on div "Login Email address password - Welcome@123 Email or mobile number format invali…" at bounding box center [541, 254] width 1083 height 508
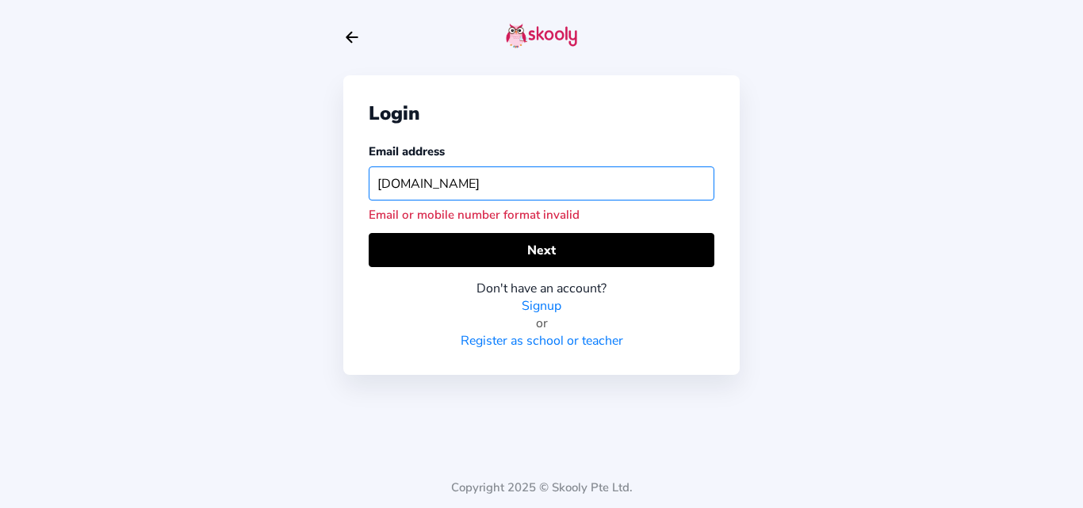
click at [418, 183] on input "fahim2mailinator.com" at bounding box center [542, 183] width 346 height 34
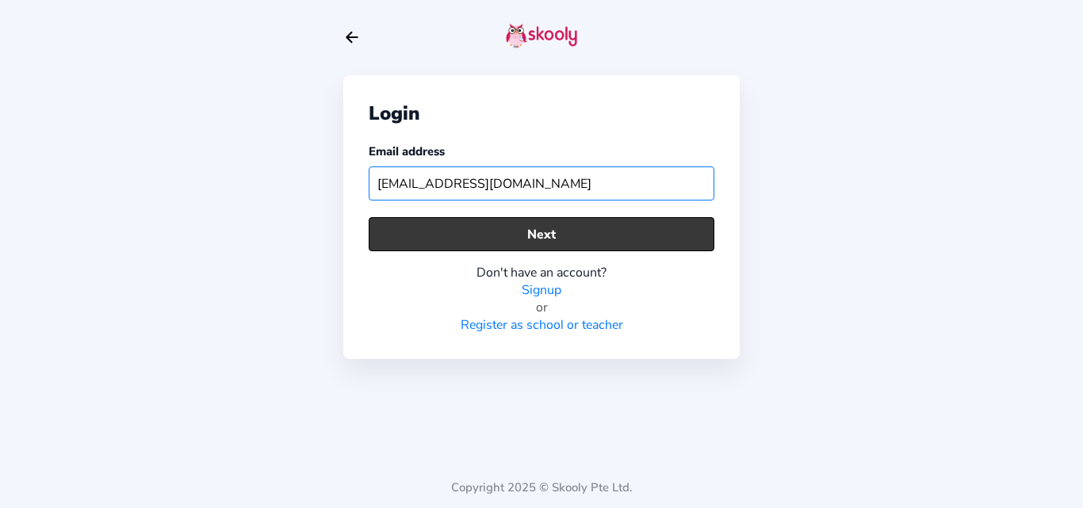
type input "fahim@mailinator.com"
click at [402, 239] on button "Next" at bounding box center [542, 234] width 346 height 34
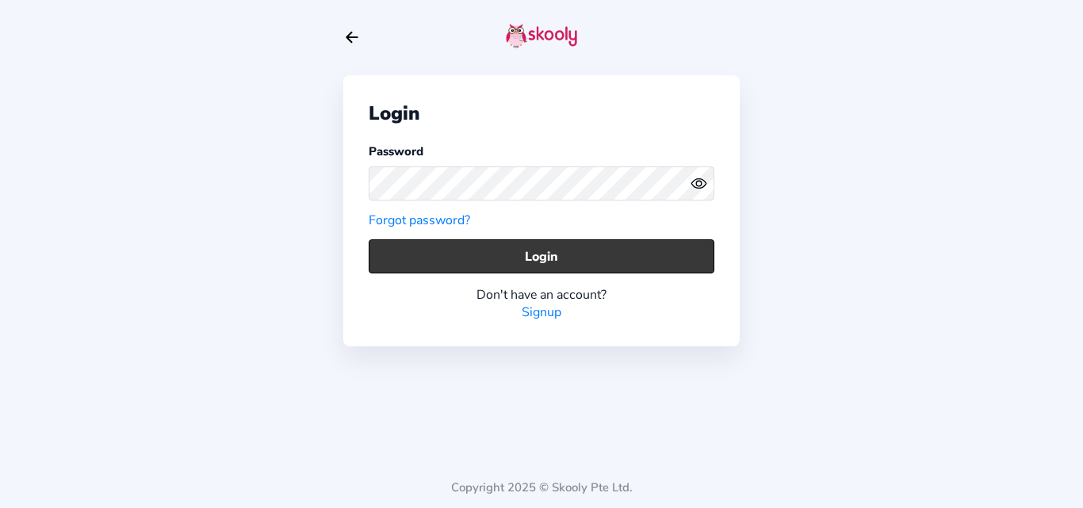
click at [397, 243] on button "Login" at bounding box center [542, 256] width 346 height 34
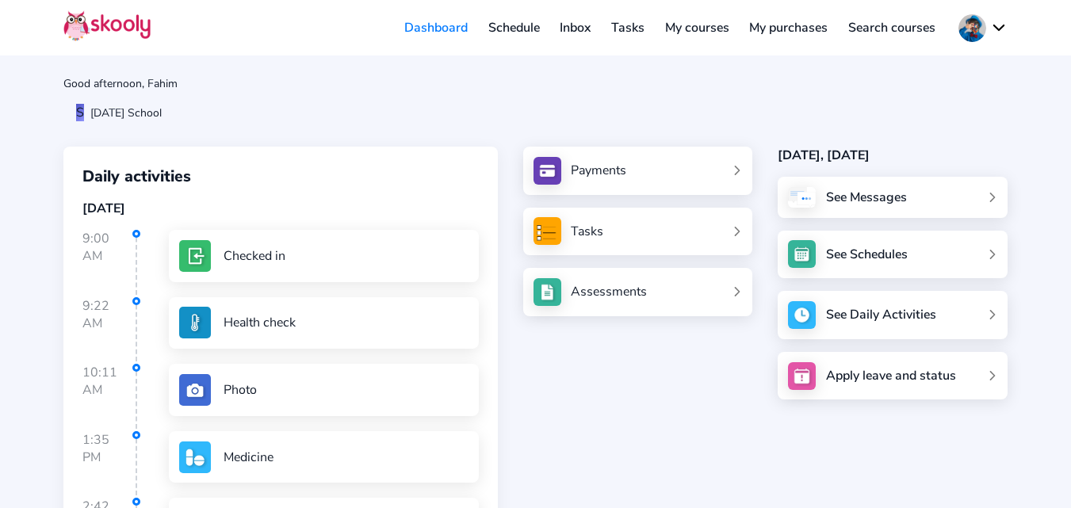
click at [980, 27] on button at bounding box center [982, 28] width 49 height 28
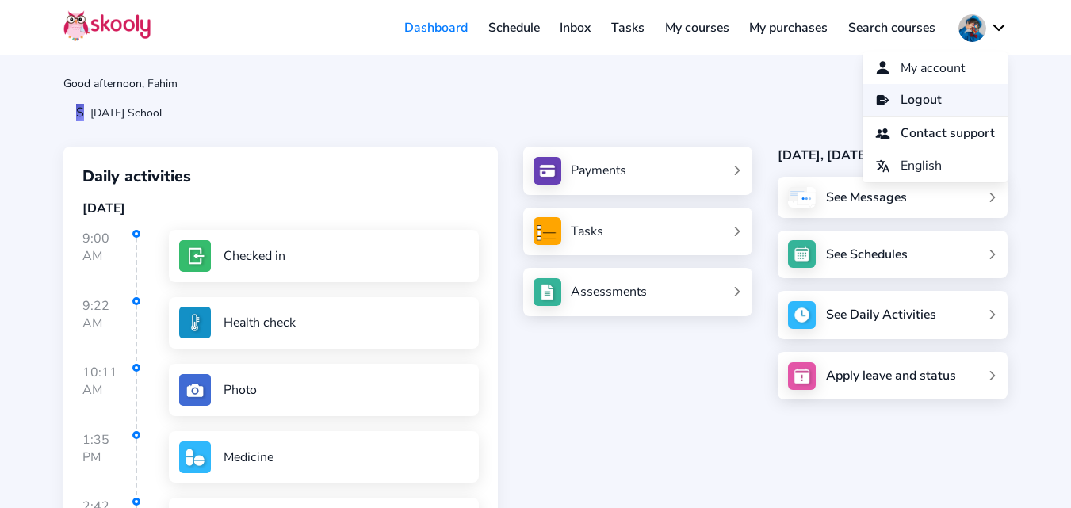
click at [937, 99] on link "Logout" at bounding box center [935, 100] width 145 height 33
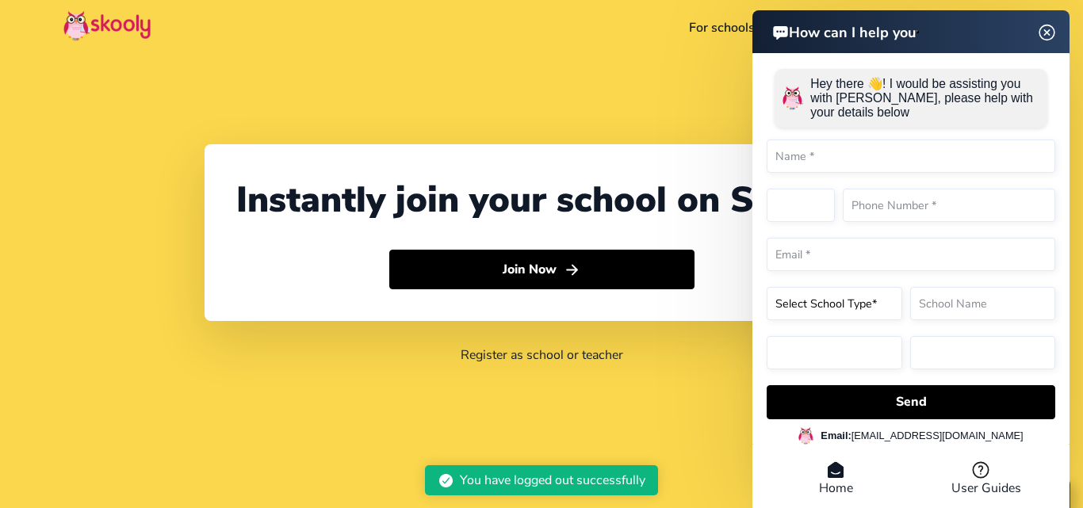
select select "91"
select select "[GEOGRAPHIC_DATA]"
select select "[GEOGRAPHIC_DATA]/[GEOGRAPHIC_DATA]"
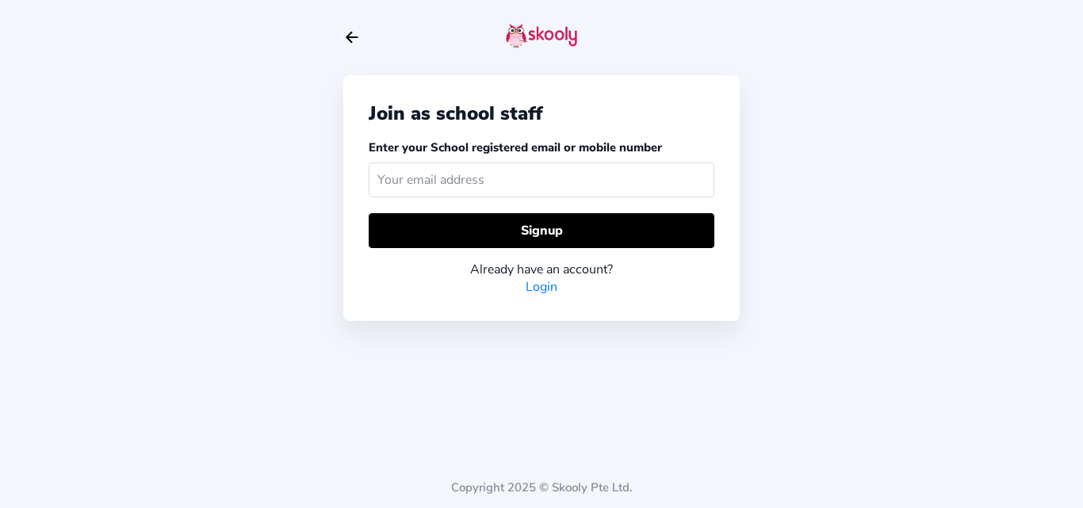
click at [467, 181] on input "text" at bounding box center [542, 180] width 346 height 34
type input "nimrah@mailinator.com"
click at [462, 250] on div "Already have an account? Login" at bounding box center [542, 272] width 346 height 48
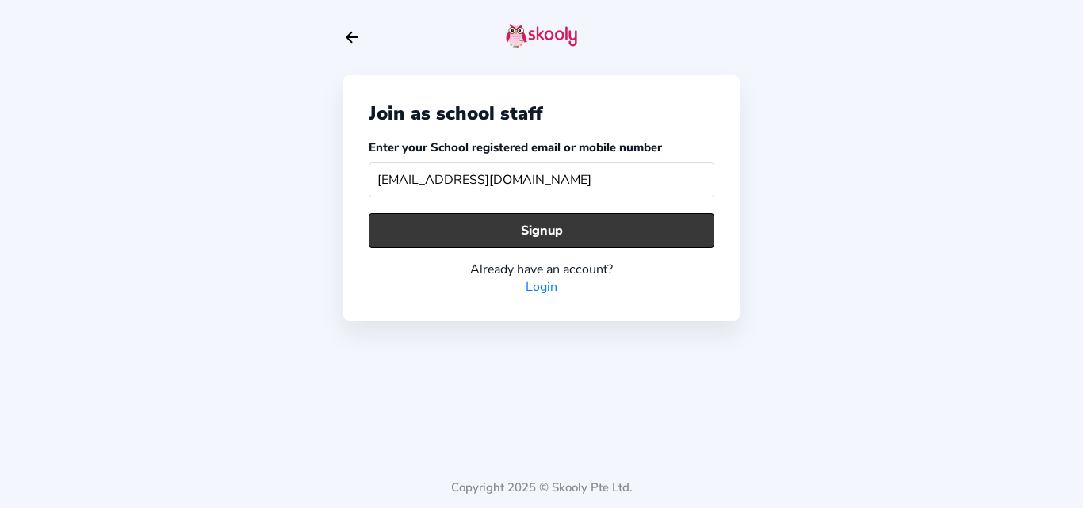
click at [461, 239] on button "Signup" at bounding box center [542, 230] width 346 height 34
click at [465, 239] on button "Signup" at bounding box center [542, 230] width 346 height 34
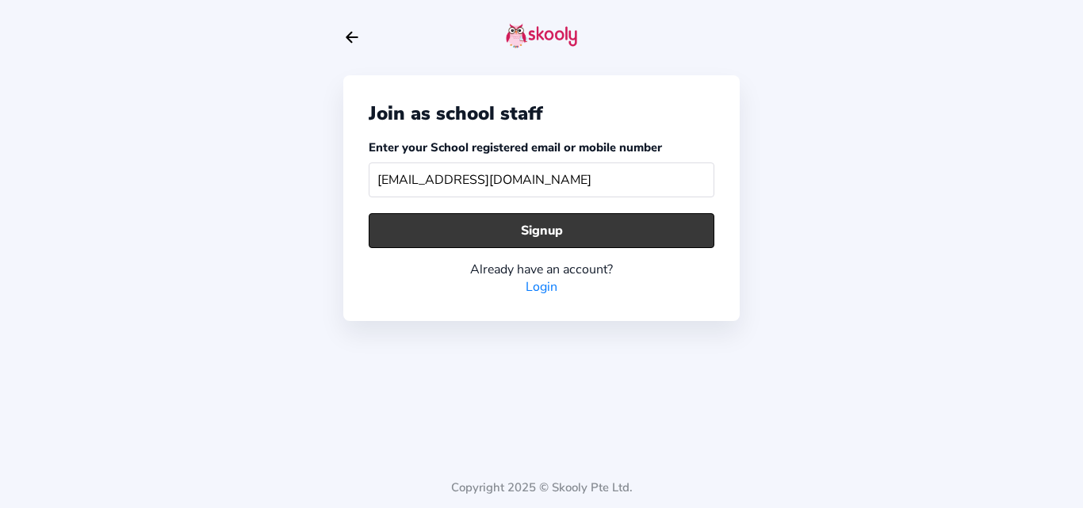
click at [465, 239] on button "Signup" at bounding box center [542, 230] width 346 height 34
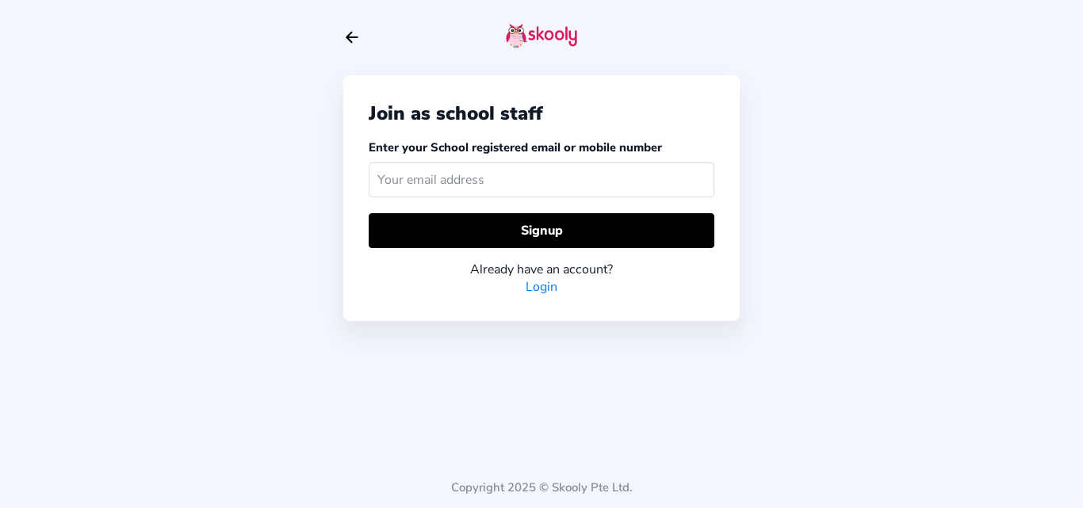
click at [440, 178] on input "text" at bounding box center [542, 180] width 346 height 34
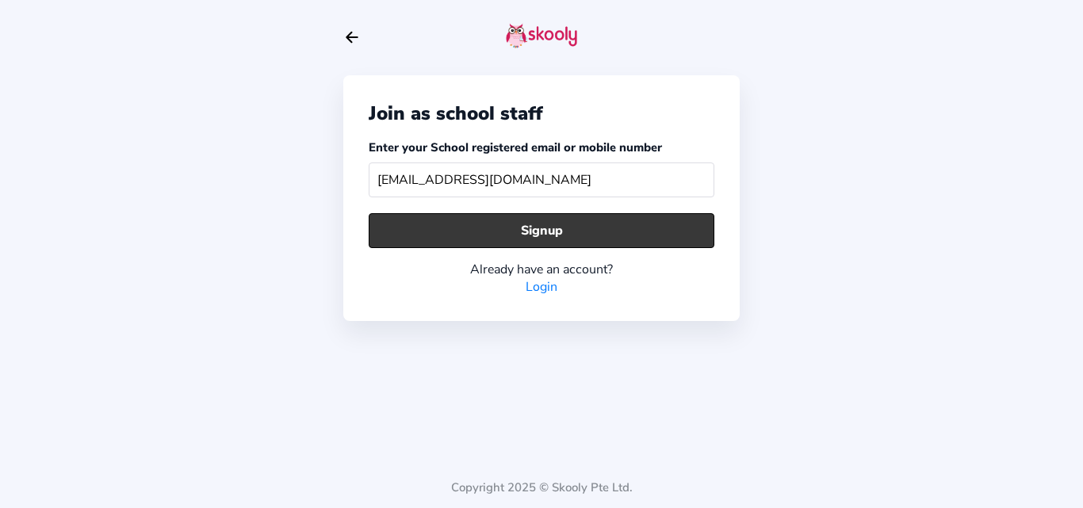
type input "[EMAIL_ADDRESS][DOMAIN_NAME]"
click at [446, 244] on button "Signup" at bounding box center [542, 230] width 346 height 34
click at [421, 236] on button "Signup" at bounding box center [542, 230] width 346 height 34
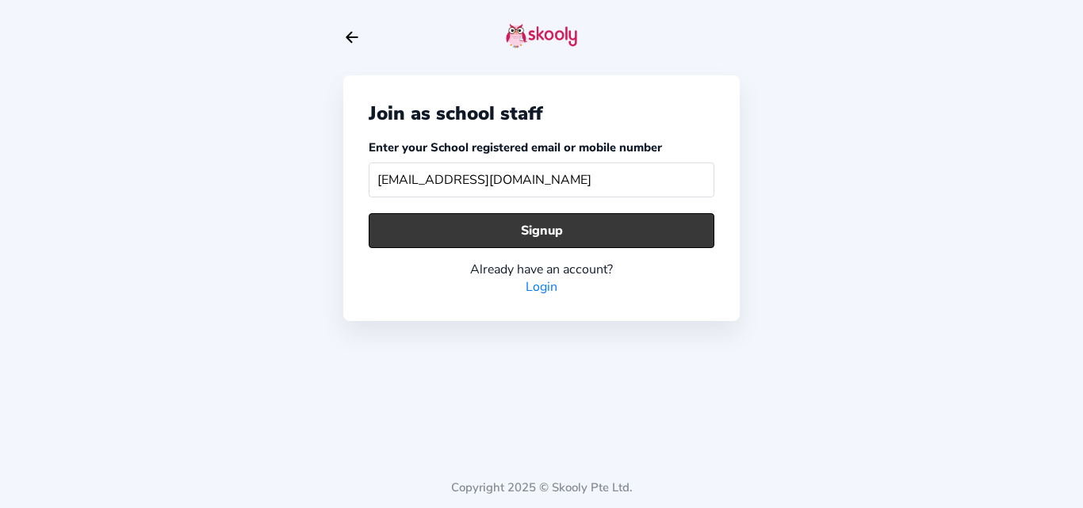
click at [421, 236] on button "Signup" at bounding box center [542, 230] width 346 height 34
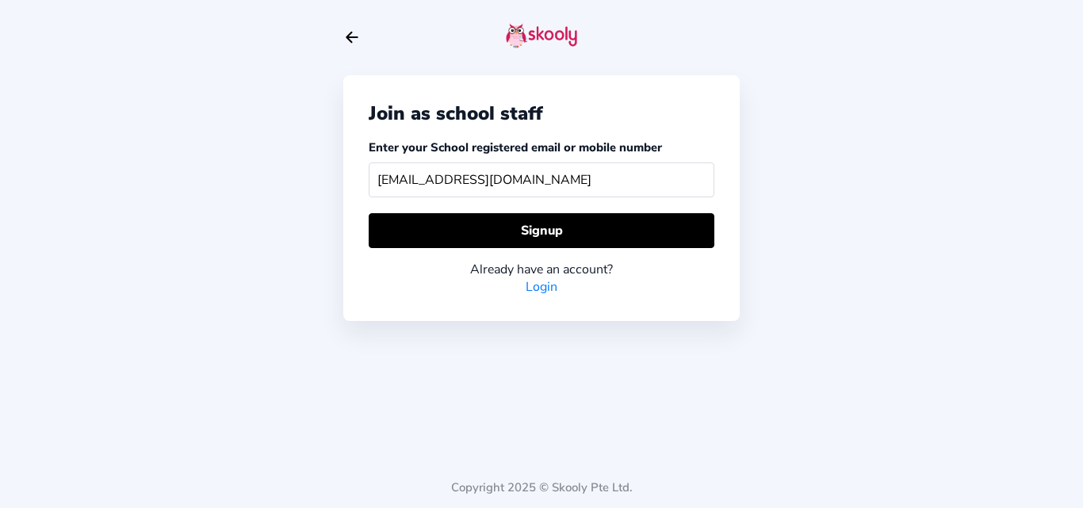
click at [346, 40] on icon "Arrow Back" at bounding box center [351, 37] width 17 height 17
click at [354, 36] on icon "Arrow Back" at bounding box center [351, 37] width 17 height 17
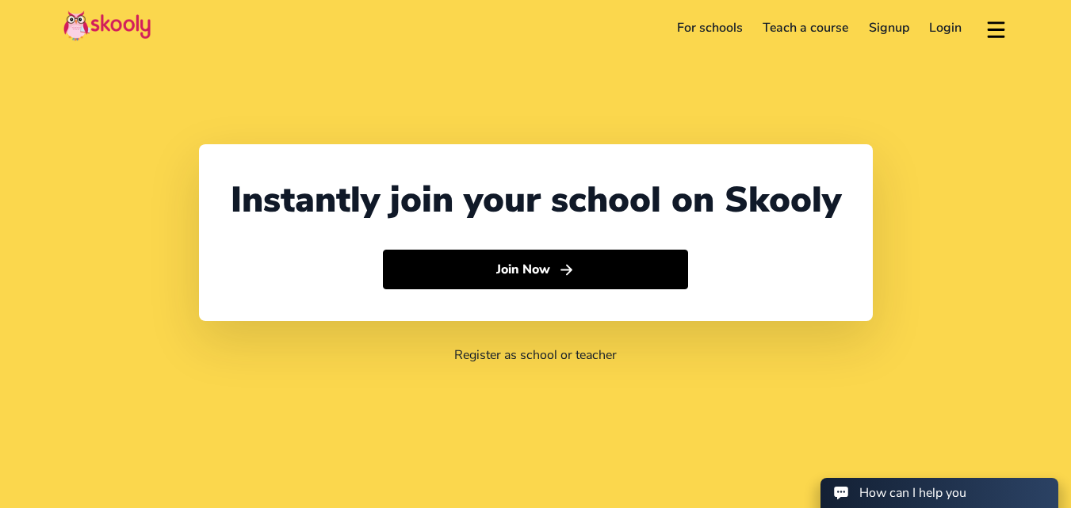
select select "91"
select select "[GEOGRAPHIC_DATA]"
select select "[GEOGRAPHIC_DATA]/[GEOGRAPHIC_DATA]"
click at [794, 24] on link "Teach a course" at bounding box center [805, 27] width 106 height 25
select select "91"
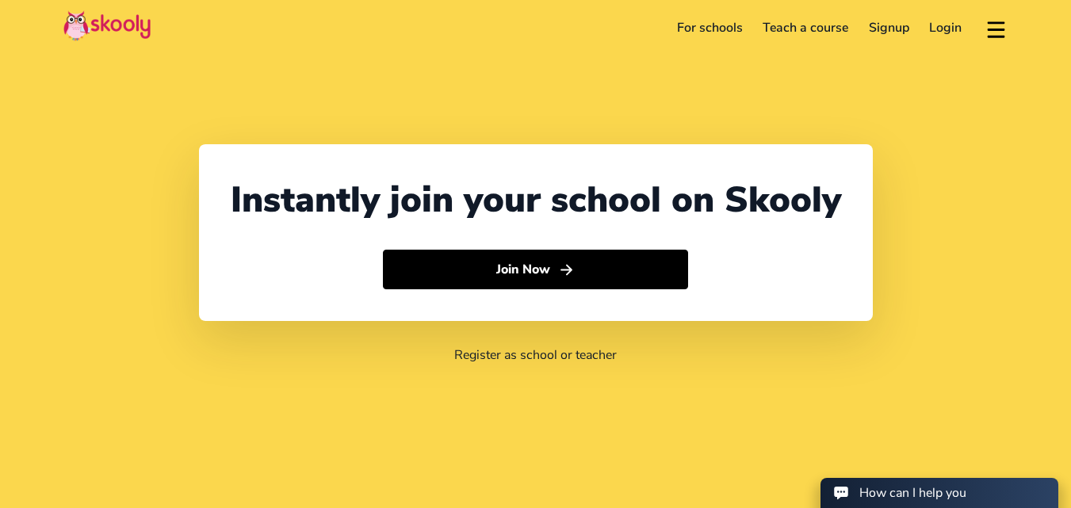
select select "[GEOGRAPHIC_DATA]"
select select "[GEOGRAPHIC_DATA]/[GEOGRAPHIC_DATA]"
click at [897, 30] on link "Signup" at bounding box center [889, 27] width 61 height 25
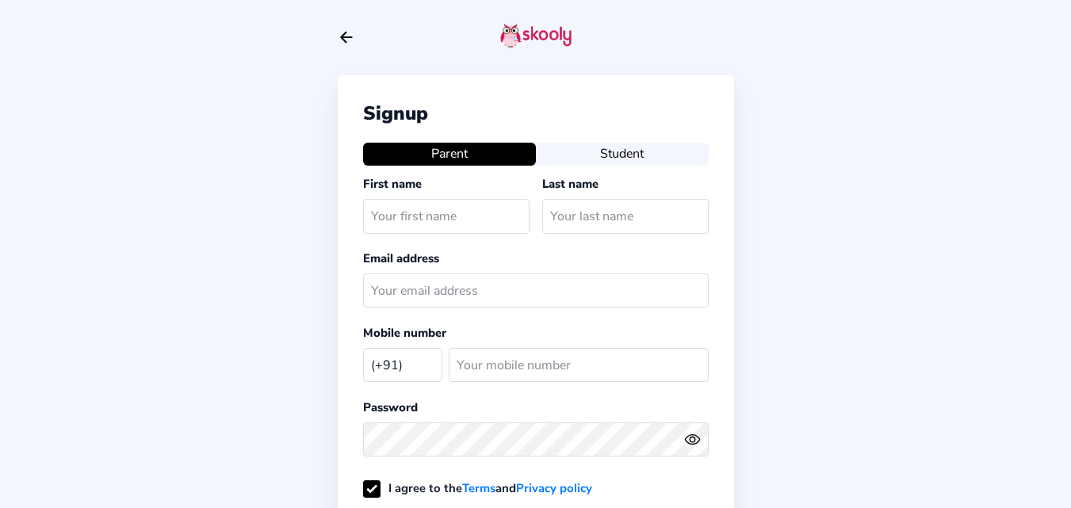
select select "IN"
click at [345, 40] on icon "Arrow Back" at bounding box center [346, 37] width 17 height 17
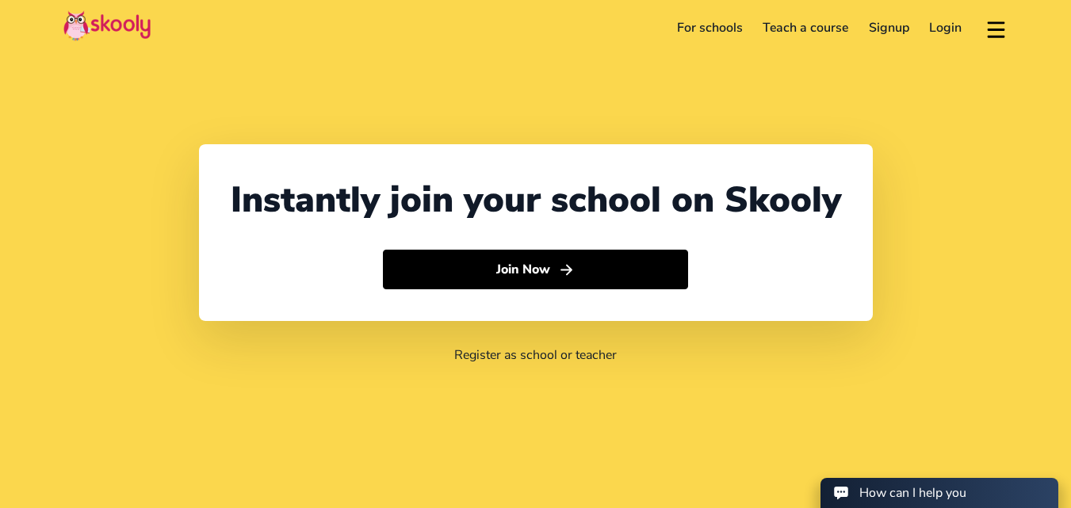
select select "91"
select select "India"
select select "Asia/Kolkata"
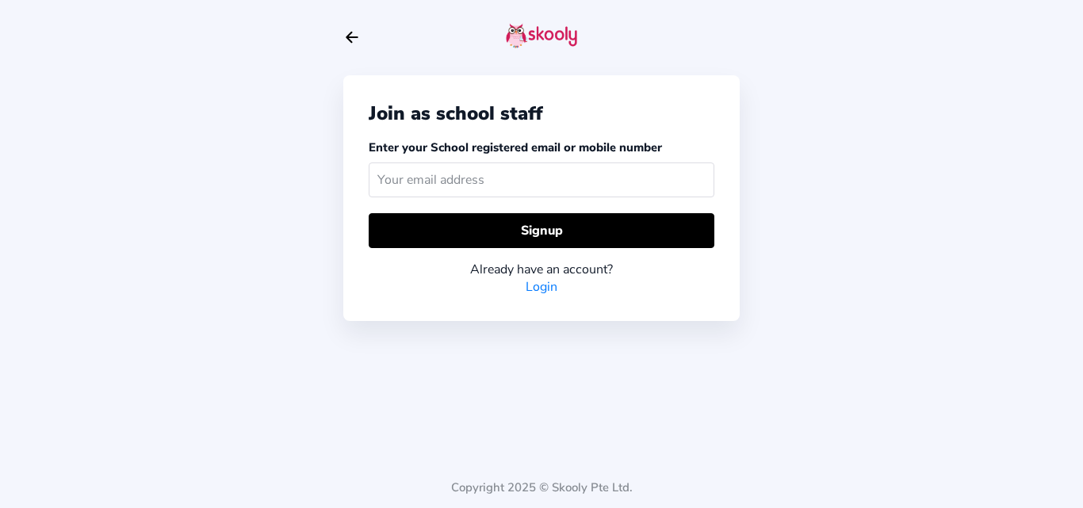
click at [539, 178] on input "text" at bounding box center [542, 180] width 346 height 34
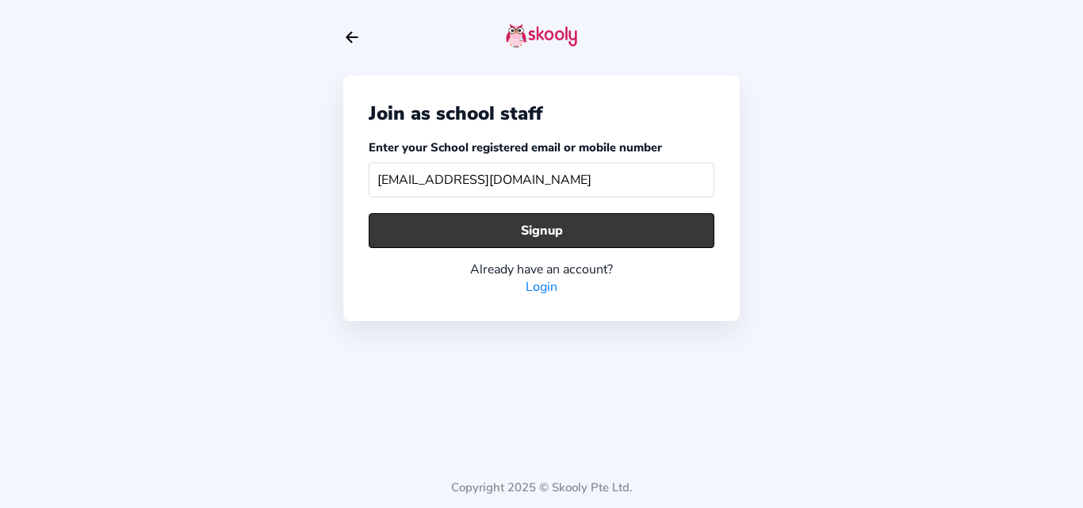
type input "[EMAIL_ADDRESS][DOMAIN_NAME]"
click at [527, 228] on button "Signup" at bounding box center [542, 230] width 346 height 34
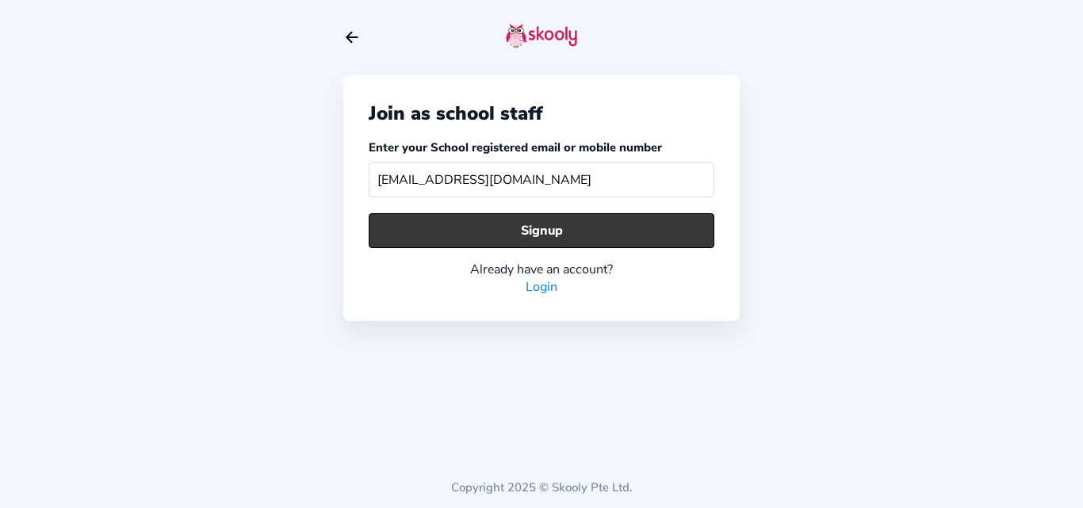
click at [527, 228] on button "Signup" at bounding box center [542, 230] width 346 height 34
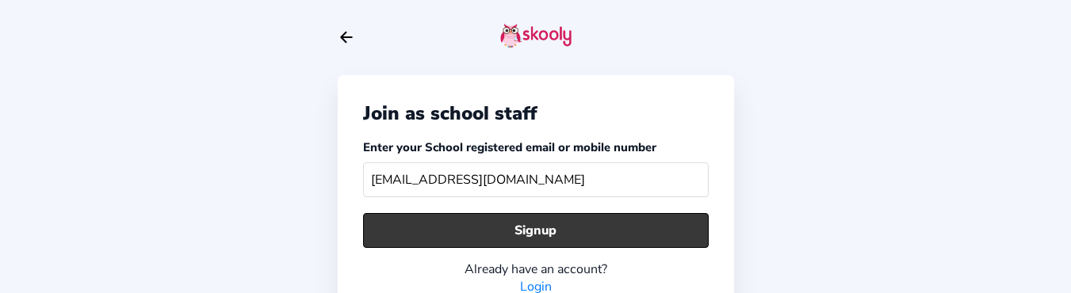
click at [474, 231] on button "Signup" at bounding box center [536, 230] width 346 height 34
click at [563, 227] on button "Signup" at bounding box center [536, 230] width 346 height 34
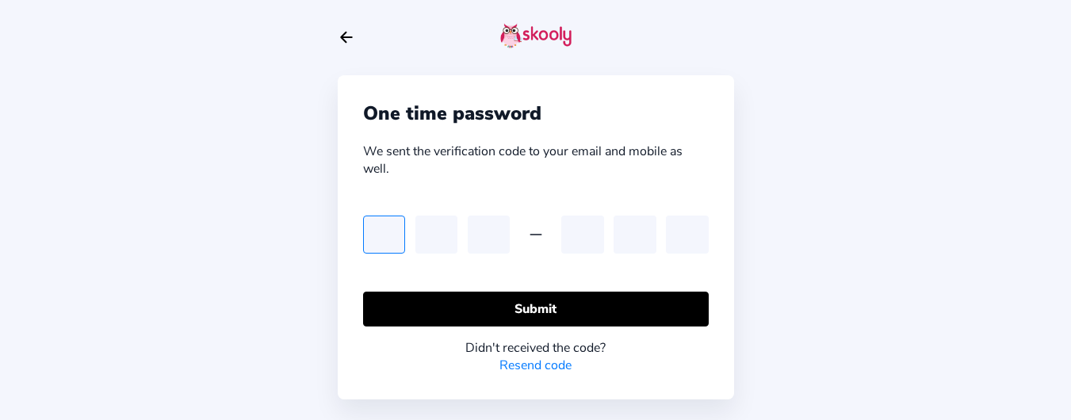
click at [380, 231] on input "text" at bounding box center [384, 235] width 42 height 38
type input "4"
type input "9"
type input "7"
type input "4"
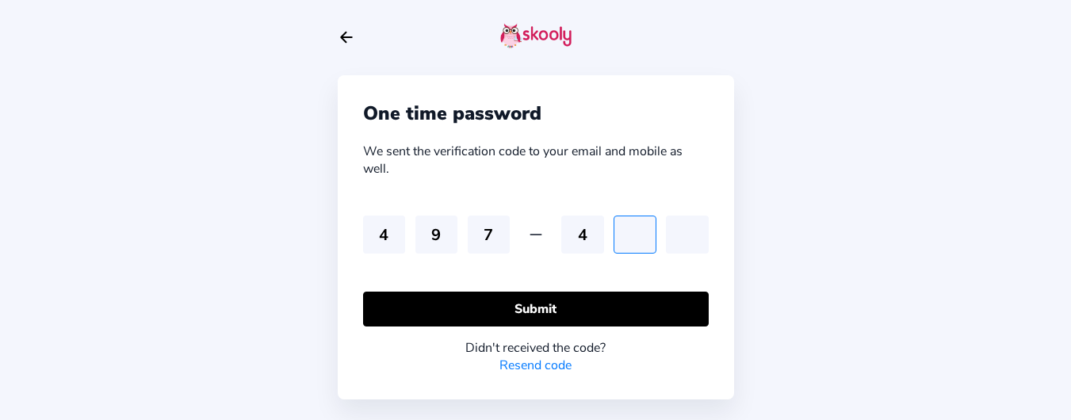
type input "4"
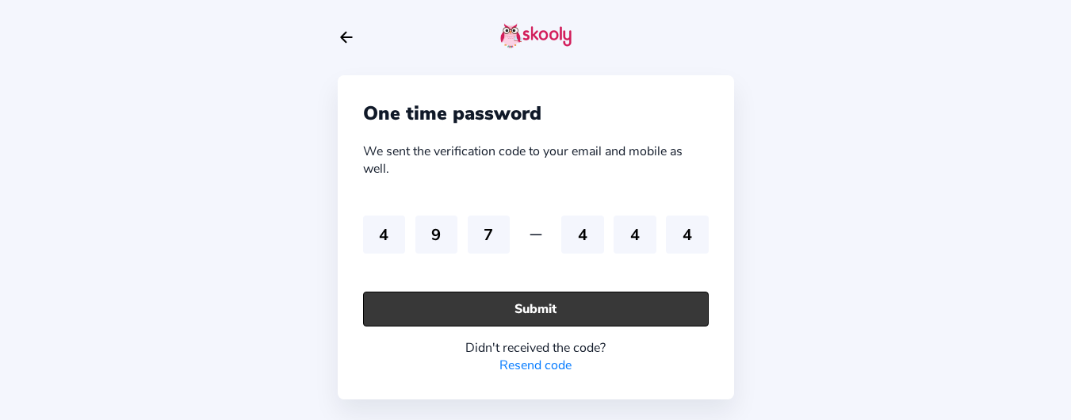
click at [521, 315] on button "Submit" at bounding box center [536, 309] width 346 height 34
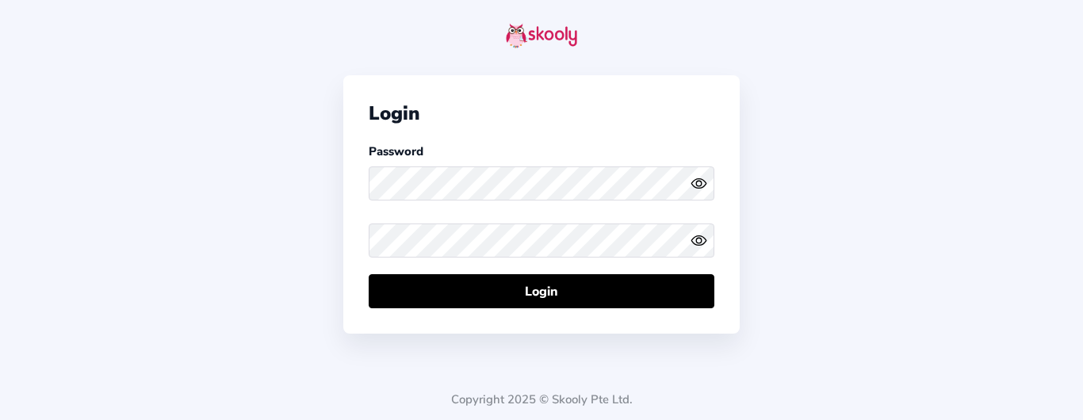
click at [706, 180] on icon "Eye" at bounding box center [698, 183] width 17 height 17
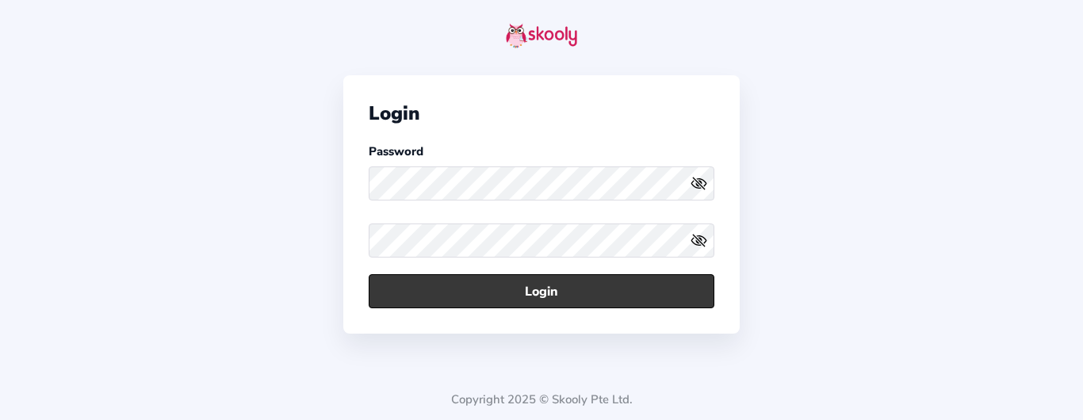
click at [457, 297] on button "Login" at bounding box center [542, 291] width 346 height 34
